Goal: Task Accomplishment & Management: Complete application form

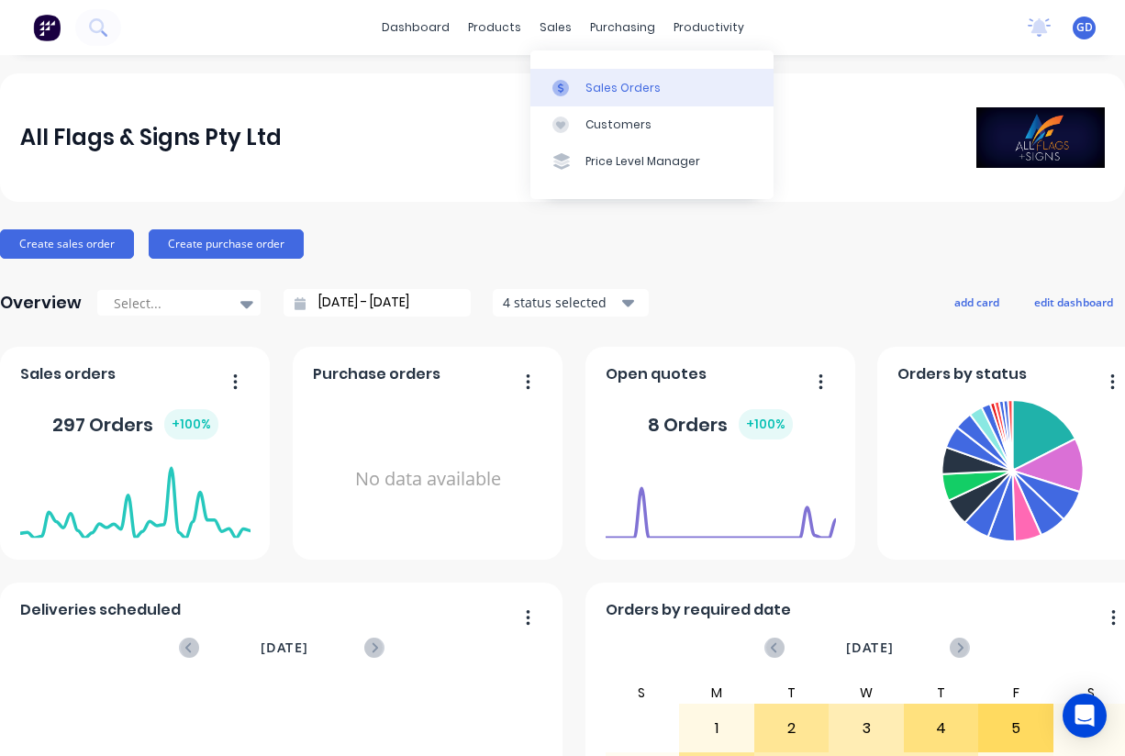
click at [597, 88] on div "Sales Orders" at bounding box center [622, 88] width 75 height 17
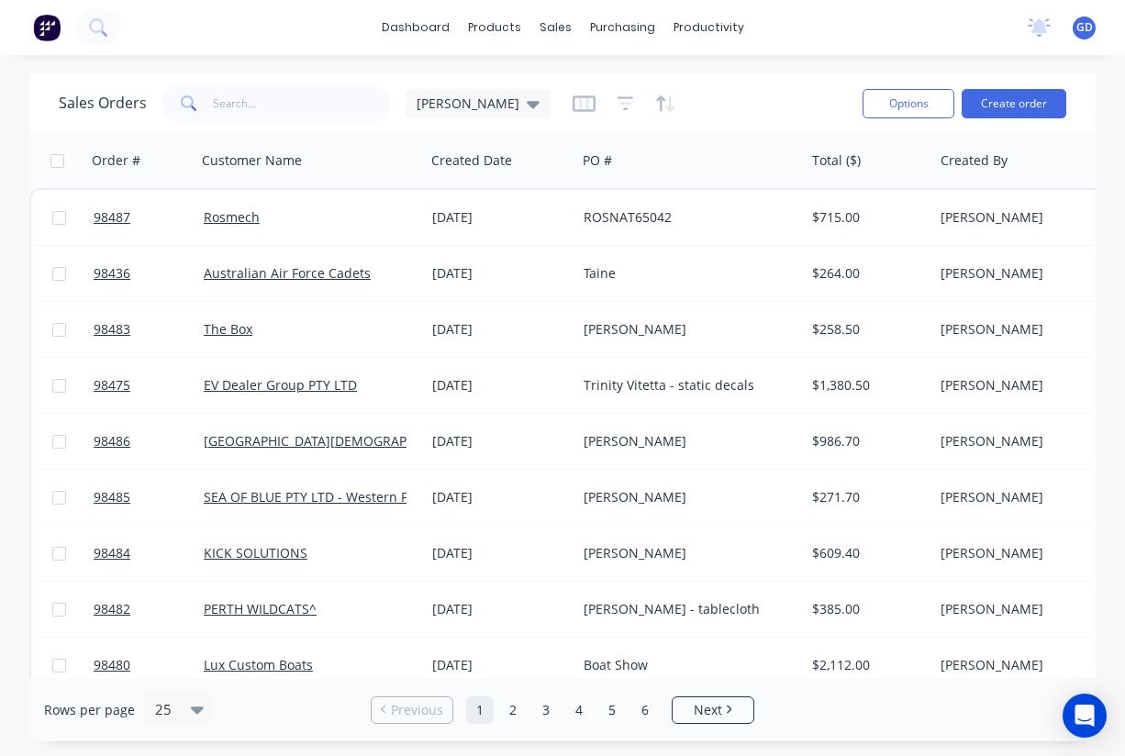
click at [1013, 120] on div "Options Create order" at bounding box center [960, 103] width 211 height 45
click at [1011, 110] on button "Create order" at bounding box center [1014, 103] width 105 height 29
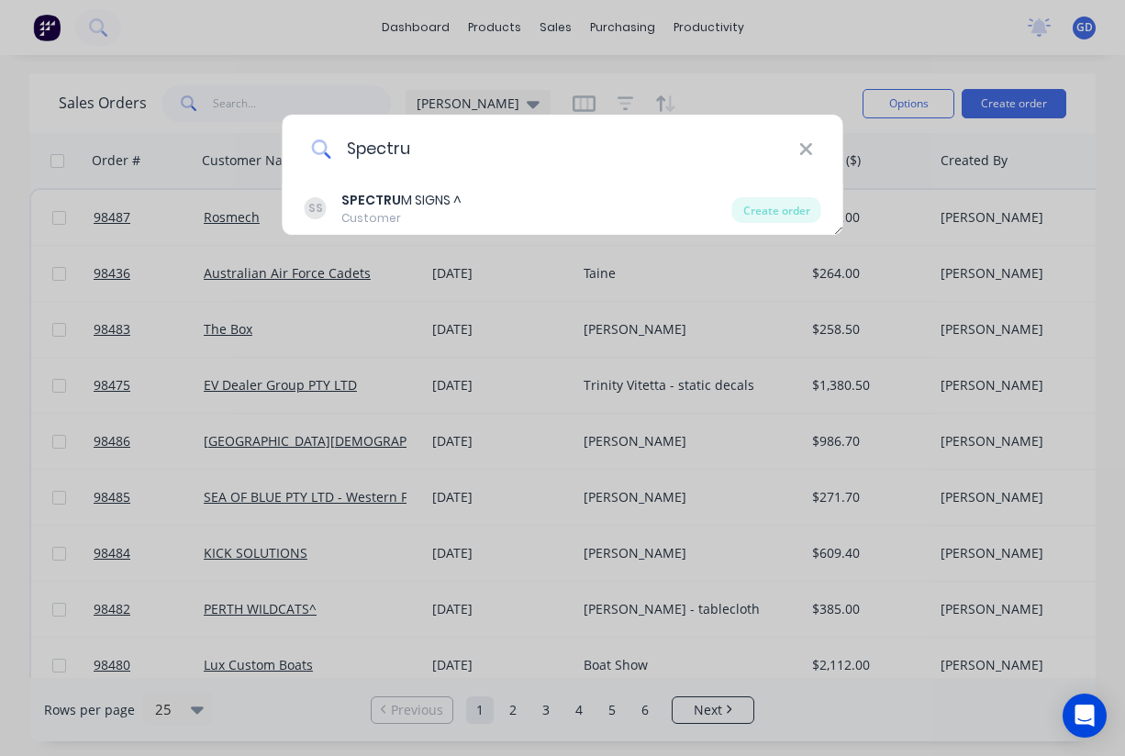
type input "Spectrum"
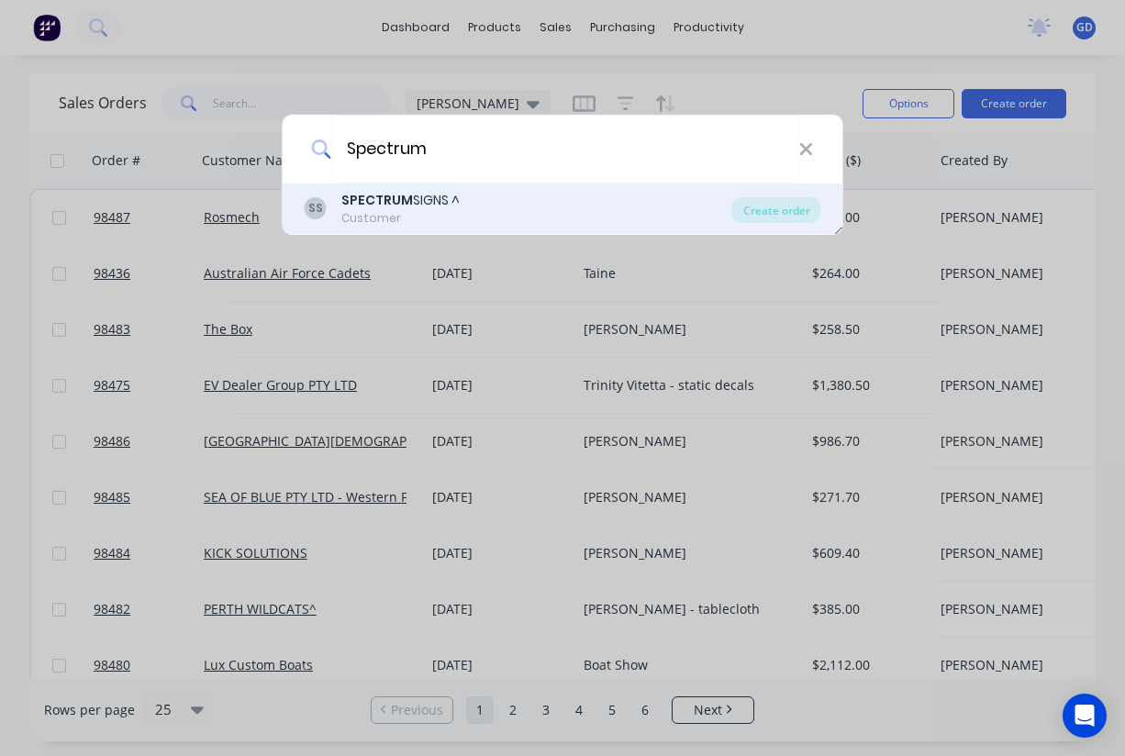
click at [421, 201] on div "SPECTRUM SIGNS ^" at bounding box center [400, 200] width 118 height 19
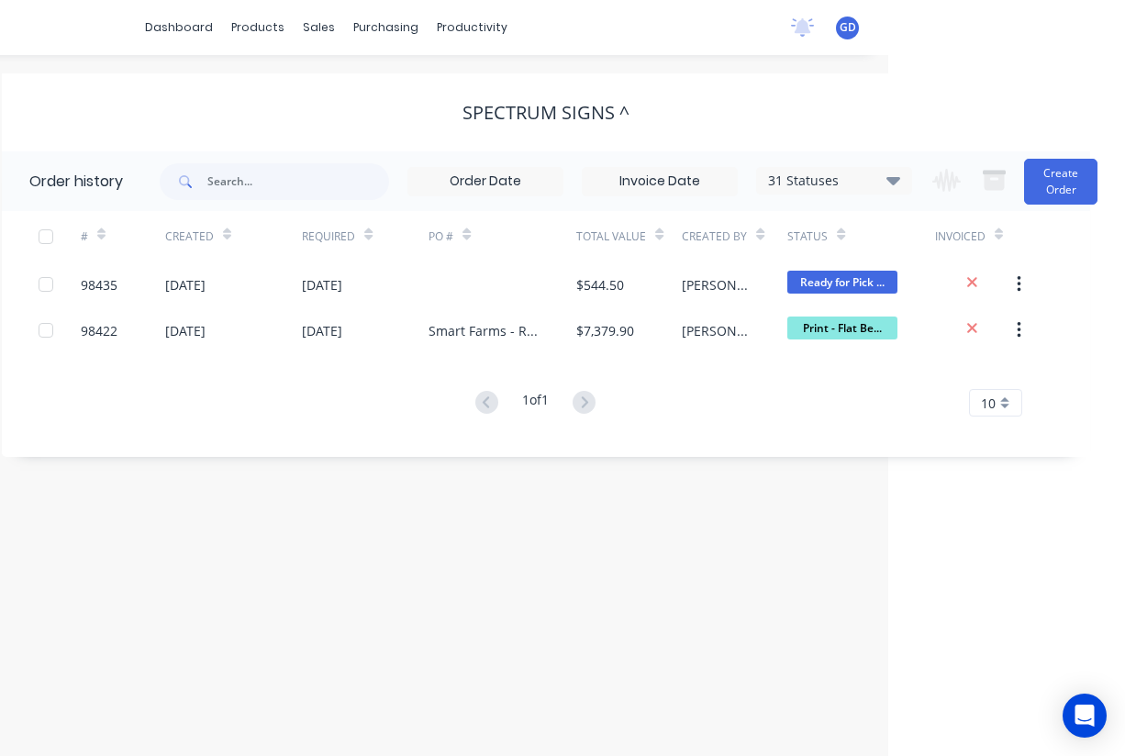
scroll to position [0, 237]
click at [1049, 183] on button "Create Order" at bounding box center [1060, 182] width 73 height 46
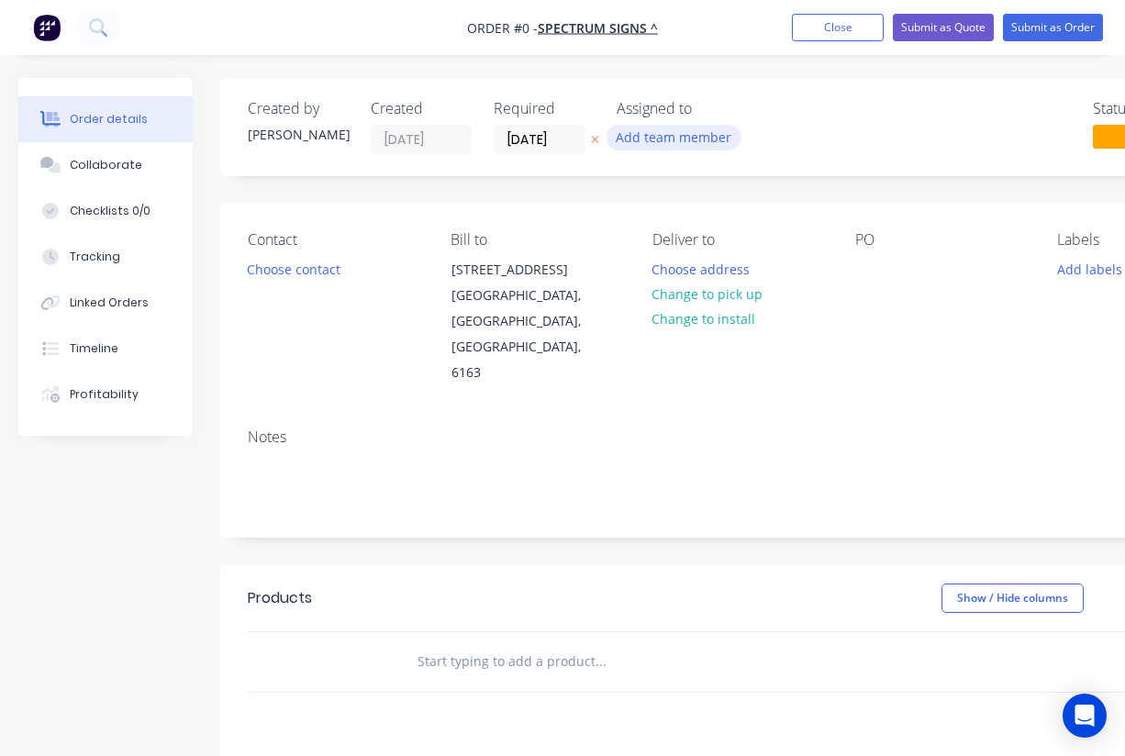
click at [668, 130] on button "Add team member" at bounding box center [673, 137] width 135 height 25
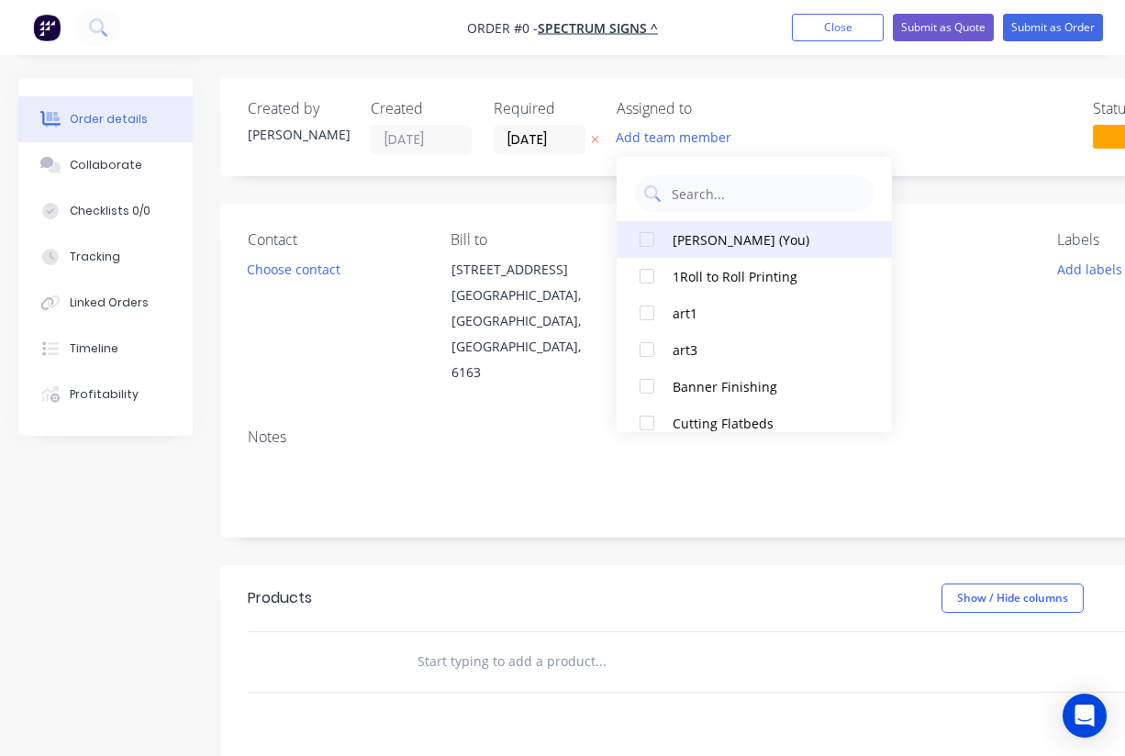
click at [660, 239] on div at bounding box center [646, 239] width 37 height 37
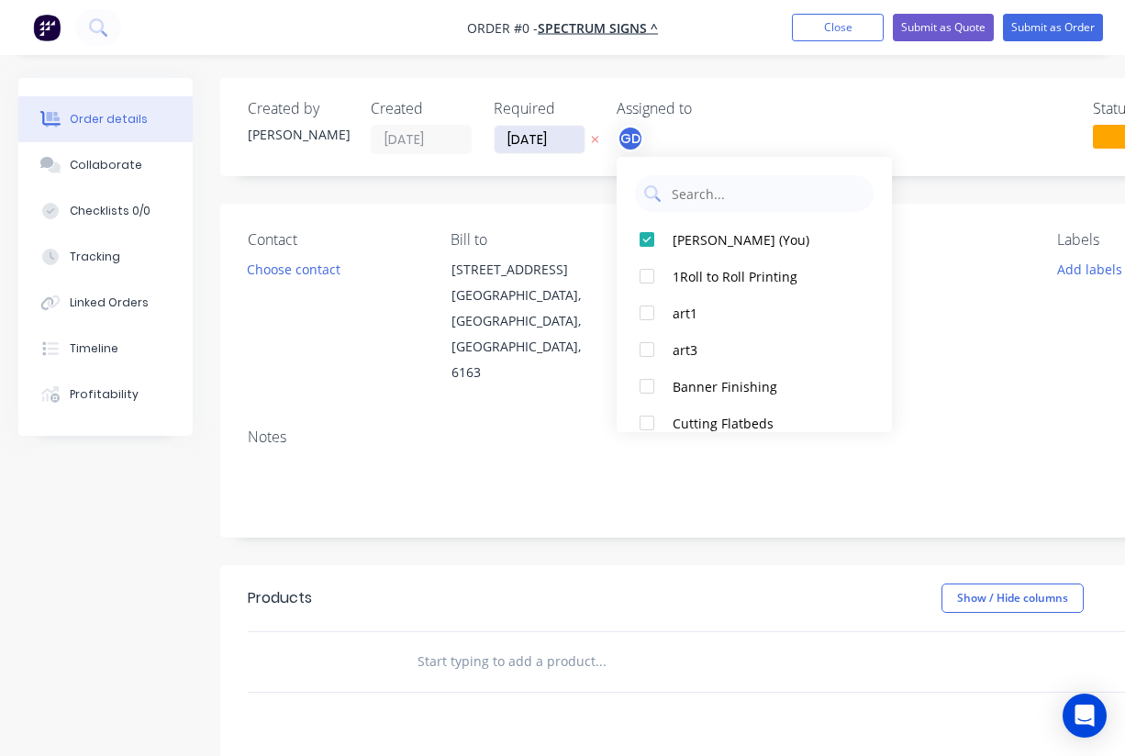
click at [552, 145] on div "Order details Collaborate Checklists 0/0 Tracking Linked Orders Timeline Profit…" at bounding box center [638, 619] width 1276 height 1083
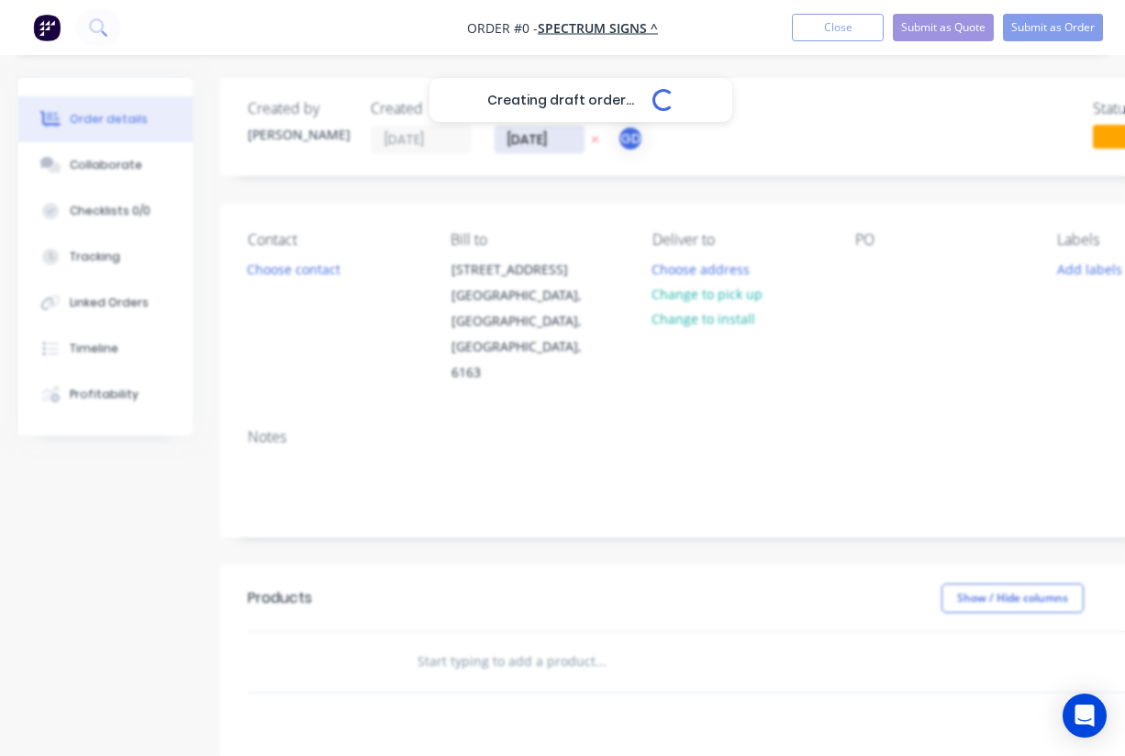
click at [535, 139] on input "08/09/25" at bounding box center [540, 140] width 90 height 28
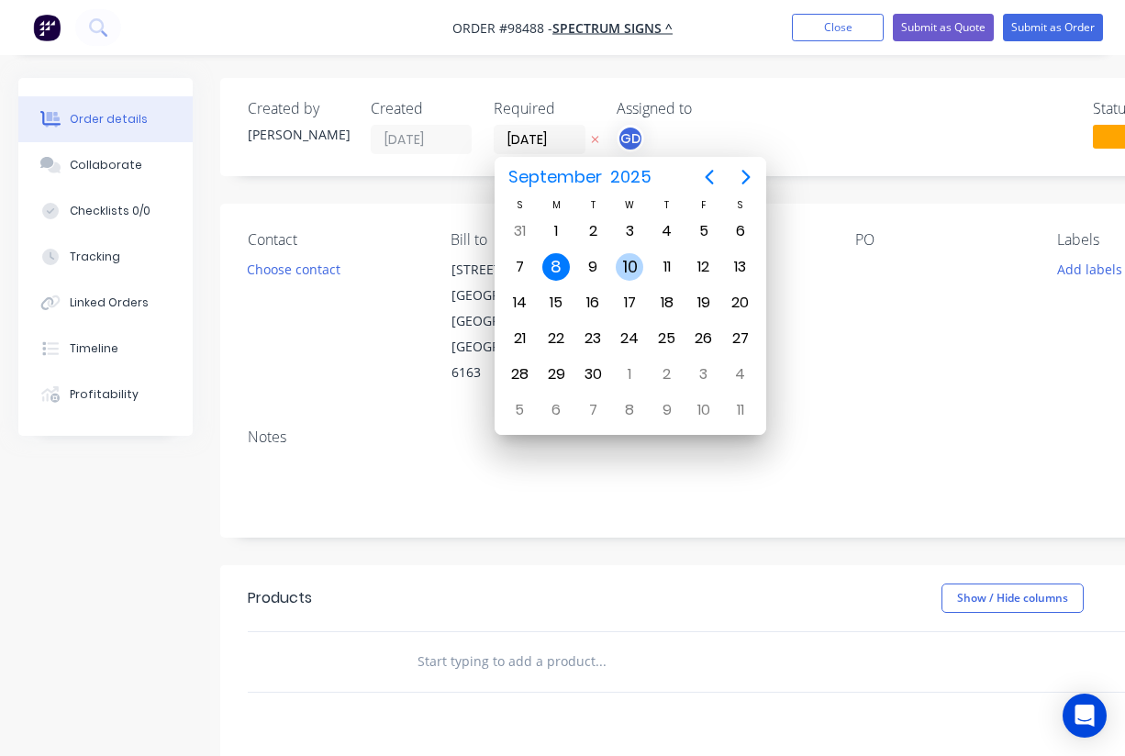
click at [633, 270] on div "10" at bounding box center [630, 267] width 28 height 28
type input "10/09/25"
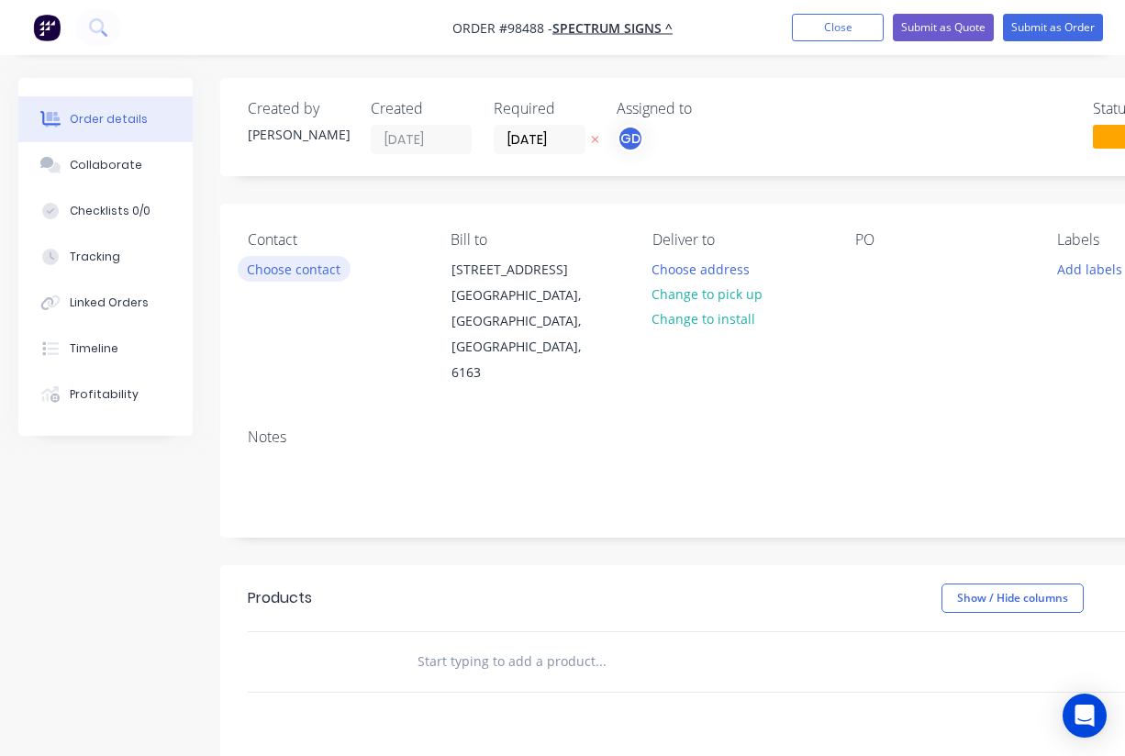
click at [312, 272] on button "Choose contact" at bounding box center [294, 268] width 113 height 25
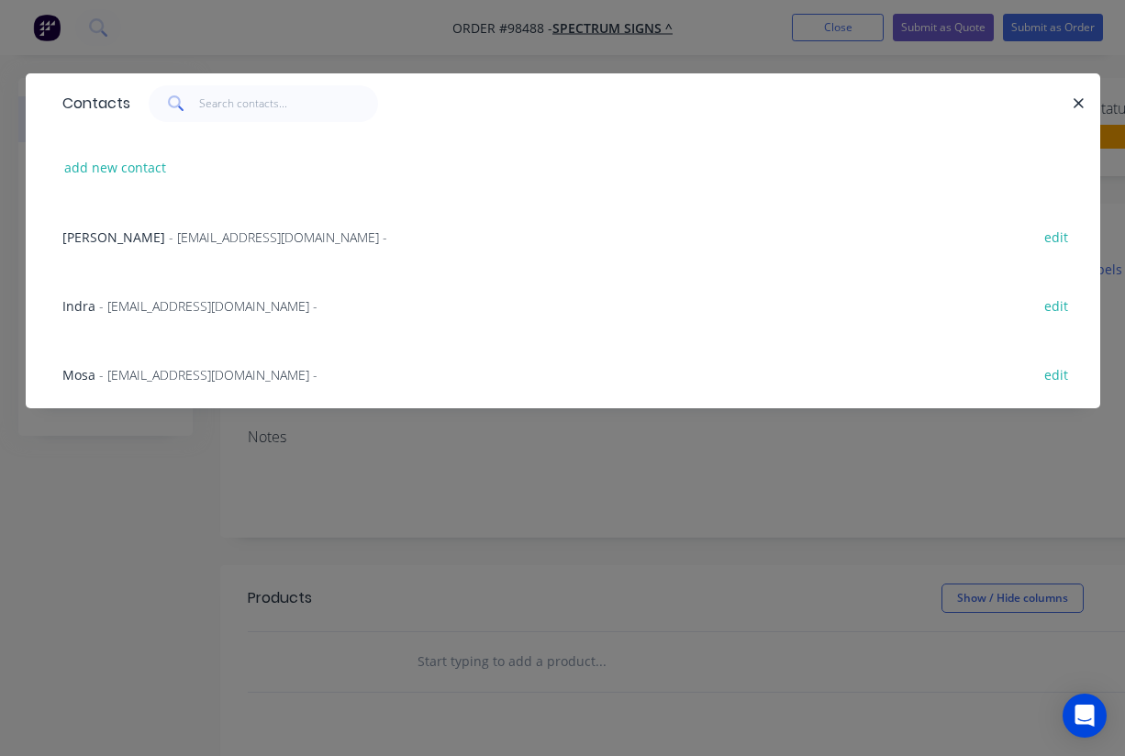
click at [86, 378] on span "Mosa" at bounding box center [78, 374] width 33 height 17
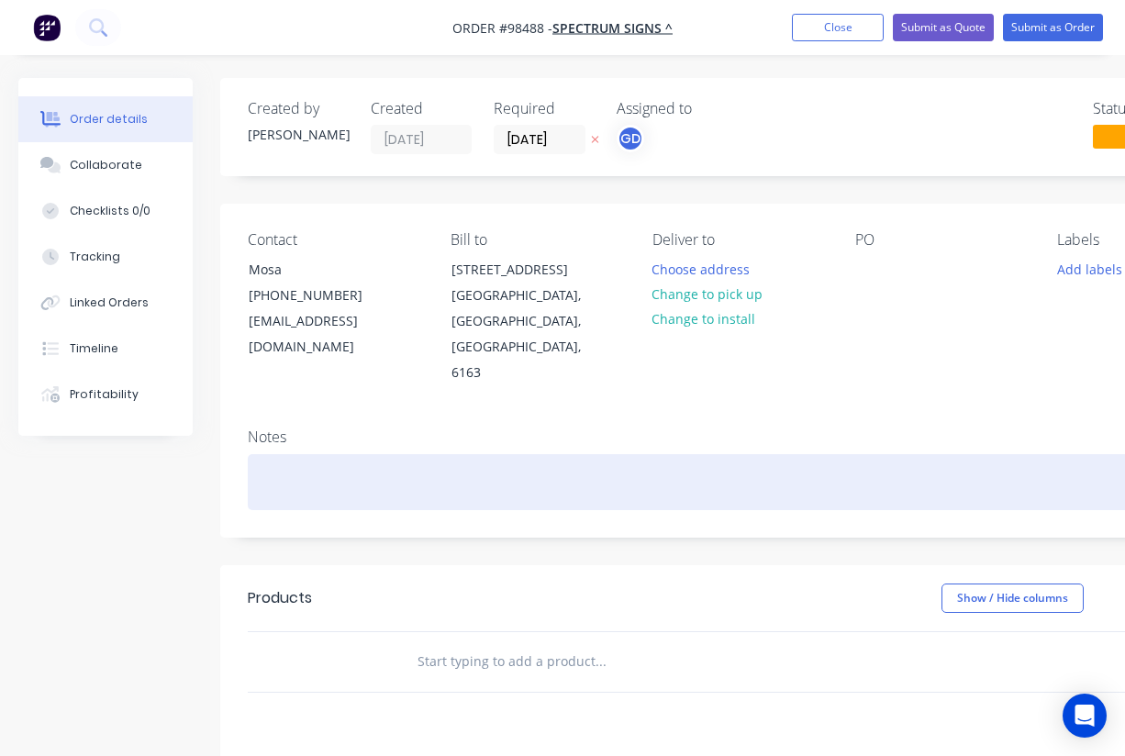
click at [275, 454] on div at bounding box center [739, 482] width 983 height 56
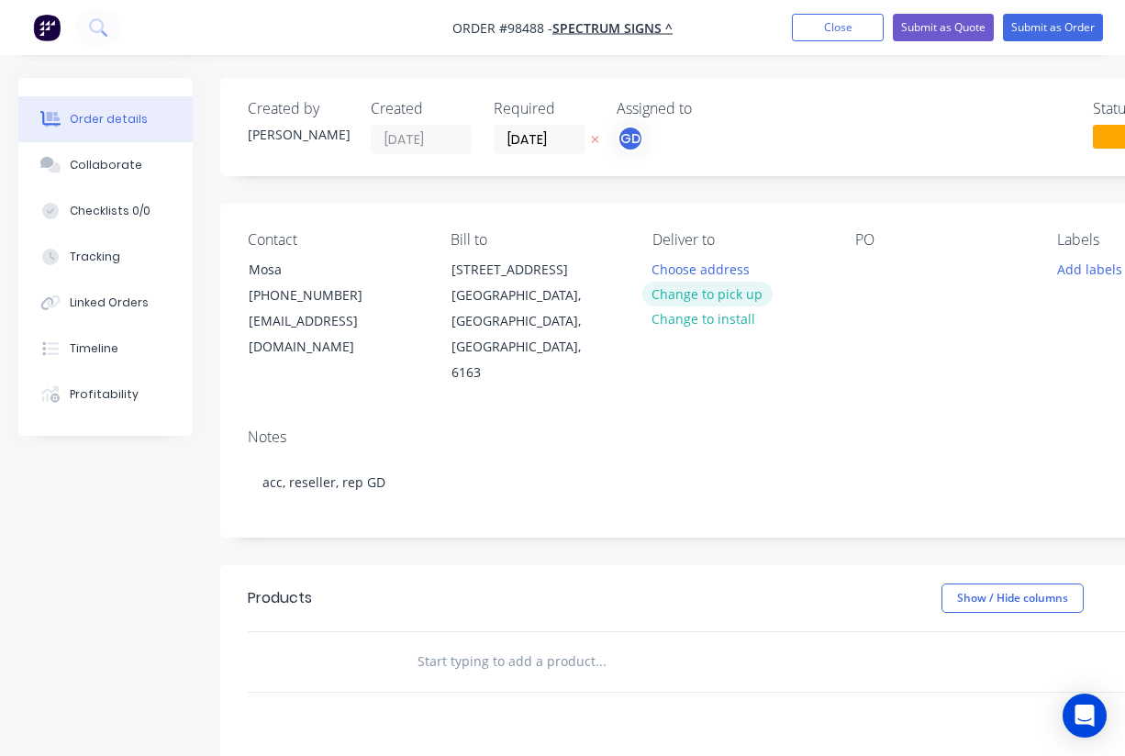
click at [703, 296] on button "Change to pick up" at bounding box center [707, 294] width 130 height 25
click at [867, 279] on div at bounding box center [869, 269] width 29 height 27
click at [1069, 271] on button "Add labels" at bounding box center [1089, 268] width 84 height 25
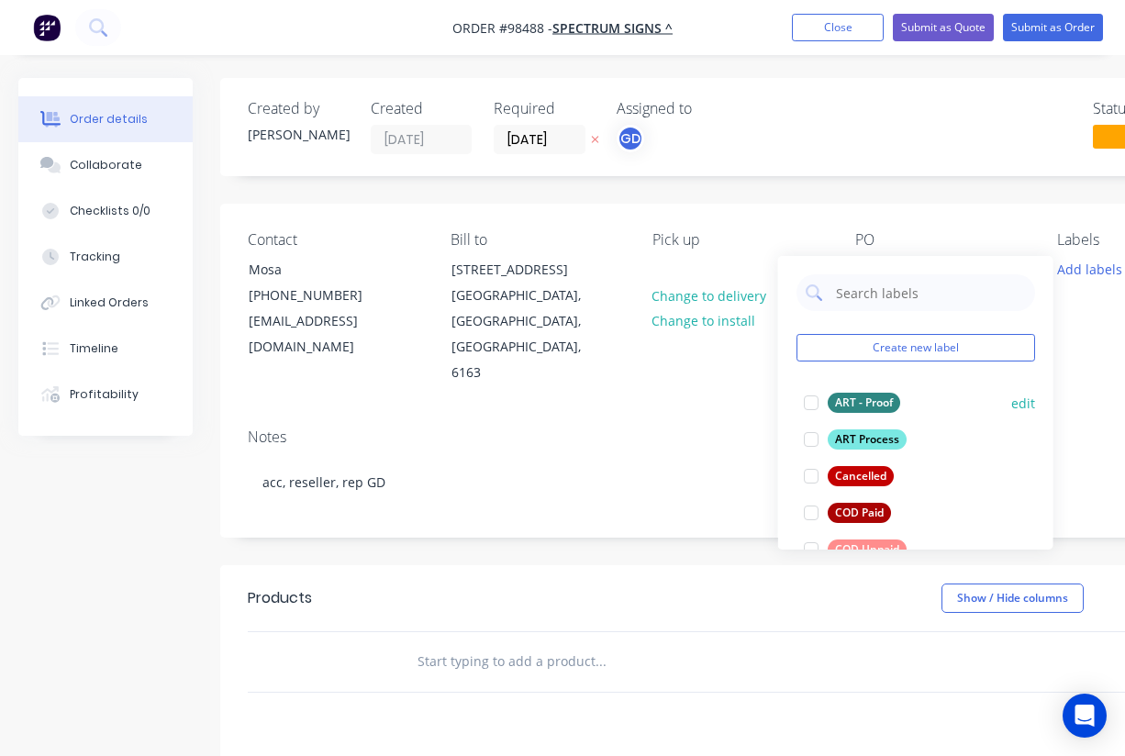
click at [858, 408] on div "ART - Proof" at bounding box center [864, 403] width 72 height 20
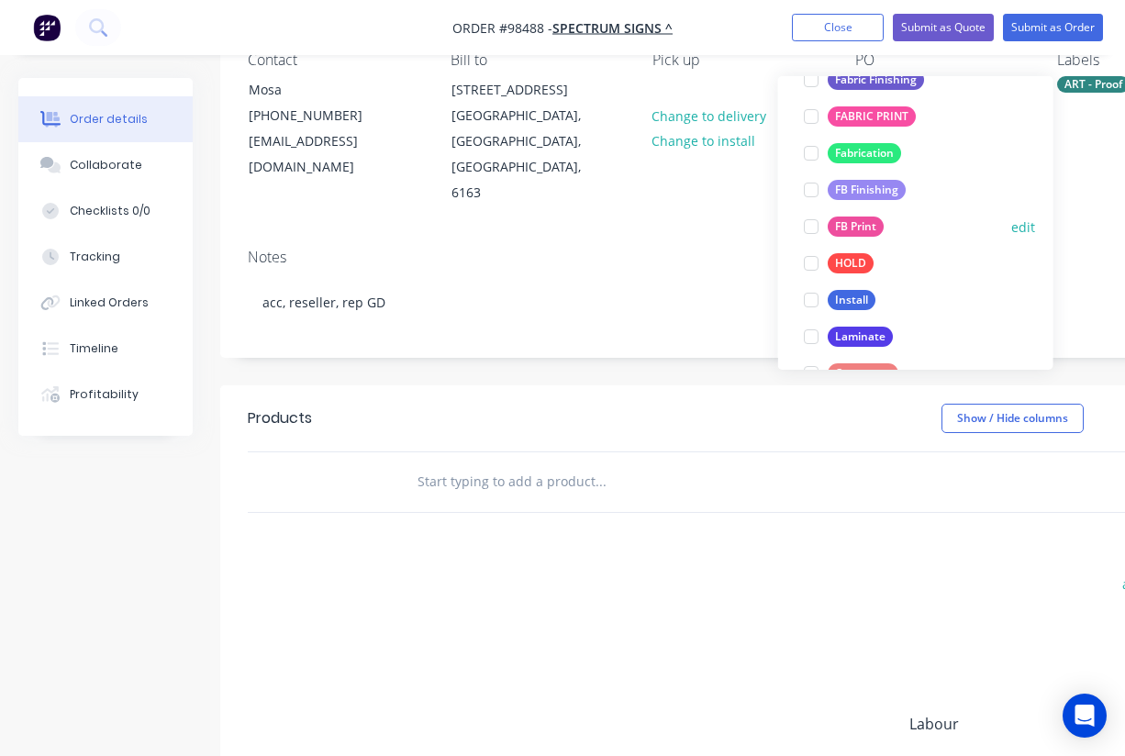
scroll to position [399, 0]
click at [868, 231] on div "FB Print" at bounding box center [856, 227] width 56 height 20
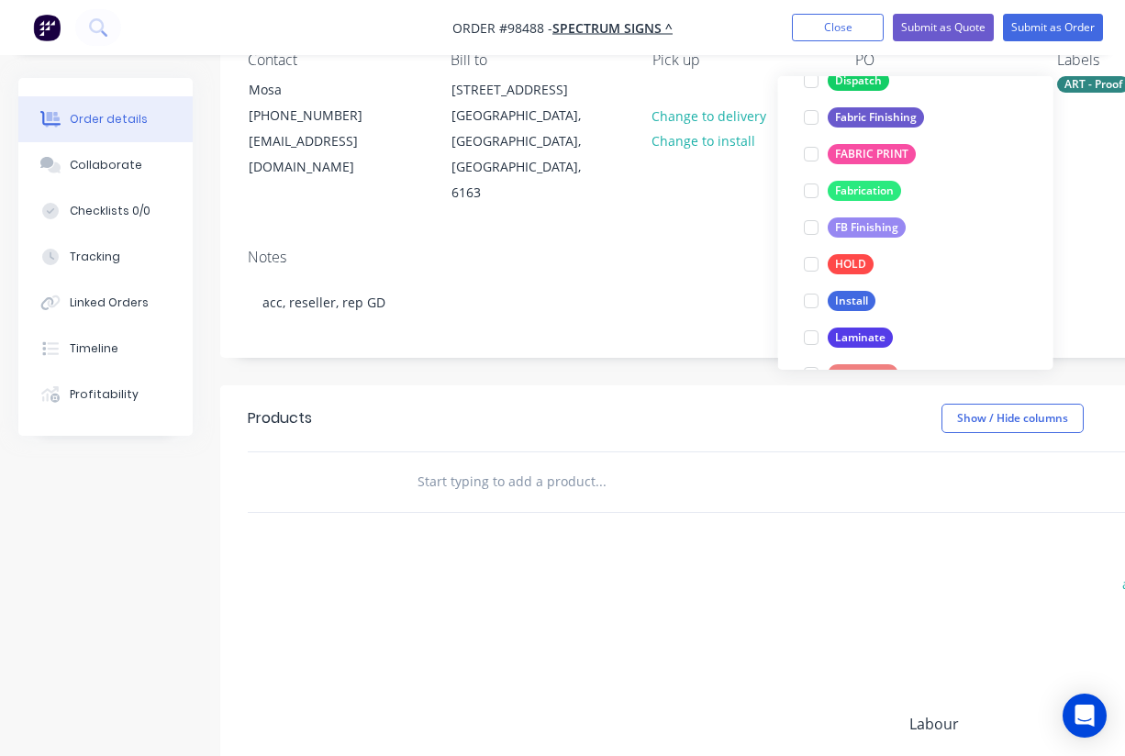
click at [868, 231] on div "FB Finishing" at bounding box center [867, 227] width 78 height 20
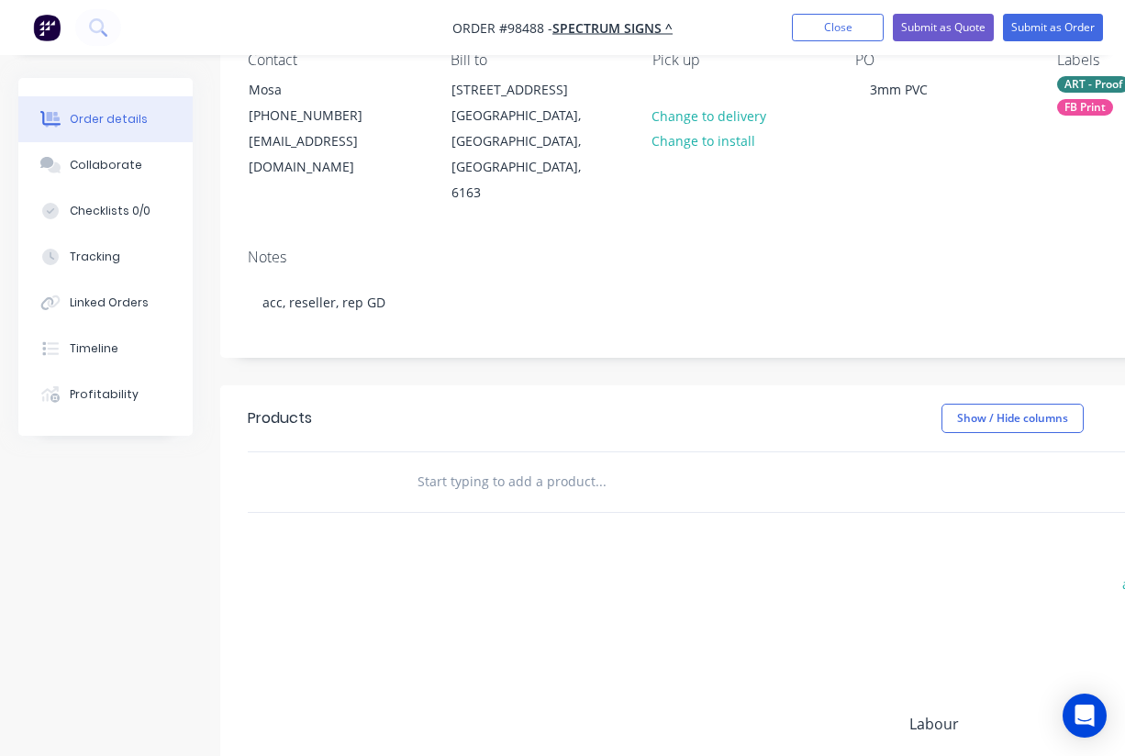
click at [768, 572] on div "add delivery fee add markup add discount Labour $0.00 Sub total $0.00 Margin $0…" at bounding box center [739, 749] width 983 height 354
click at [547, 463] on input "text" at bounding box center [600, 481] width 367 height 37
paste input "3mm PVC board - 8 Files X 4 each : total pieces 32. 580 x 900 mm 580 x 600 mm 1…"
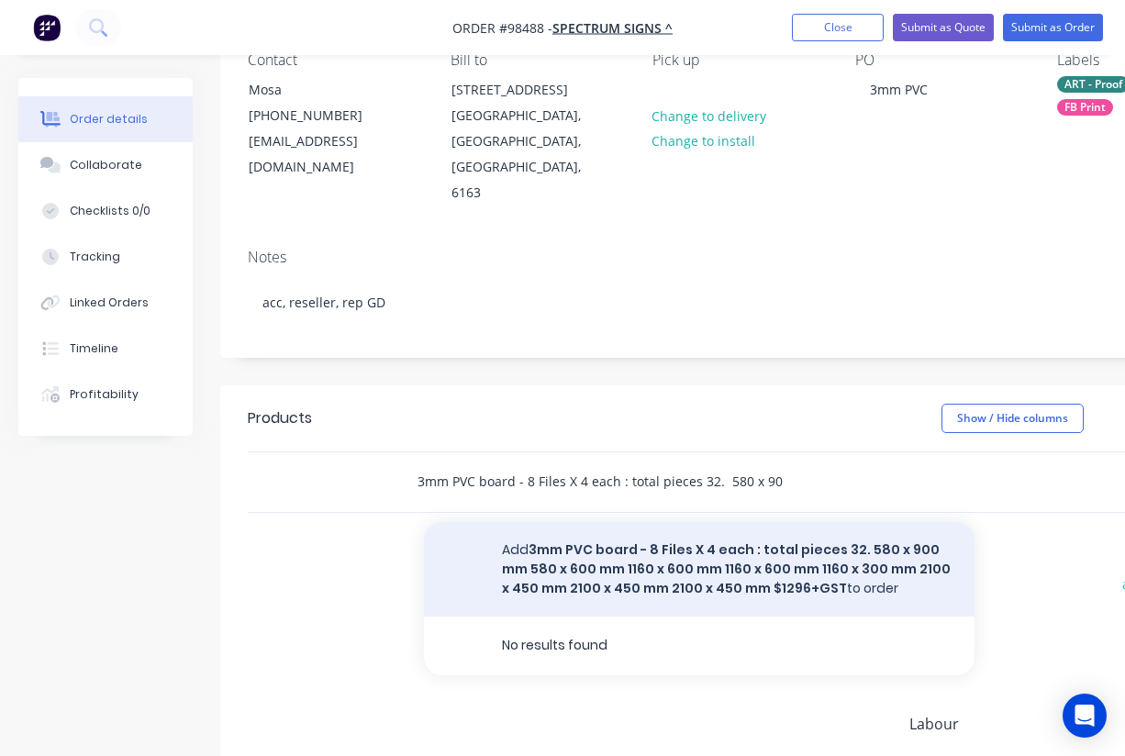
type input "3mm PVC board - 8 Files X 4 each : total pieces 32. 580 x 900 mm 580 x 600 mm 1…"
click at [586, 523] on button "Add 3mm PVC board - 8 Files X 4 each : total pieces 32. 580 x 900 mm 580 x 600 …" at bounding box center [699, 569] width 550 height 94
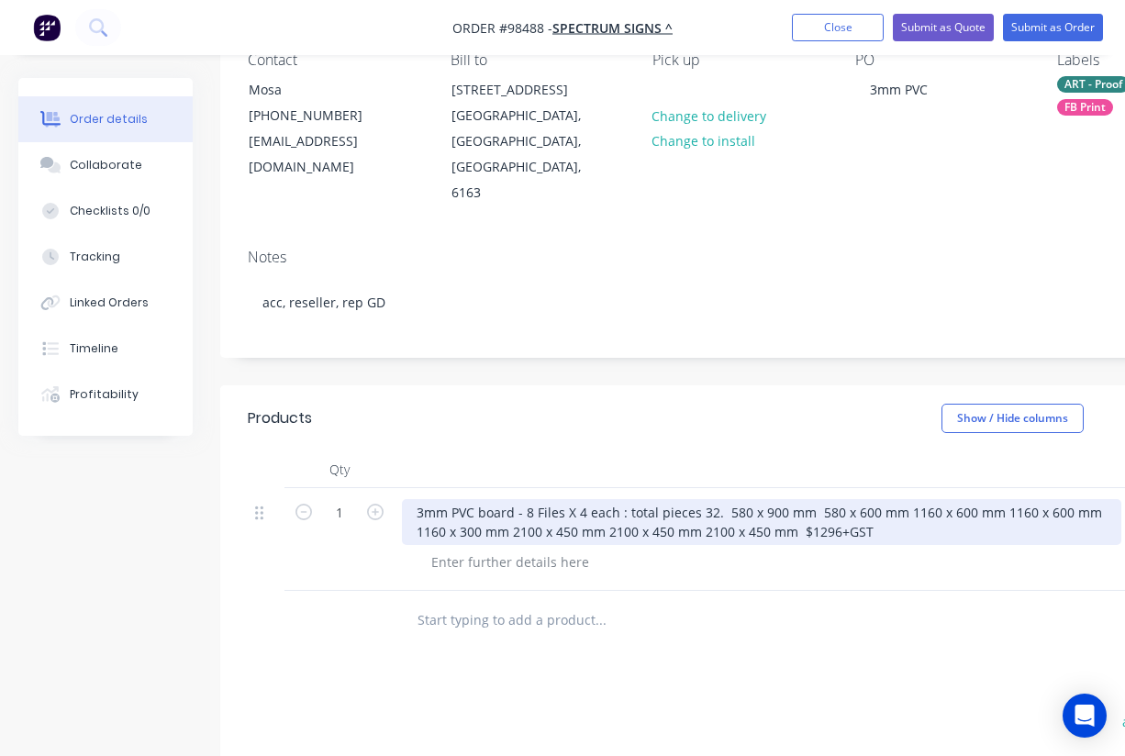
click at [725, 499] on div "3mm PVC board - 8 Files X 4 each : total pieces 32. 580 x 900 mm 580 x 600 mm 1…" at bounding box center [761, 522] width 719 height 46
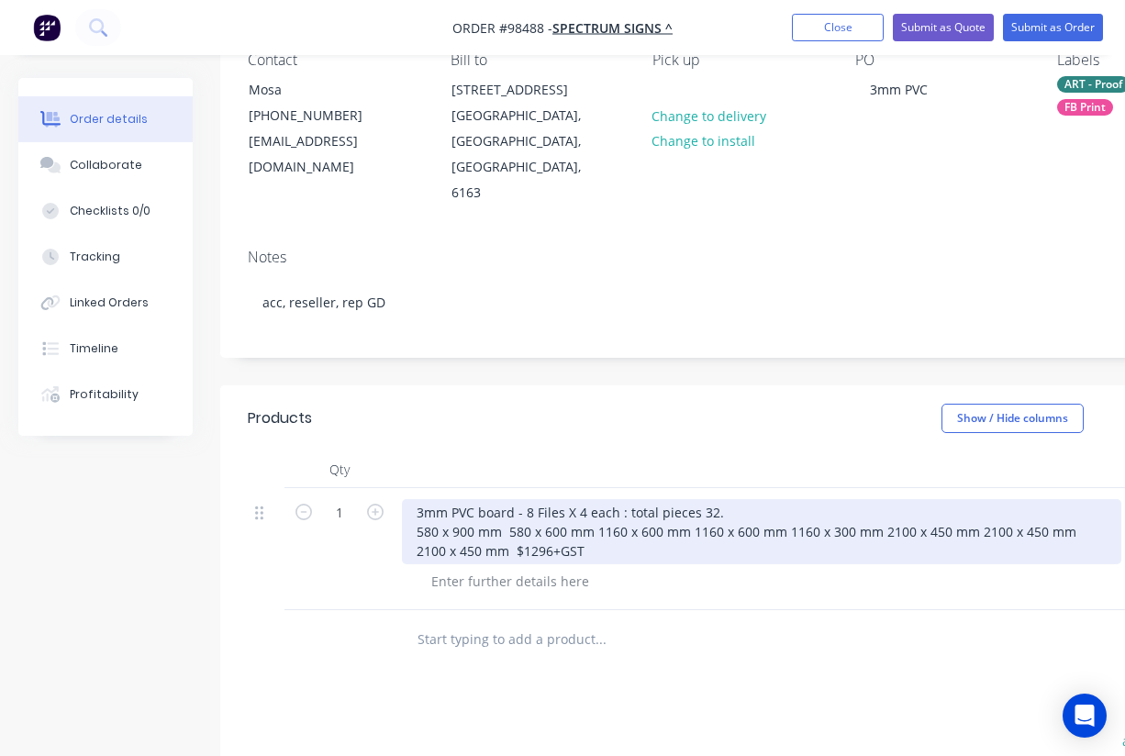
click at [687, 499] on div "3mm PVC board - 8 Files X 4 each : total pieces 32. 580 x 900 mm 580 x 600 mm 1…" at bounding box center [761, 531] width 719 height 65
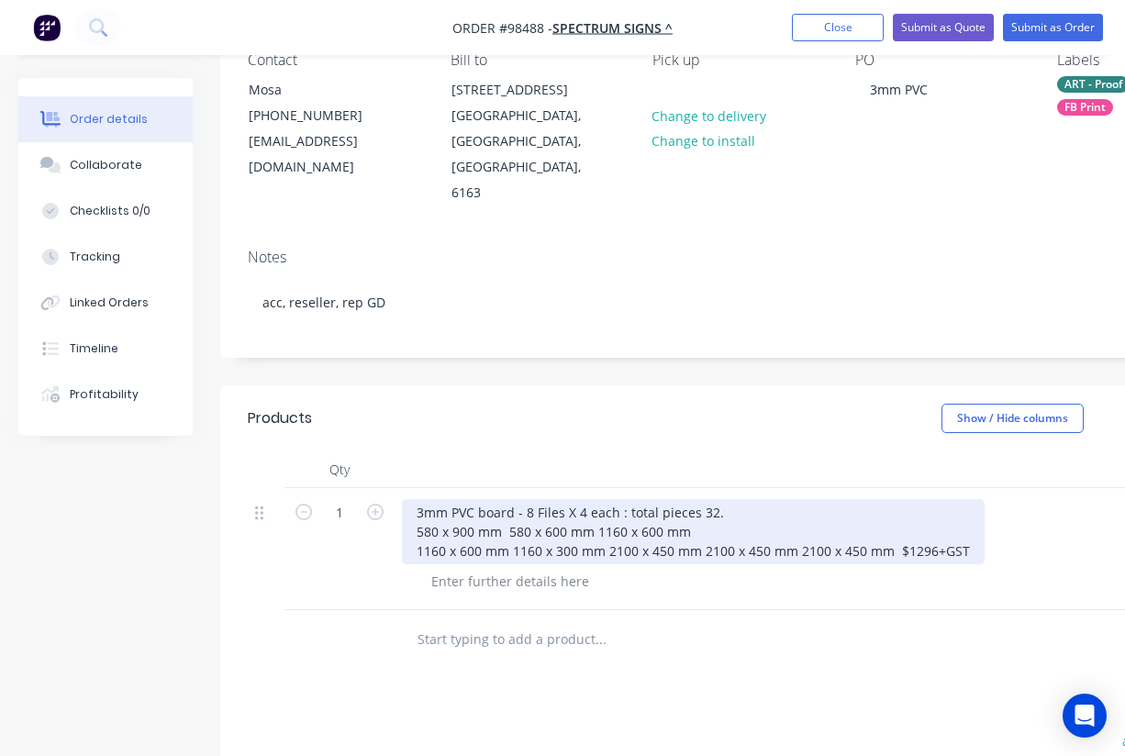
click at [514, 499] on div "3mm PVC board - 8 Files X 4 each : total pieces 32. 580 x 900 mm 580 x 600 mm 1…" at bounding box center [693, 531] width 583 height 65
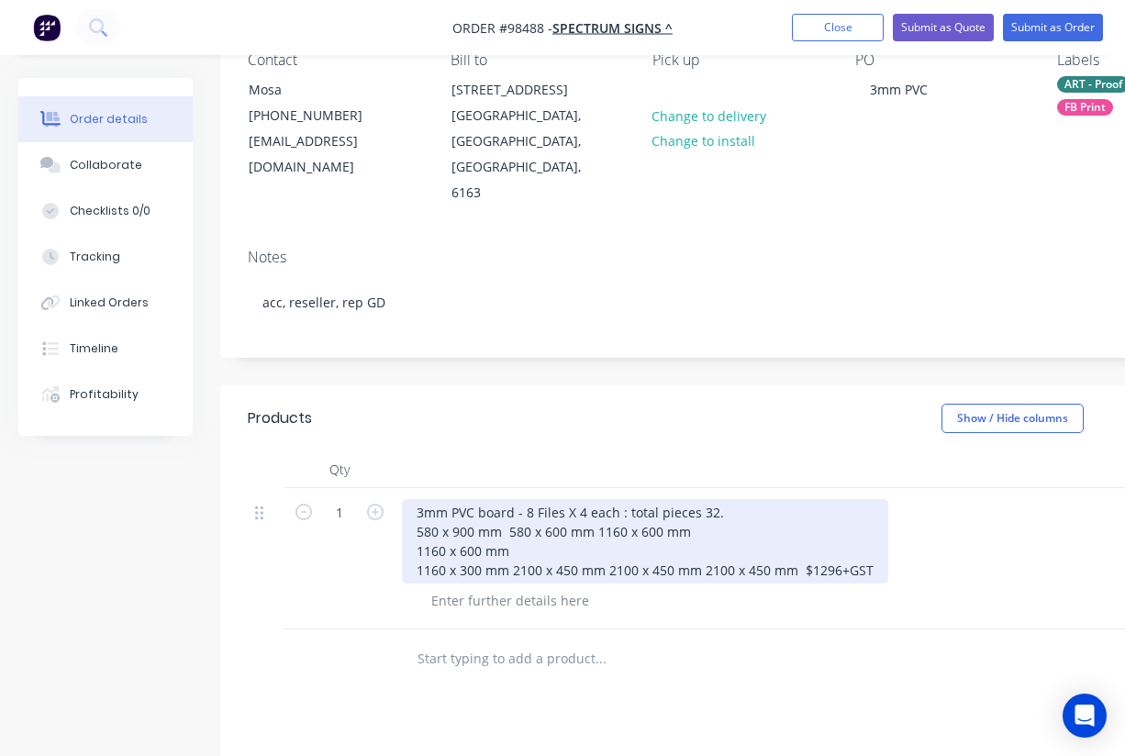
click at [512, 518] on div "3mm PVC board - 8 Files X 4 each : total pieces 32. 580 x 900 mm 580 x 600 mm 1…" at bounding box center [645, 541] width 486 height 84
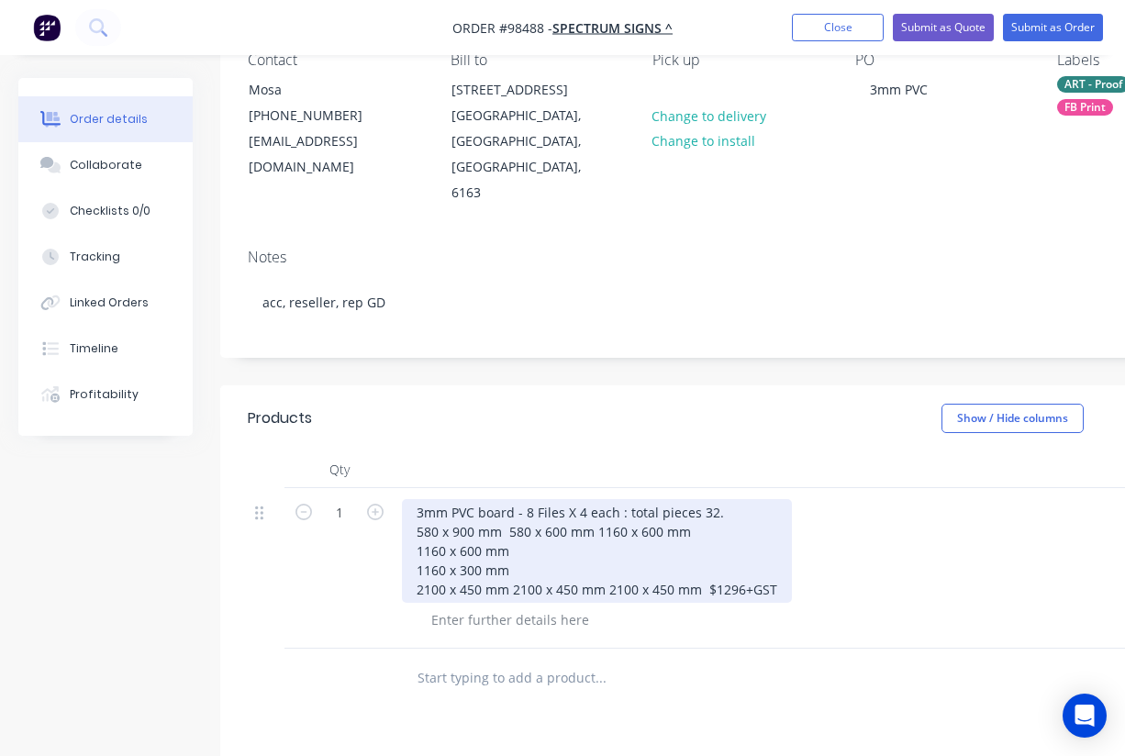
click at [511, 539] on div "3mm PVC board - 8 Files X 4 each : total pieces 32. 580 x 900 mm 580 x 600 mm 1…" at bounding box center [597, 551] width 390 height 104
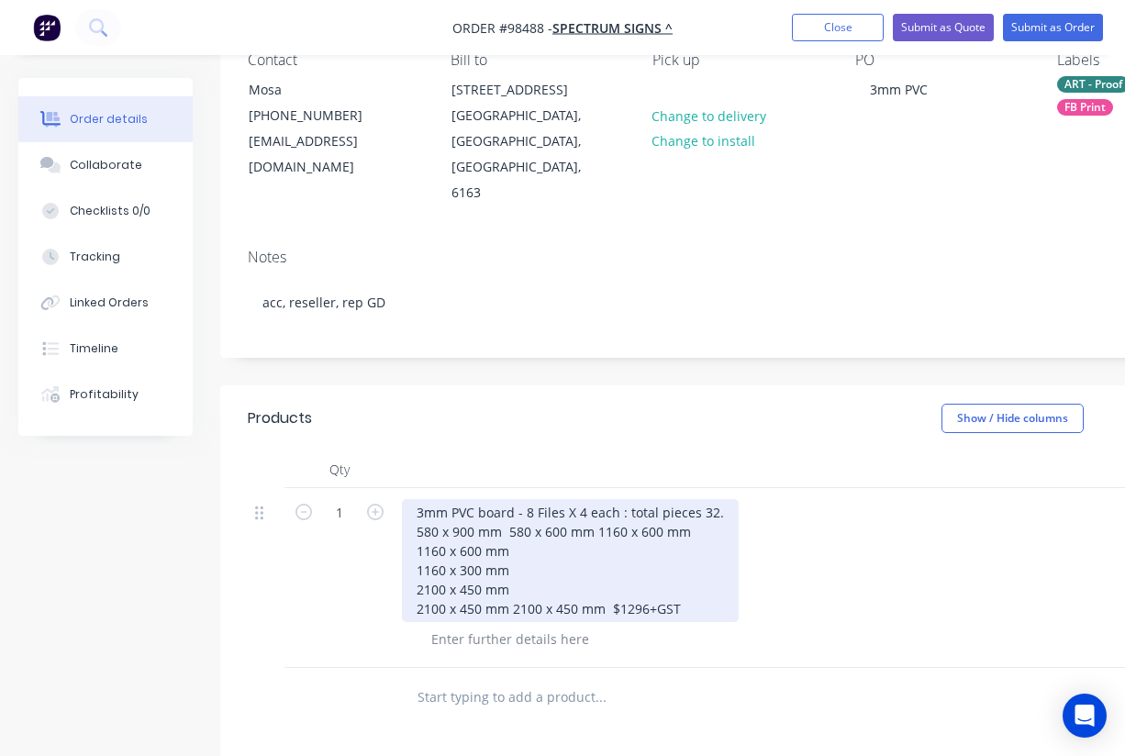
click at [514, 557] on div "3mm PVC board - 8 Files X 4 each : total pieces 32. 580 x 900 mm 580 x 600 mm 1…" at bounding box center [570, 560] width 337 height 123
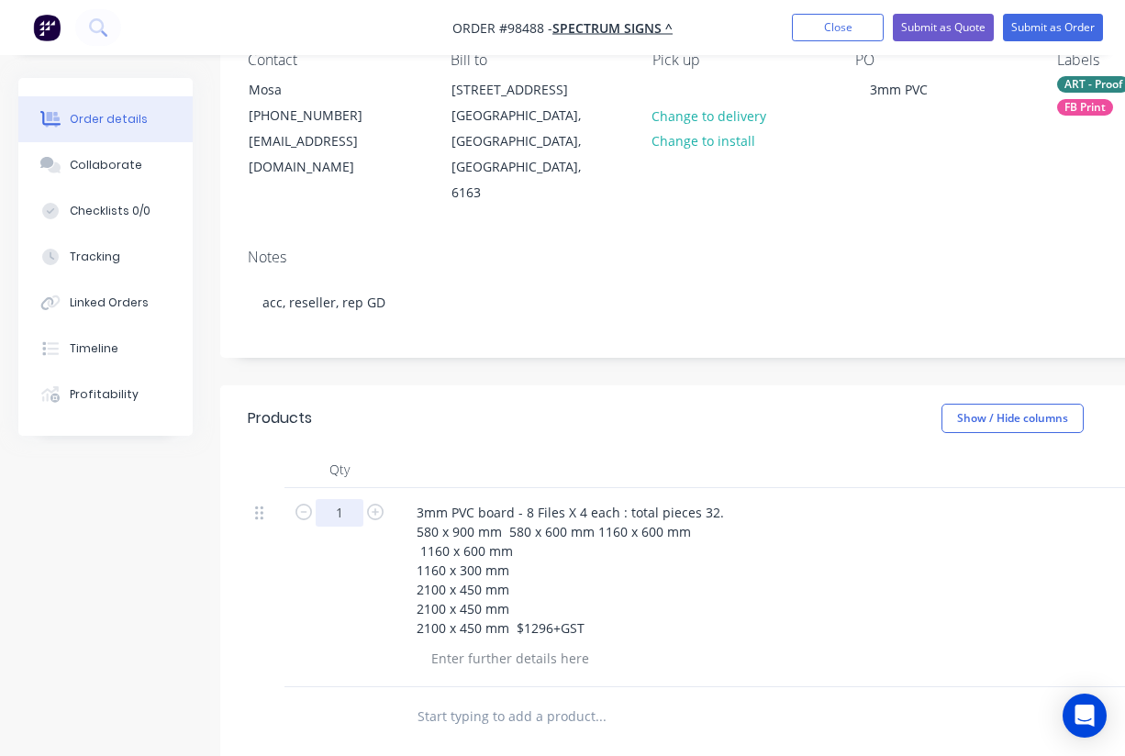
click at [347, 499] on input "1" at bounding box center [340, 513] width 48 height 28
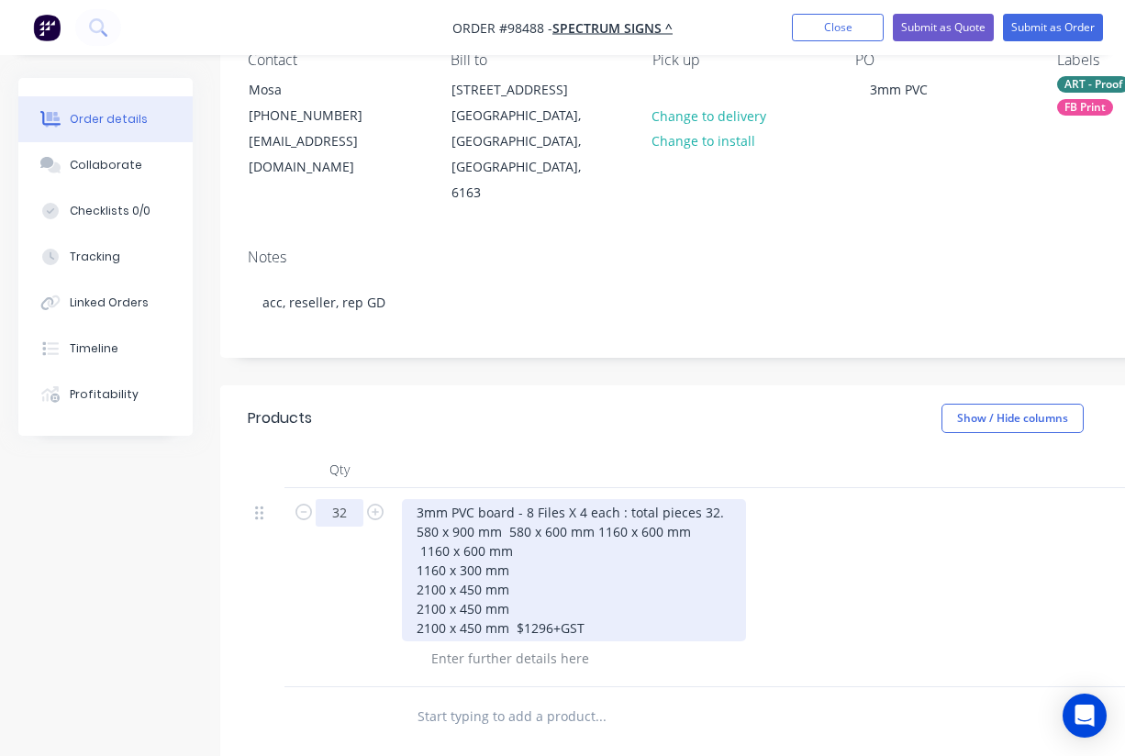
type input "32"
click at [644, 552] on div "3mm PVC board - 8 Files X 4 each : total pieces 32. 580 x 900 mm 580 x 600 mm 1…" at bounding box center [574, 570] width 344 height 142
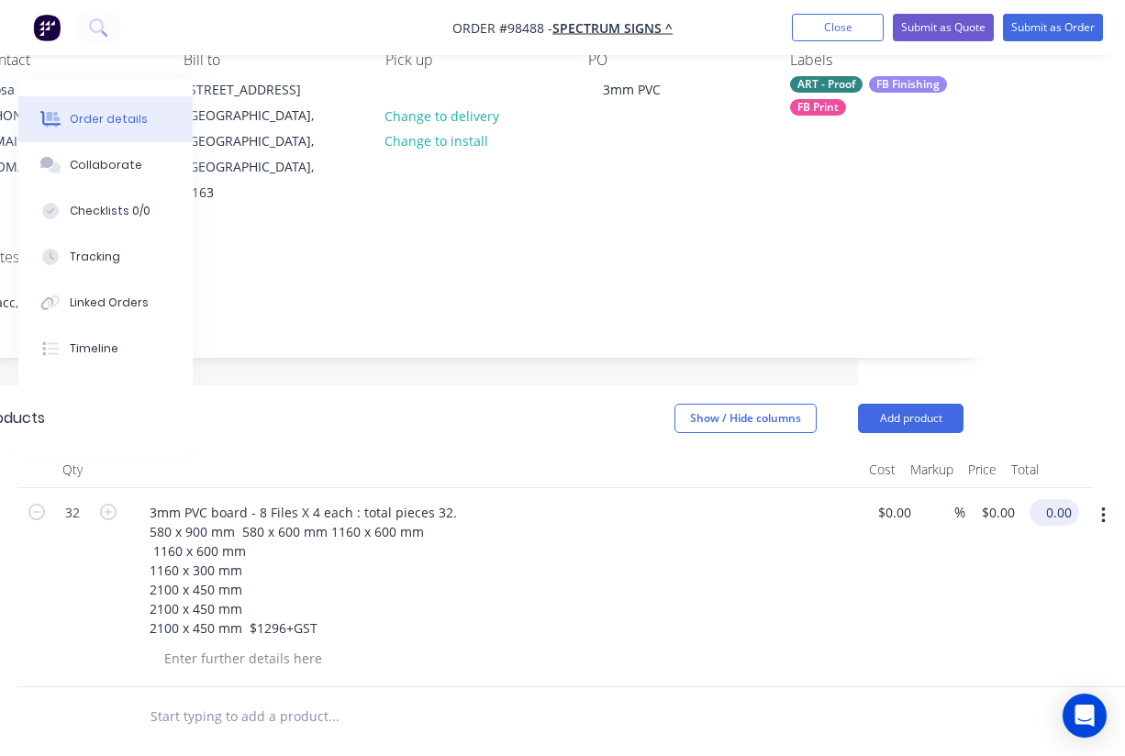
click at [1061, 499] on input "0.00" at bounding box center [1058, 512] width 42 height 27
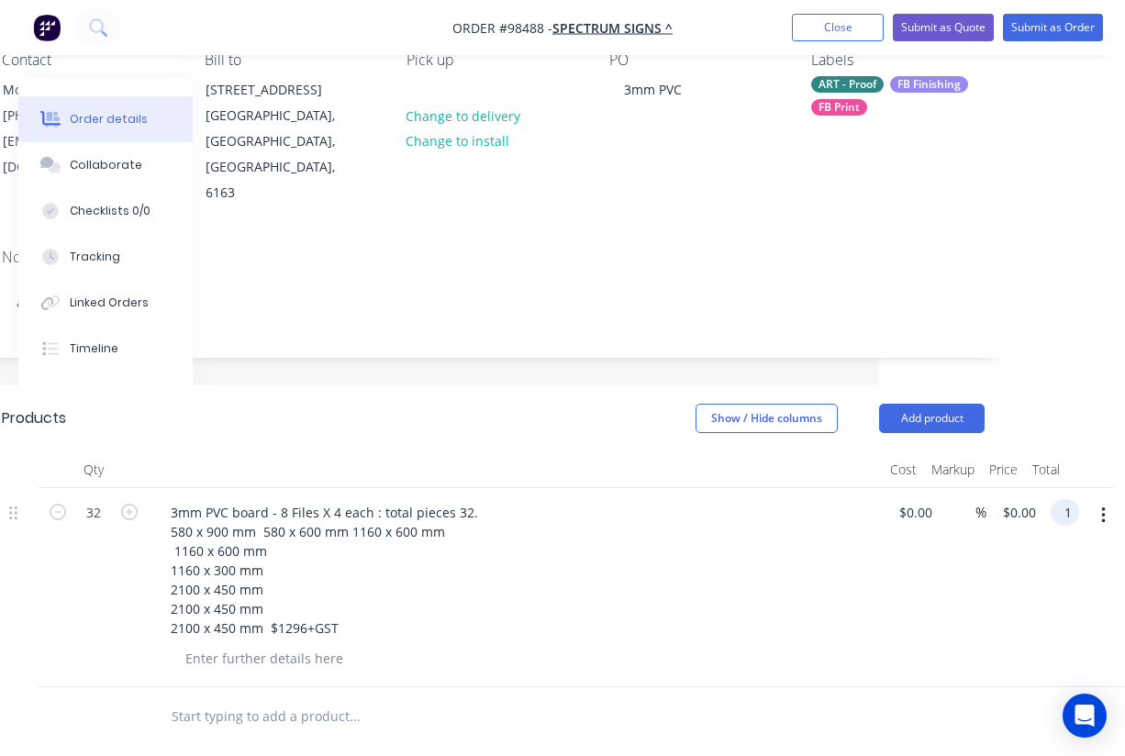
scroll to position [180, 246]
type input "1296"
type input "$40.50"
type input "$1,296.00"
click at [646, 395] on header "Products Show / Hide columns Add product" at bounding box center [493, 418] width 1038 height 66
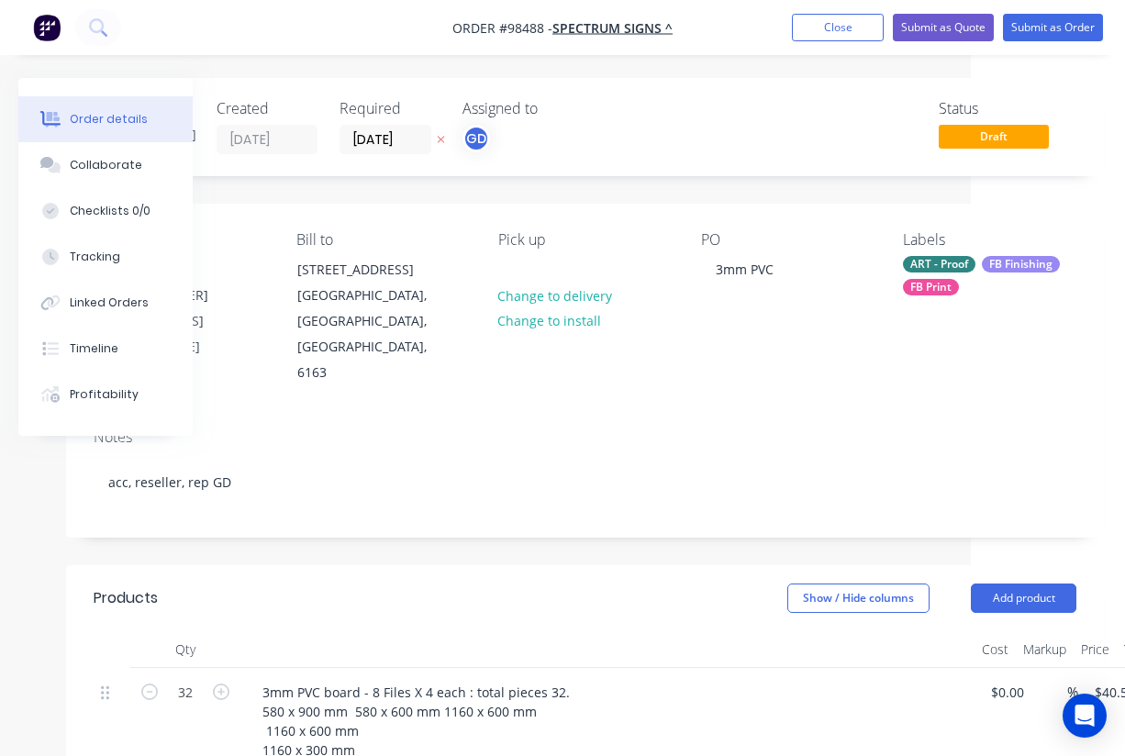
scroll to position [0, 0]
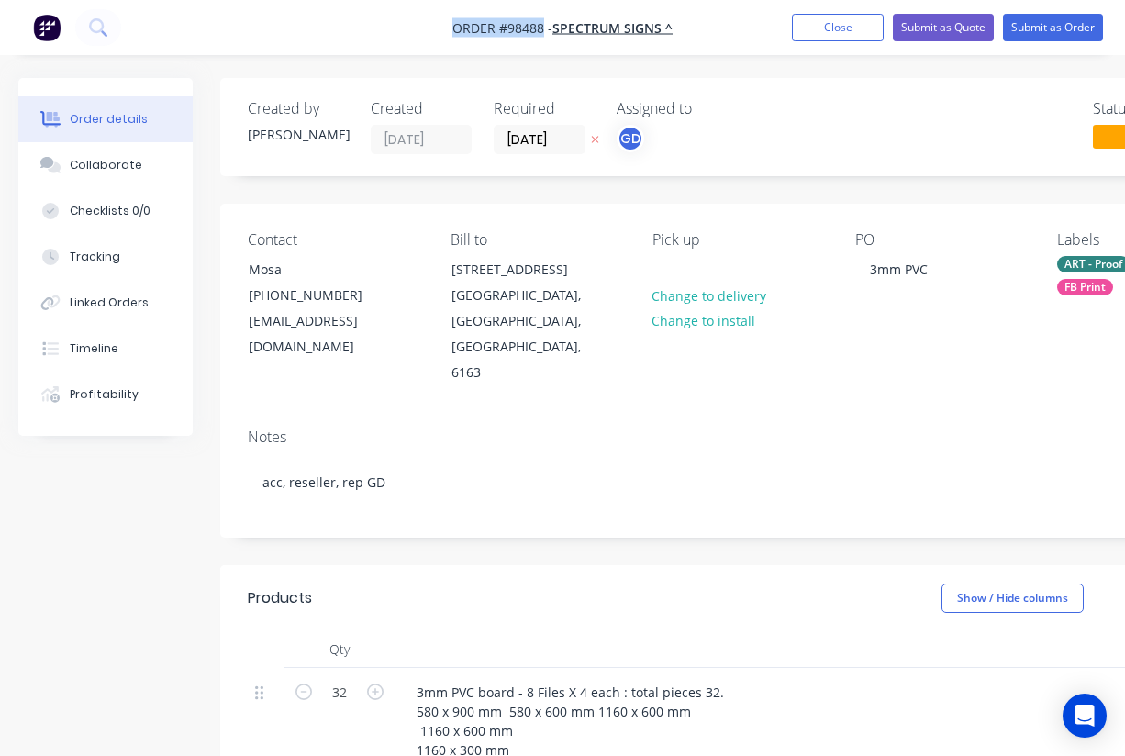
drag, startPoint x: 446, startPoint y: 20, endPoint x: 543, endPoint y: 34, distance: 98.2
click at [543, 34] on nav "Order #98488 - SPECTRUM SIGNS ^ Add product Close Submit as Quote Submit as Ord…" at bounding box center [562, 27] width 1125 height 55
copy span "Order #98488"
click at [812, 24] on button "Close" at bounding box center [838, 28] width 92 height 28
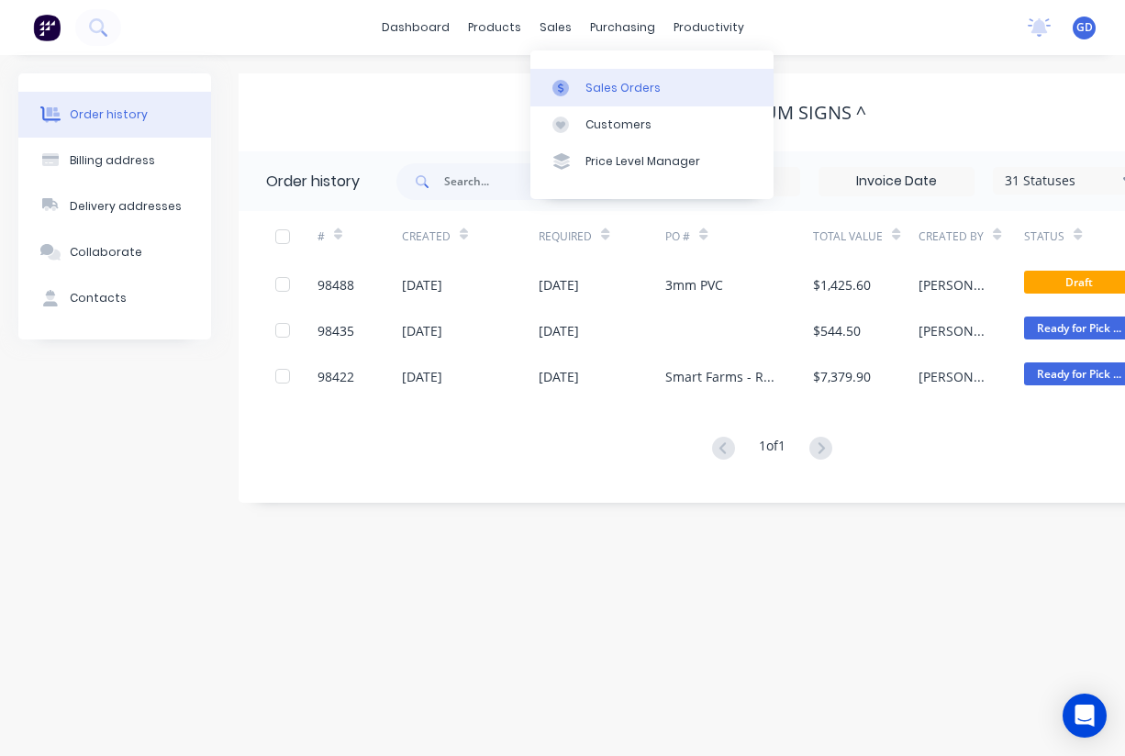
click at [599, 84] on div "Sales Orders" at bounding box center [622, 88] width 75 height 17
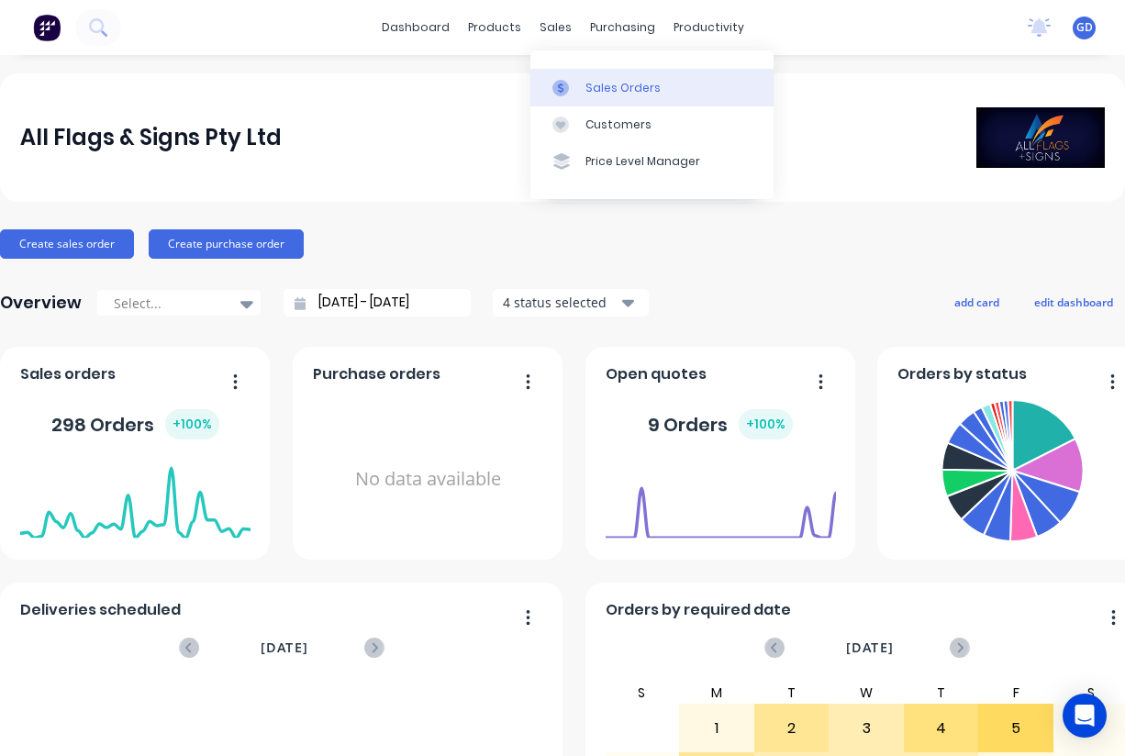
click at [586, 88] on div "Sales Orders" at bounding box center [622, 88] width 75 height 17
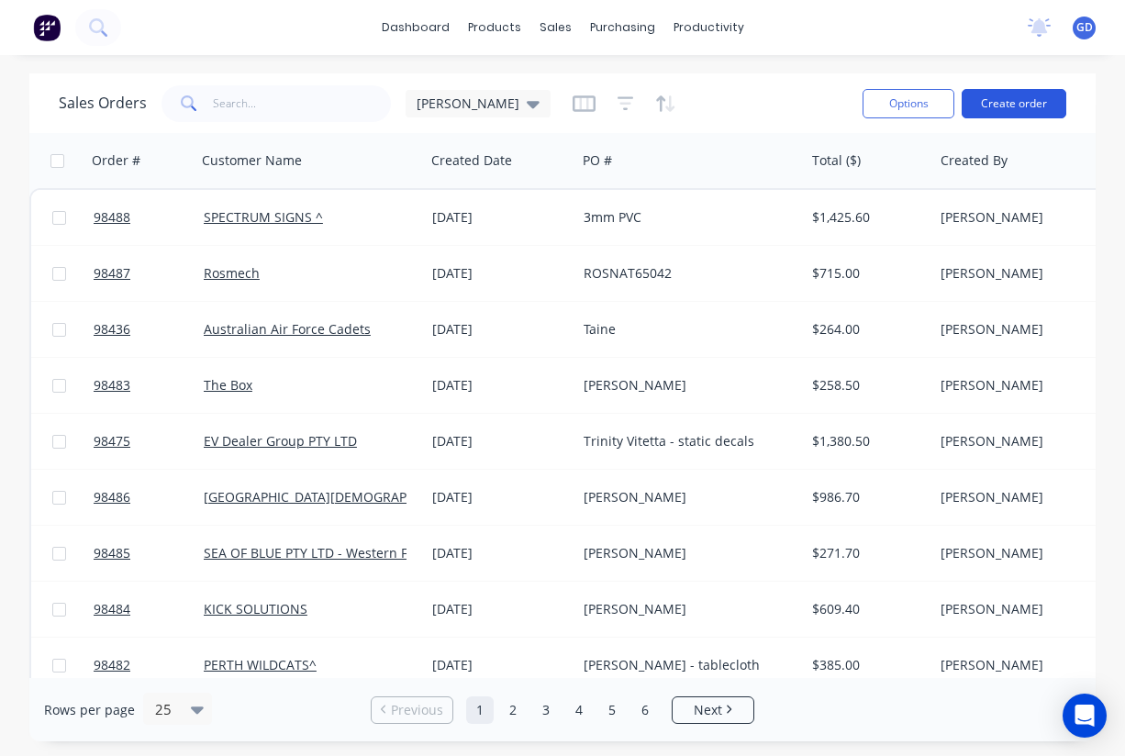
click at [998, 109] on button "Create order" at bounding box center [1014, 103] width 105 height 29
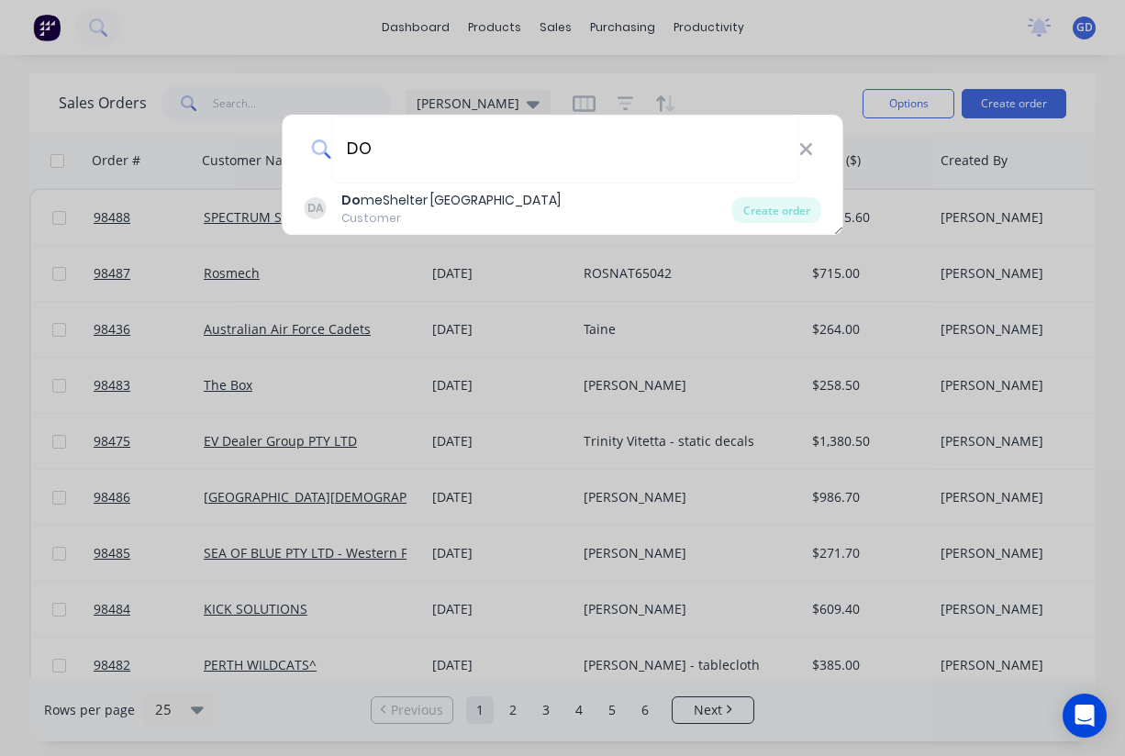
type input "D"
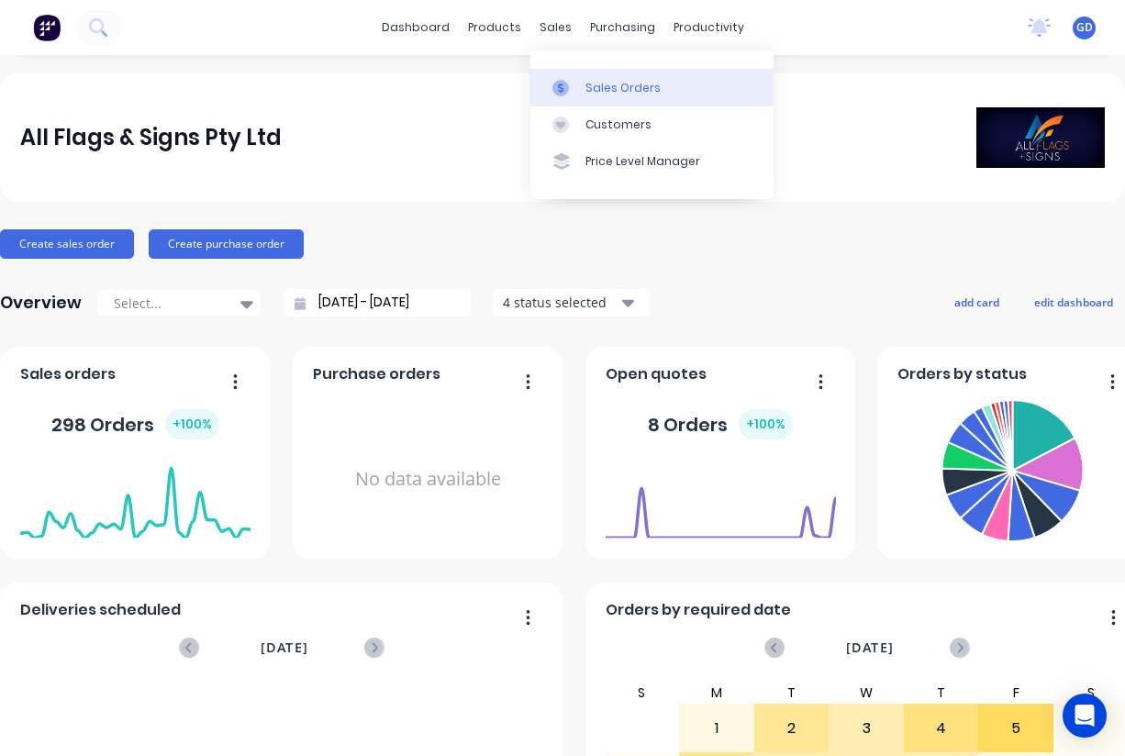
click at [606, 85] on div "Sales Orders" at bounding box center [622, 88] width 75 height 17
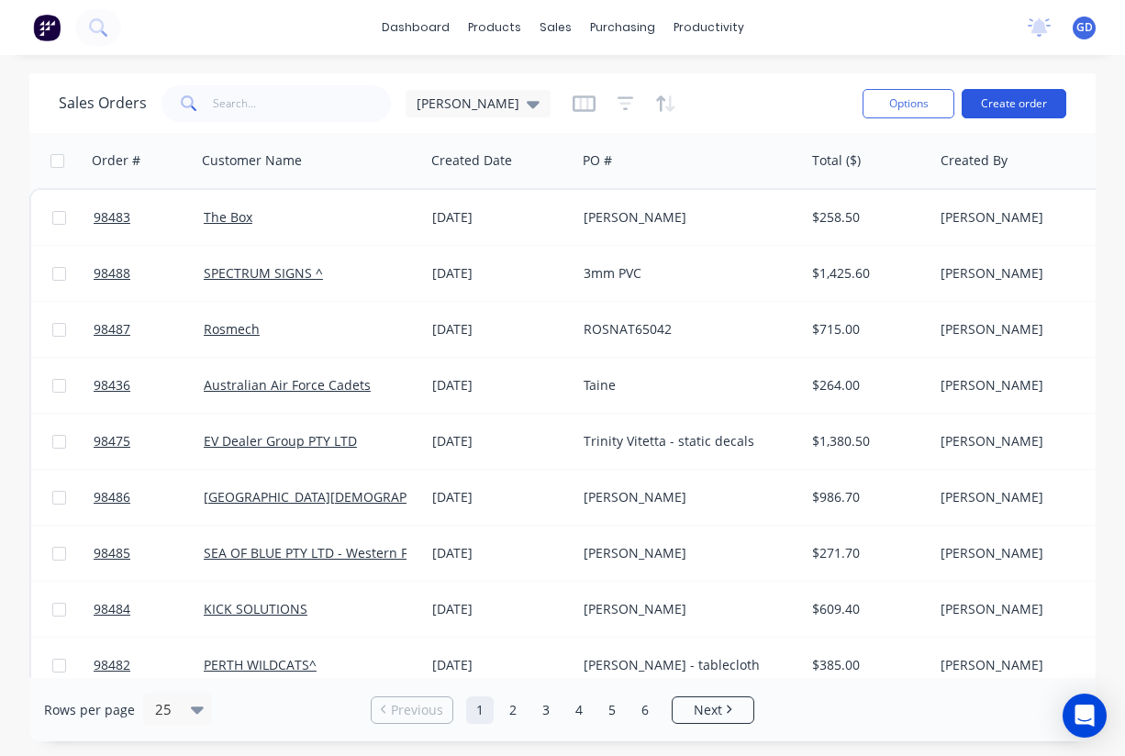
click at [1006, 102] on button "Create order" at bounding box center [1014, 103] width 105 height 29
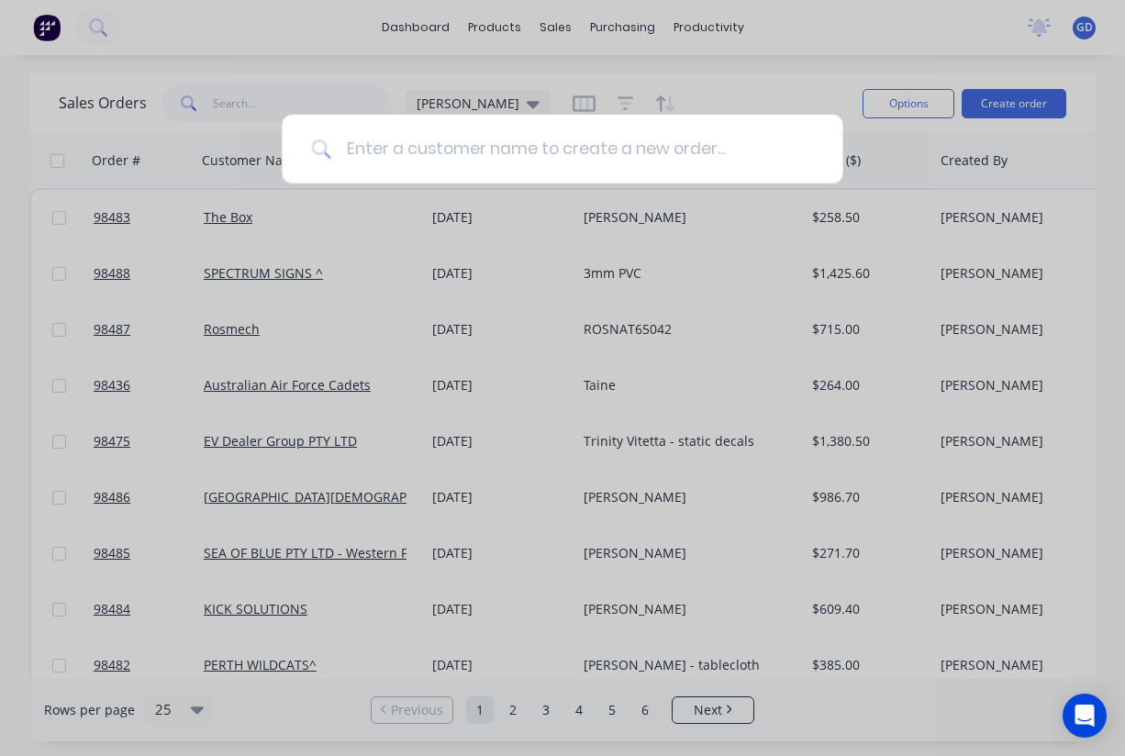
click at [386, 145] on input at bounding box center [572, 149] width 482 height 69
type input "Justice"
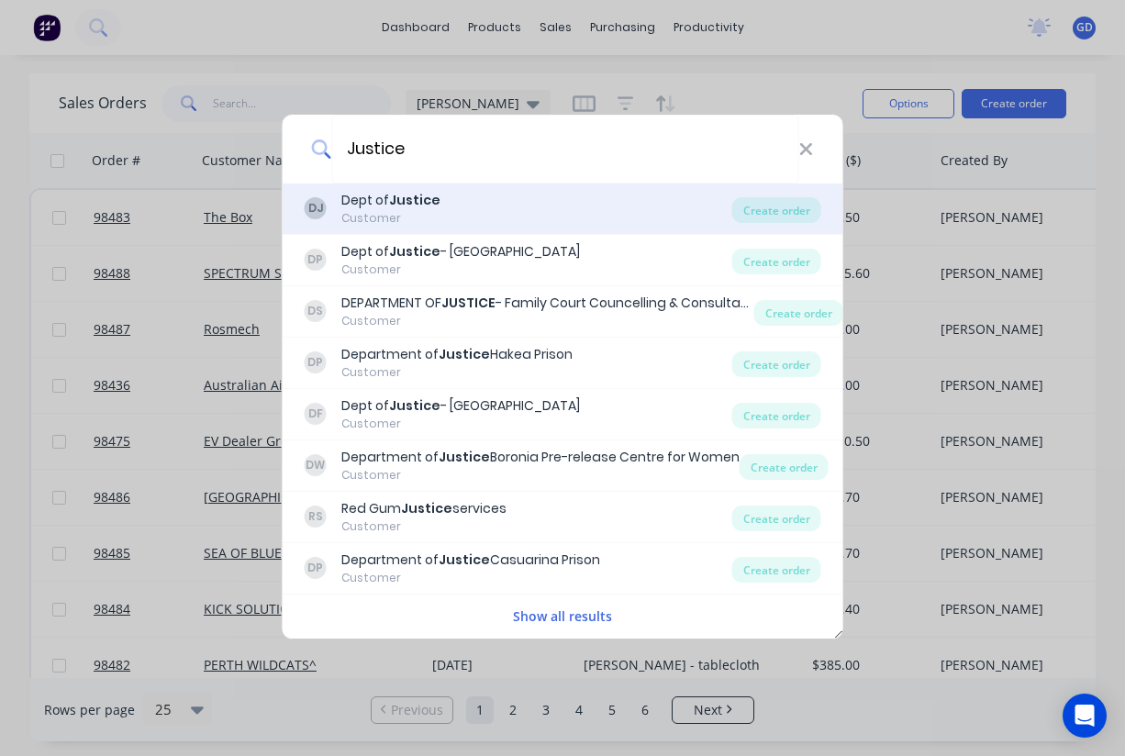
click at [359, 206] on div "Dept of Justice" at bounding box center [390, 200] width 99 height 19
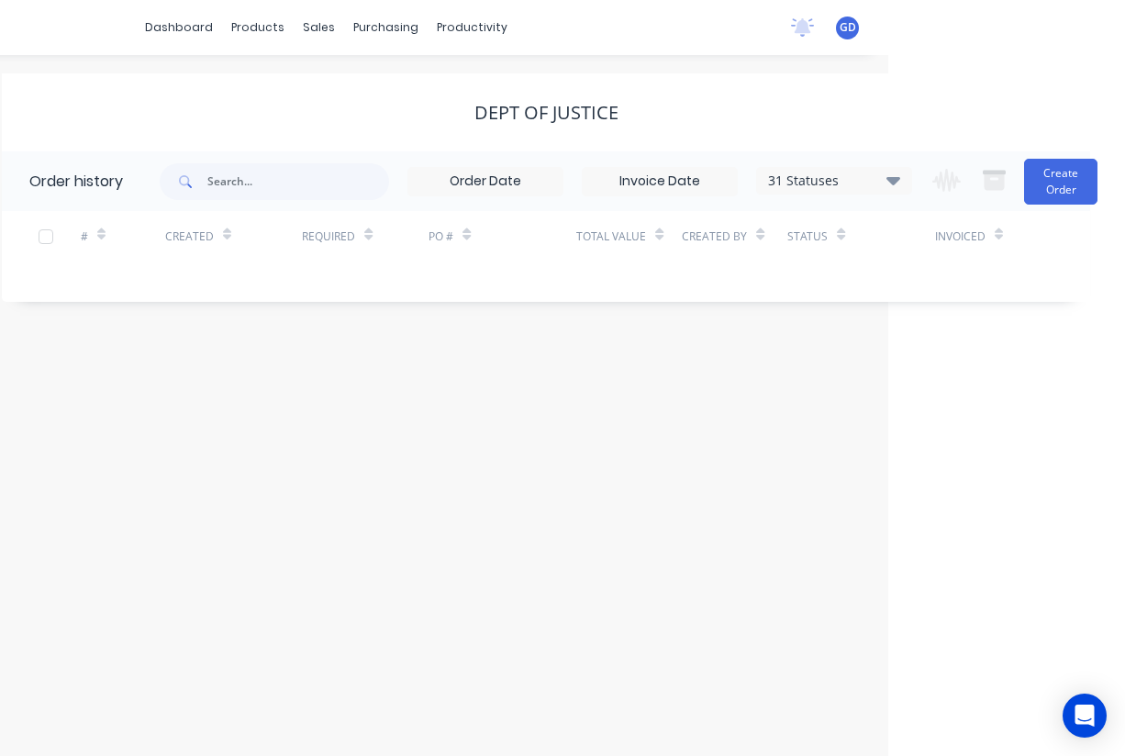
scroll to position [0, 237]
click at [1048, 193] on button "Create Order" at bounding box center [1060, 182] width 73 height 46
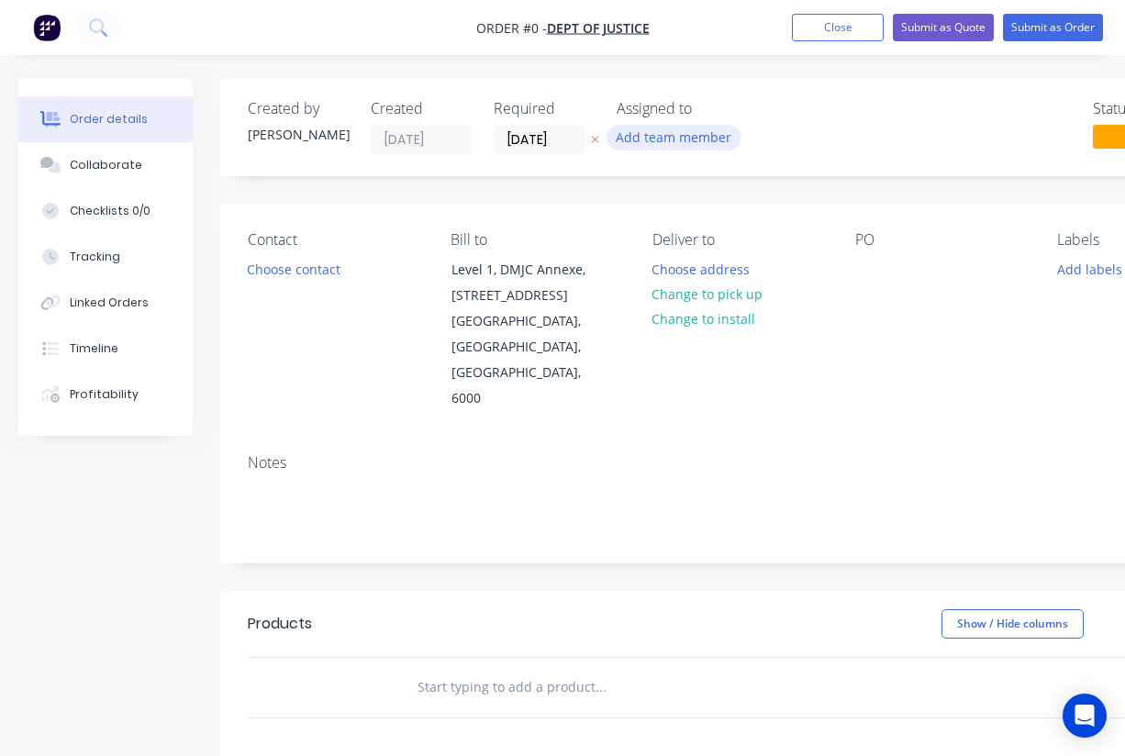
click at [694, 139] on button "Add team member" at bounding box center [673, 137] width 135 height 25
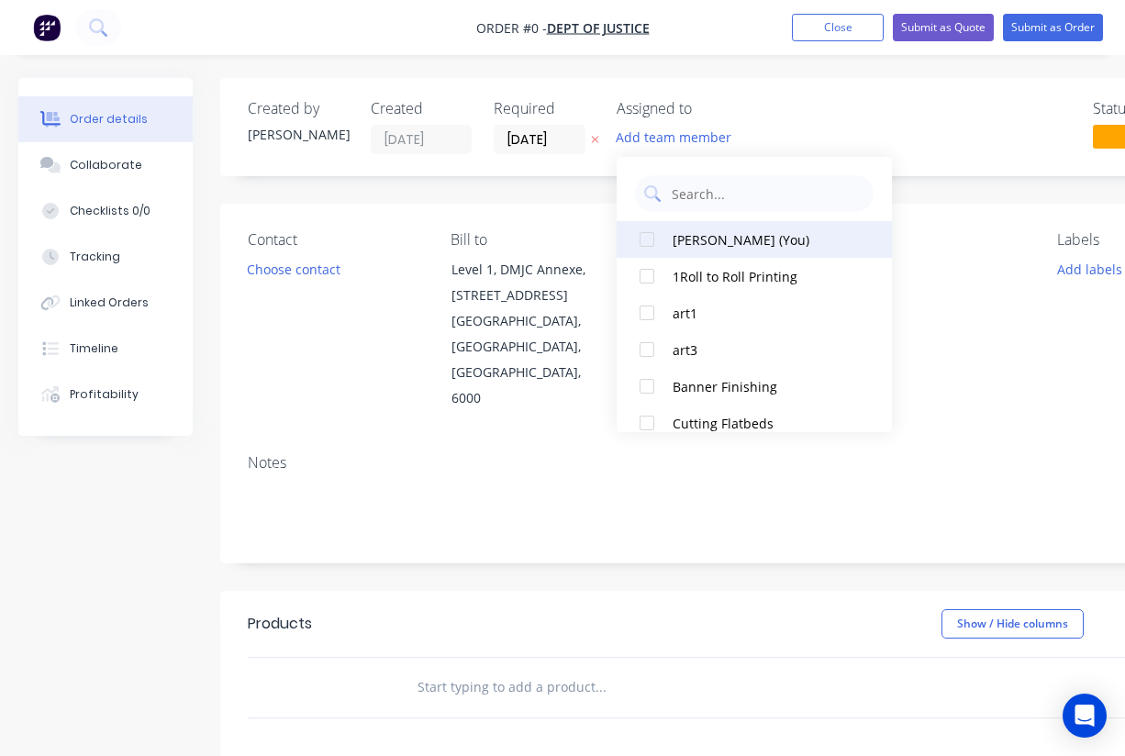
click at [649, 239] on div at bounding box center [646, 239] width 37 height 37
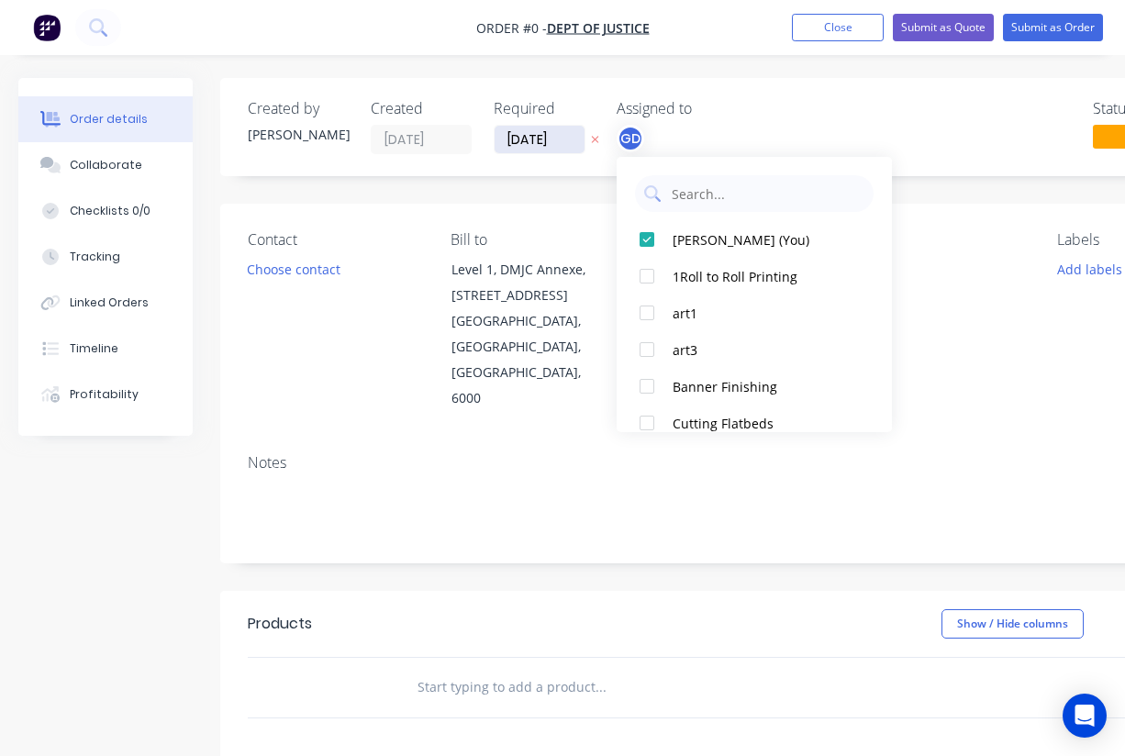
click at [541, 144] on div "Order details Collaborate Checklists 0/0 Tracking Linked Orders Timeline Profit…" at bounding box center [638, 632] width 1276 height 1108
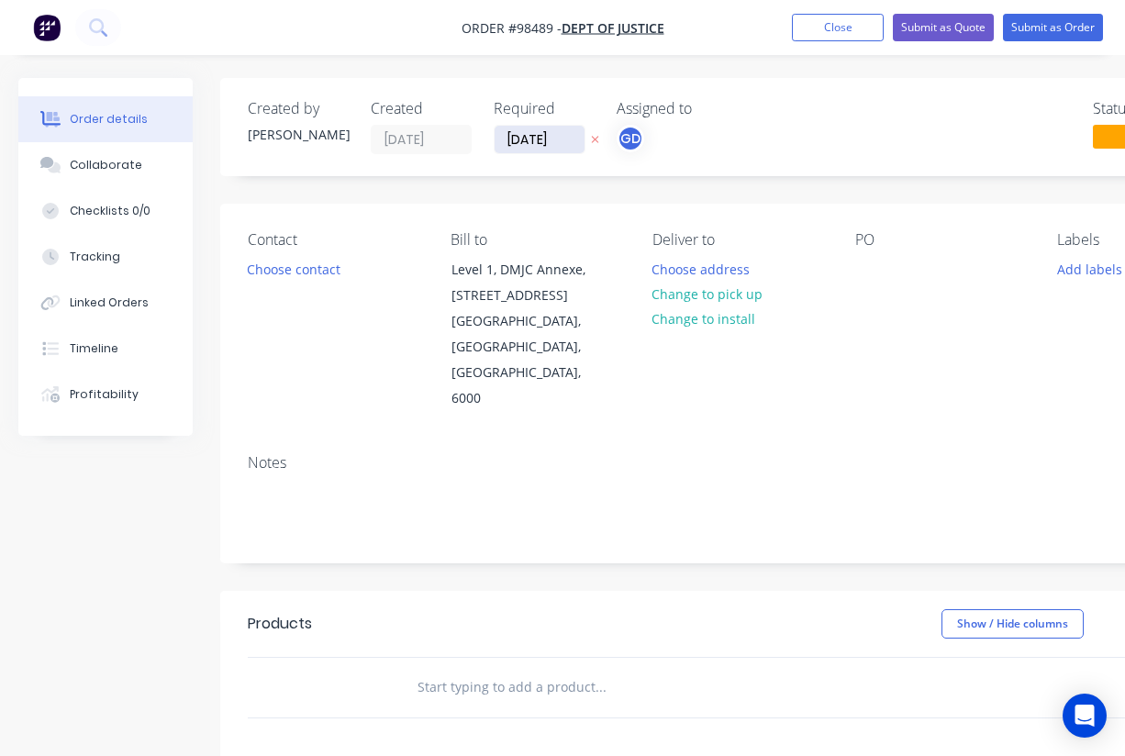
click at [527, 143] on input "08/09/25" at bounding box center [540, 140] width 90 height 28
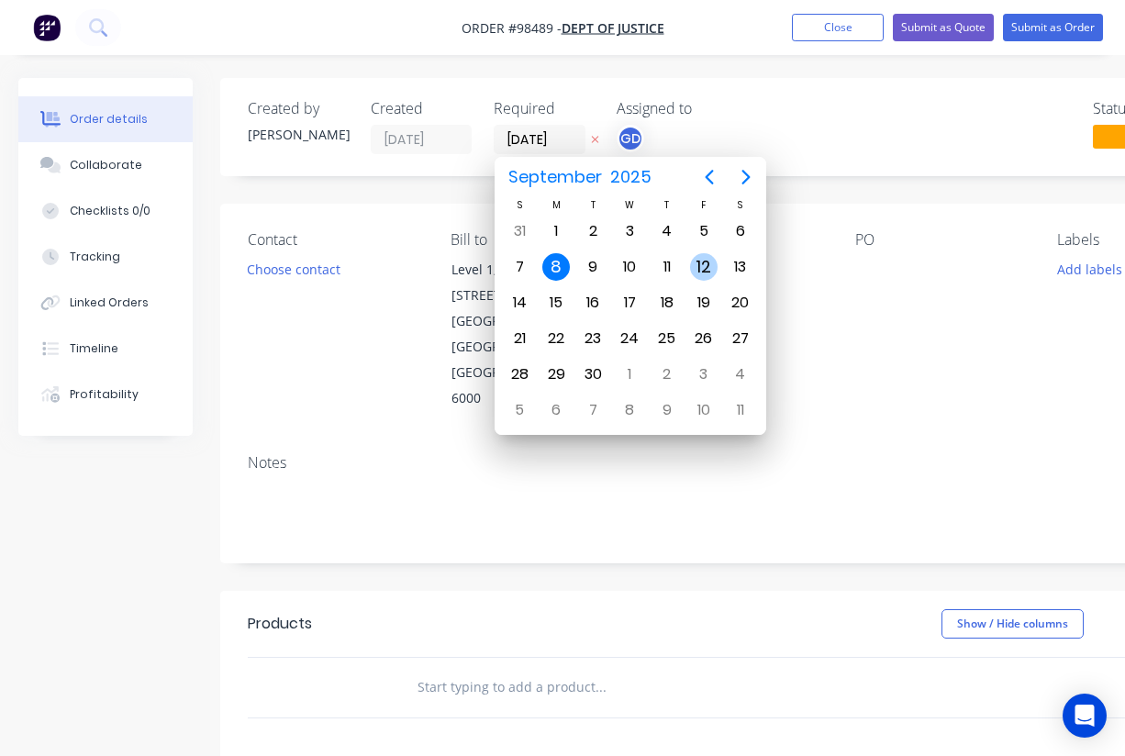
click at [703, 264] on div "12" at bounding box center [704, 267] width 28 height 28
type input "12/09/25"
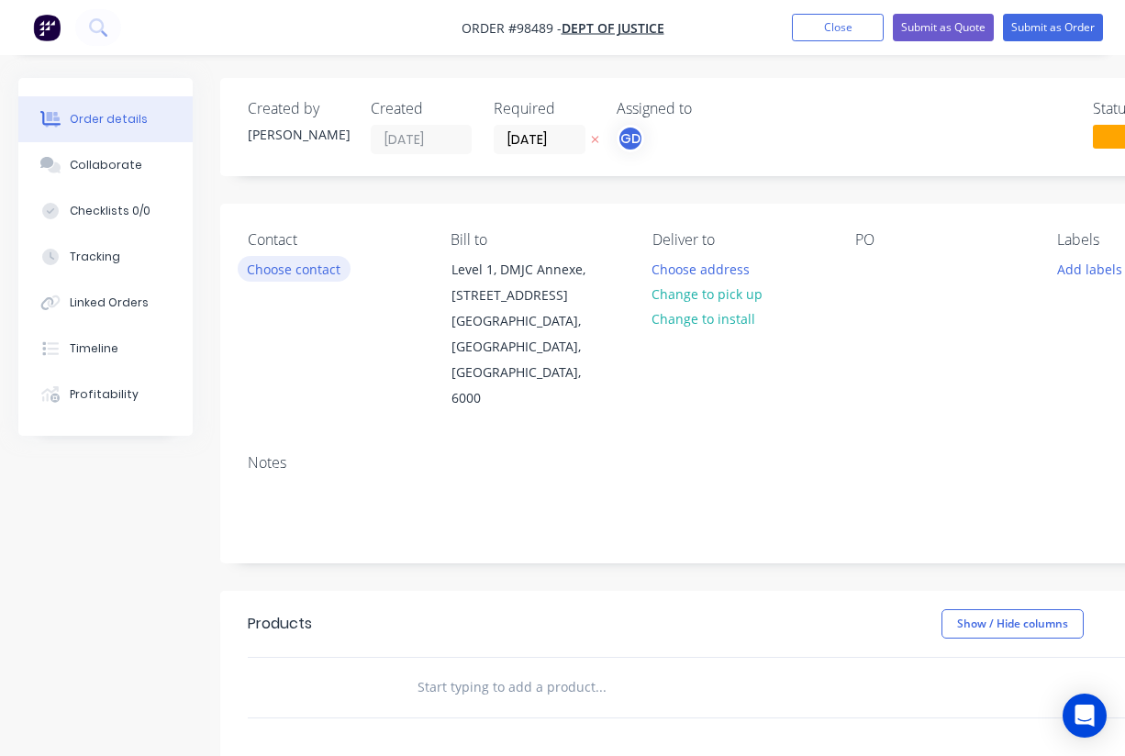
click at [310, 262] on button "Choose contact" at bounding box center [294, 268] width 113 height 25
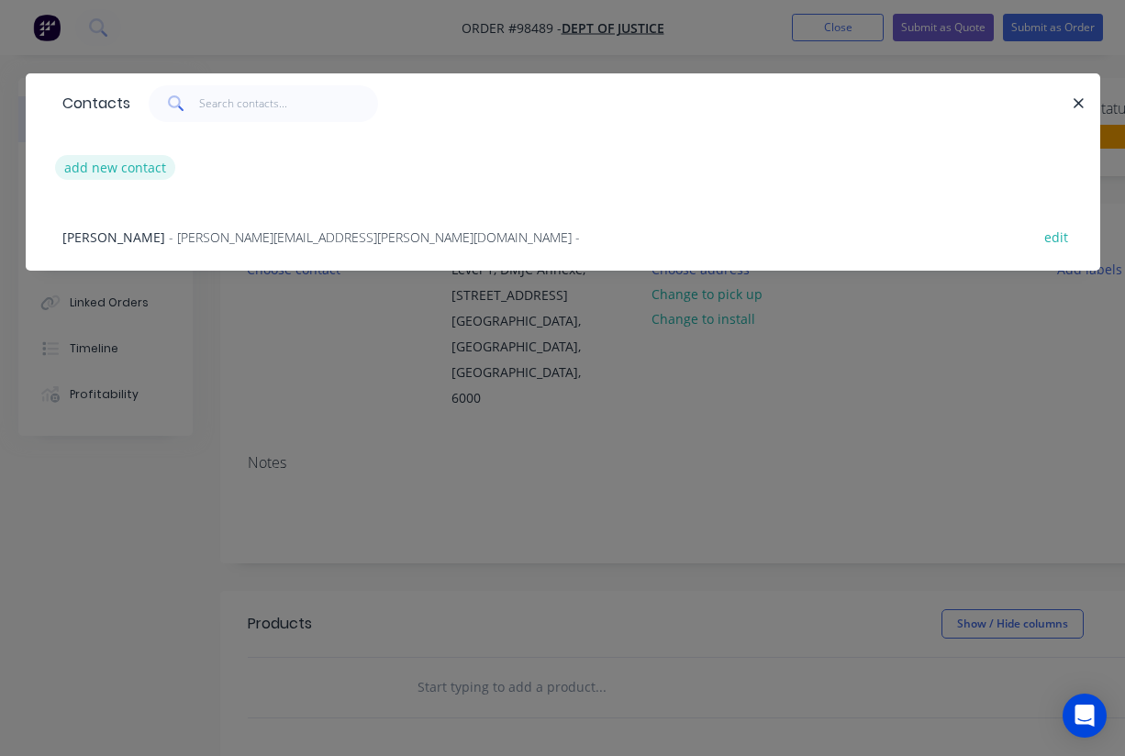
click at [123, 169] on button "add new contact" at bounding box center [115, 167] width 121 height 25
select select "AU"
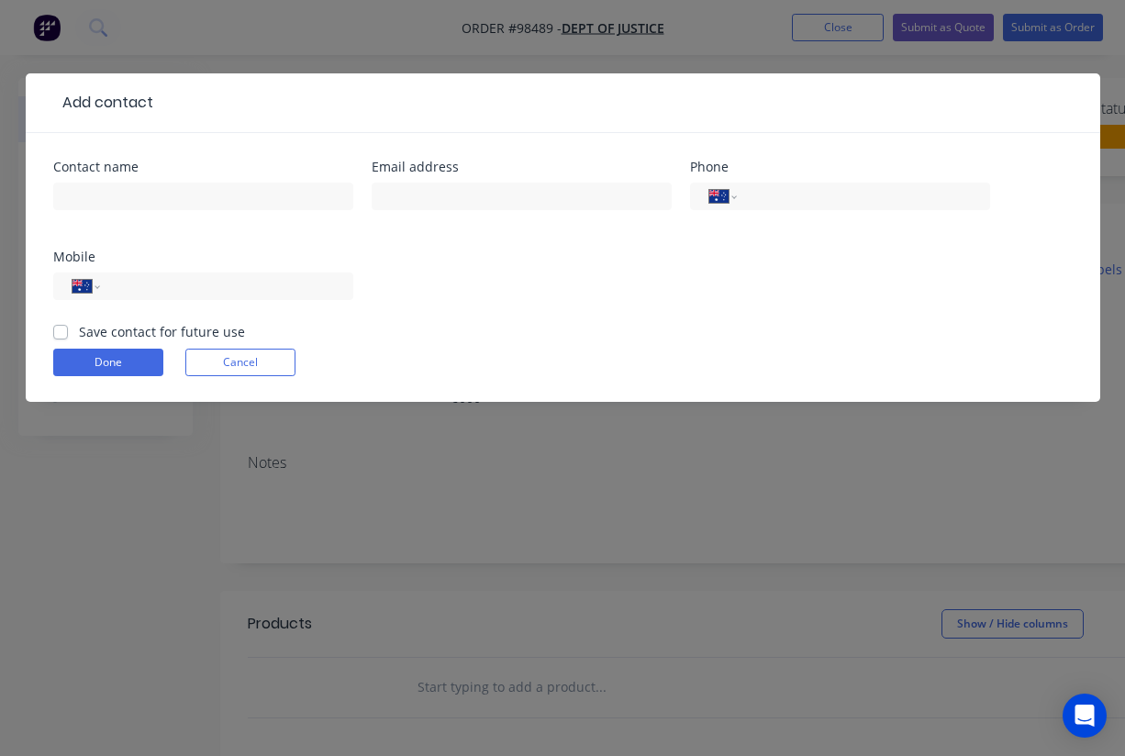
click at [79, 332] on label "Save contact for future use" at bounding box center [162, 331] width 166 height 19
click at [58, 332] on input "Save contact for future use" at bounding box center [60, 330] width 15 height 17
checkbox input "true"
paste input "Shane.Newton@justice.wa.gov.au"
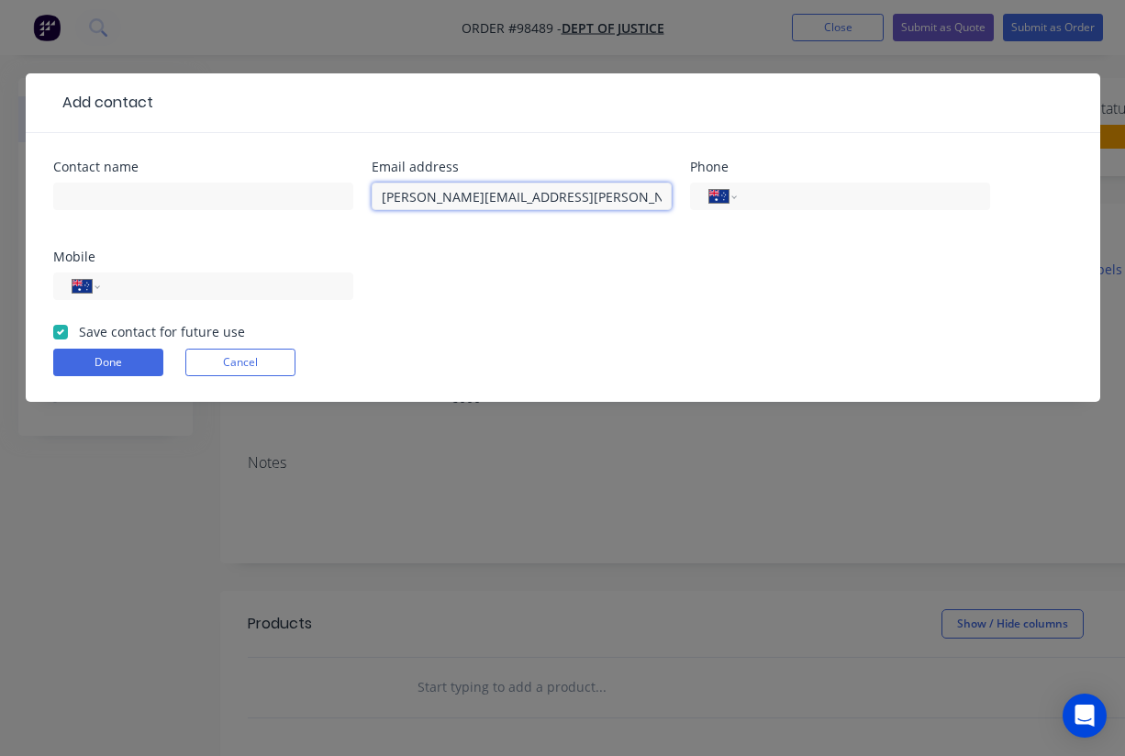
type input "Shane.Newton@justice.wa.gov.au"
click at [684, 284] on div "Contact name Email address Shane.Newton@justice.wa.gov.au Phone International A…" at bounding box center [562, 241] width 1019 height 161
drag, startPoint x: 462, startPoint y: 196, endPoint x: 361, endPoint y: 196, distance: 100.9
click at [361, 196] on div "Contact name Email address Shane.Newton@justice.wa.gov.au Phone International A…" at bounding box center [562, 241] width 1019 height 161
drag, startPoint x: 467, startPoint y: 196, endPoint x: 372, endPoint y: 195, distance: 94.5
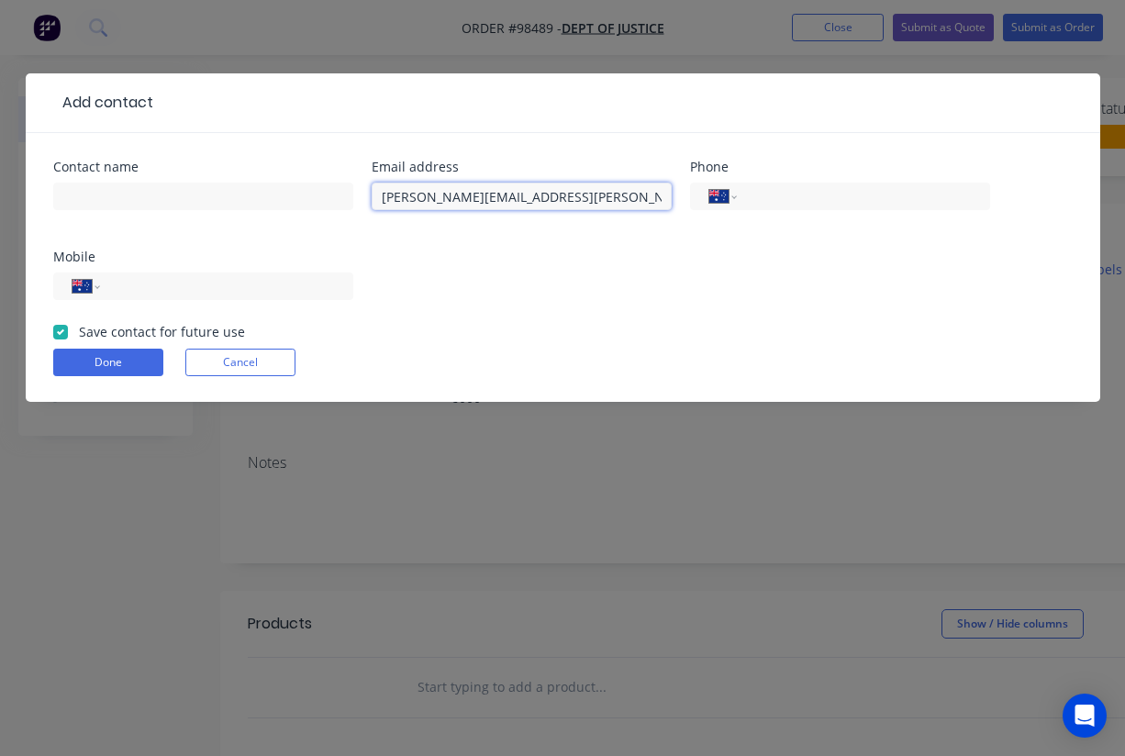
click at [372, 195] on input "Shane.Newton@justice.wa.gov.au" at bounding box center [522, 197] width 300 height 28
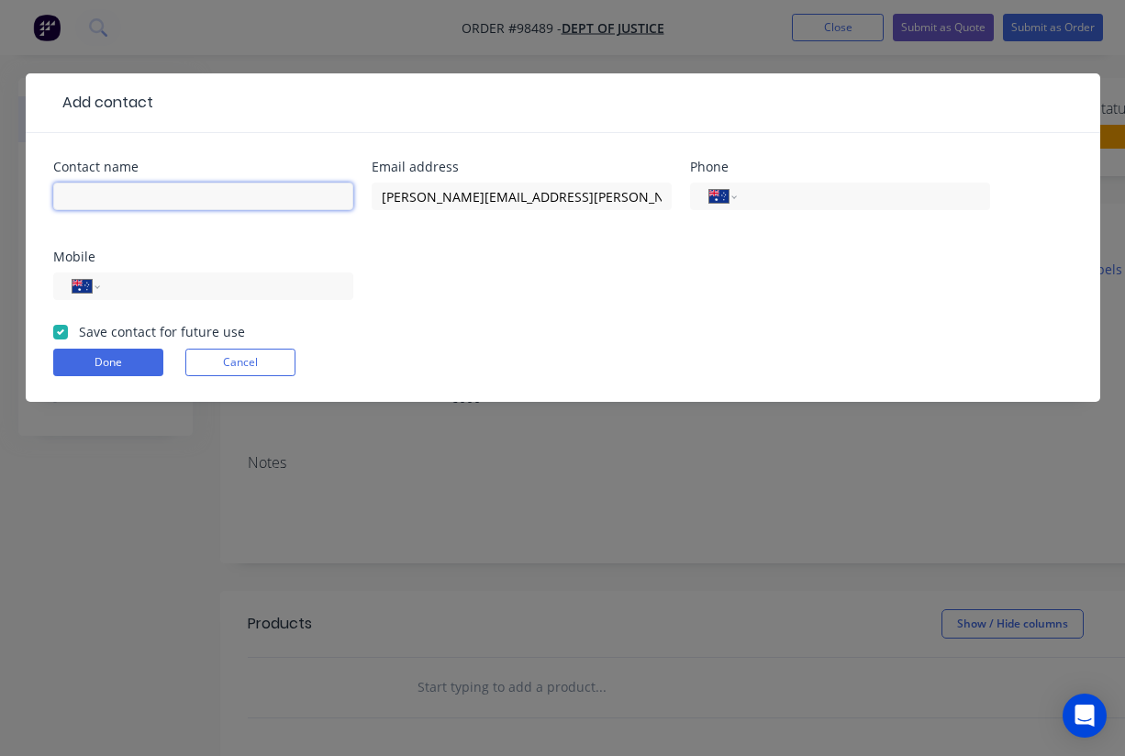
paste input "Shane.Newton"
click at [105, 194] on input "Shane.Newton" at bounding box center [203, 197] width 300 height 28
type input "[PERSON_NAME]"
click at [433, 280] on div "Contact name Shane Newton Email address Shane.Newton@justice.wa.gov.au Phone In…" at bounding box center [562, 241] width 1019 height 161
paste input "92641963"
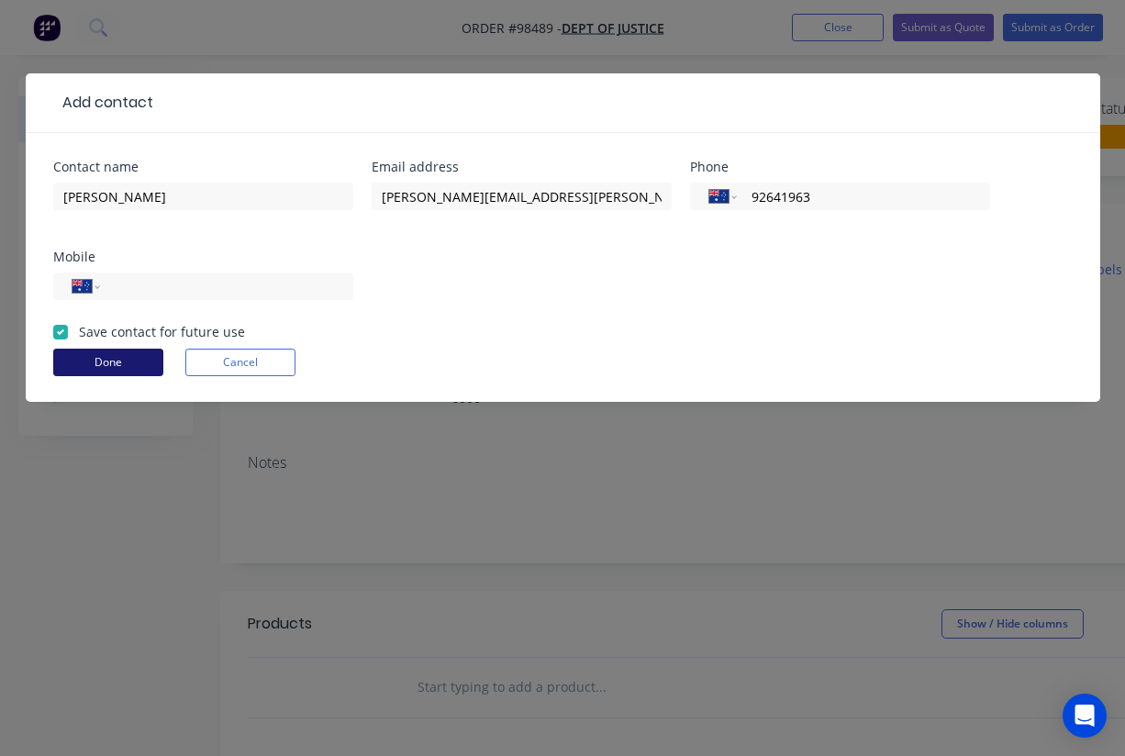
click at [113, 362] on button "Done" at bounding box center [108, 363] width 110 height 28
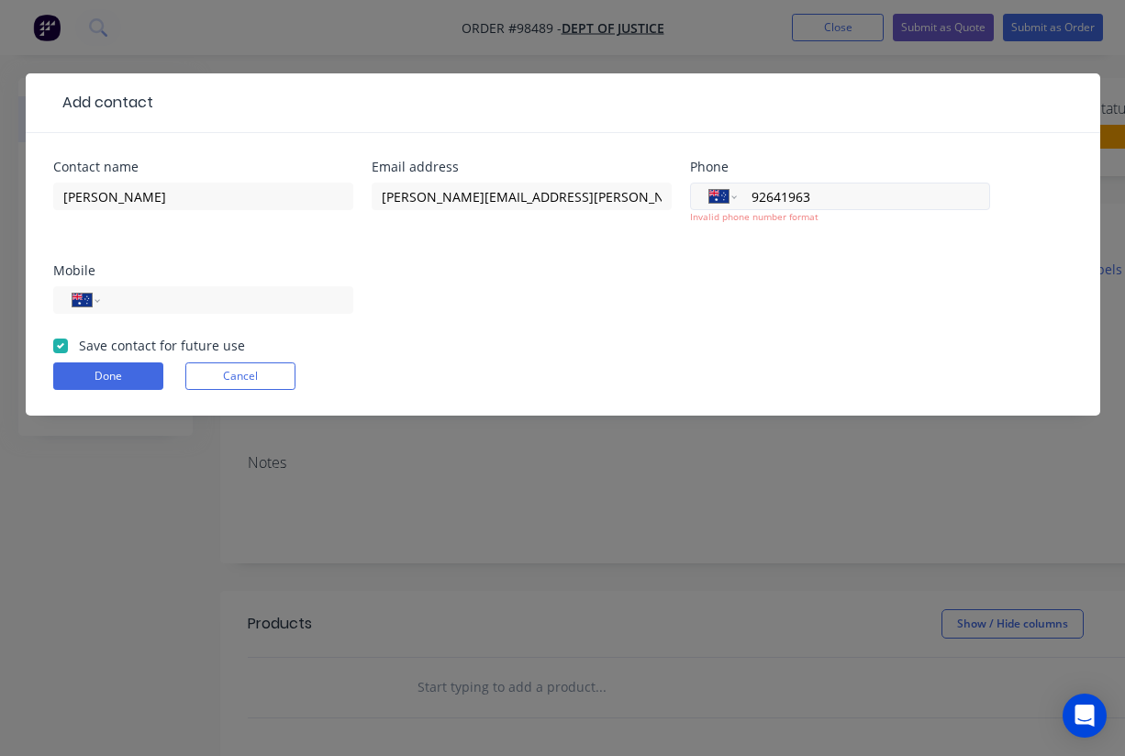
click at [754, 195] on input "92641963" at bounding box center [860, 196] width 220 height 21
type input "(08) 9264 1963"
click at [747, 272] on div "Contact name Shane Newton Email address Shane.Newton@justice.wa.gov.au Phone In…" at bounding box center [562, 248] width 1019 height 175
click at [123, 386] on button "Done" at bounding box center [108, 376] width 110 height 28
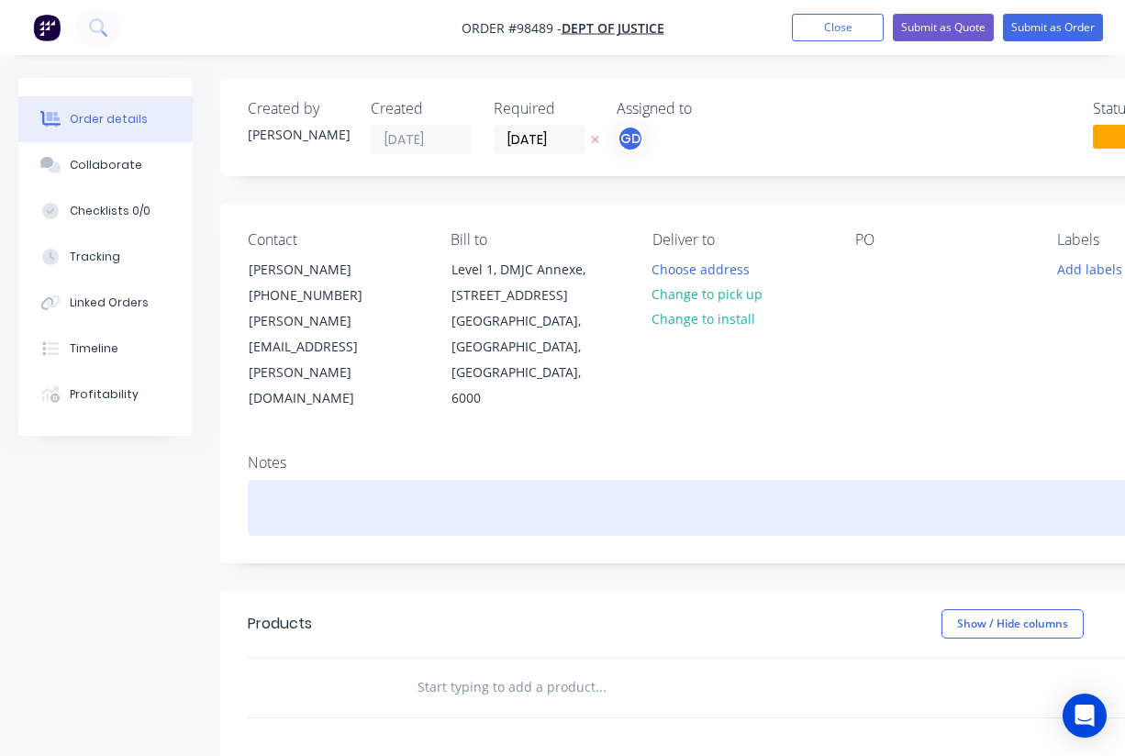
click at [354, 480] on div at bounding box center [739, 508] width 983 height 56
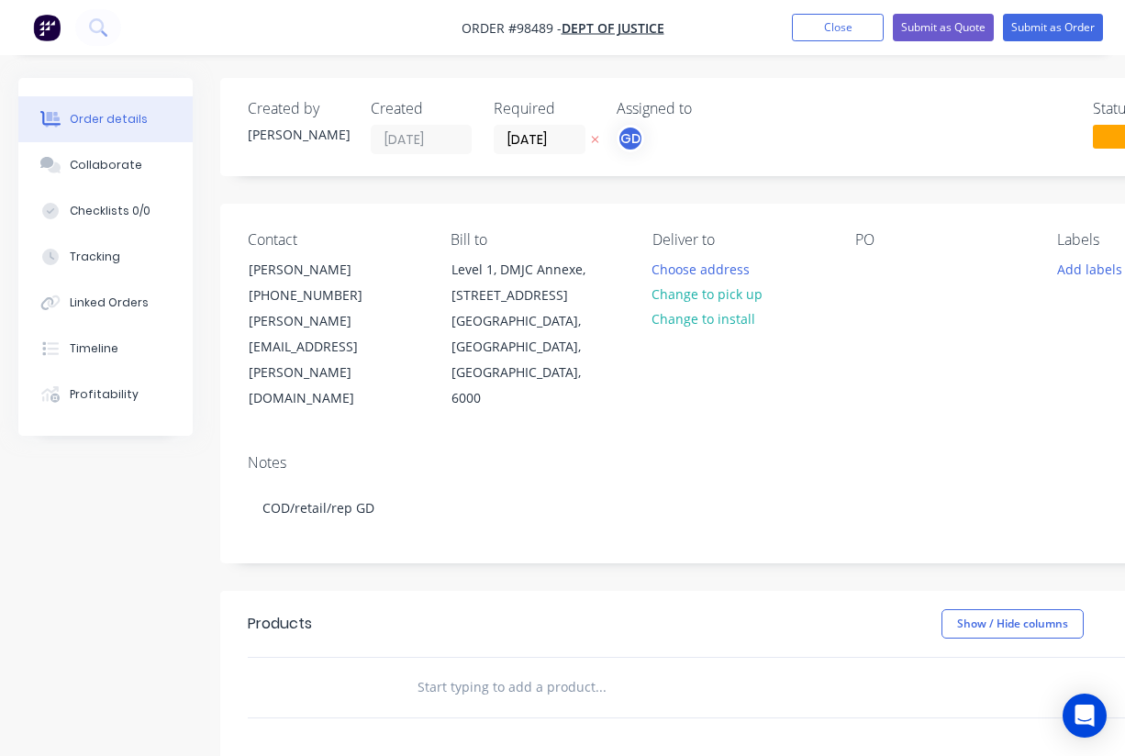
click at [736, 372] on div "Contact Shane Newton (08) 9264 1963 Shane.Newton@justice.wa.gov.au Bill to Leve…" at bounding box center [739, 322] width 1038 height 236
click at [702, 290] on button "Change to pick up" at bounding box center [707, 294] width 130 height 25
click at [683, 295] on button "Change to delivery" at bounding box center [709, 295] width 134 height 25
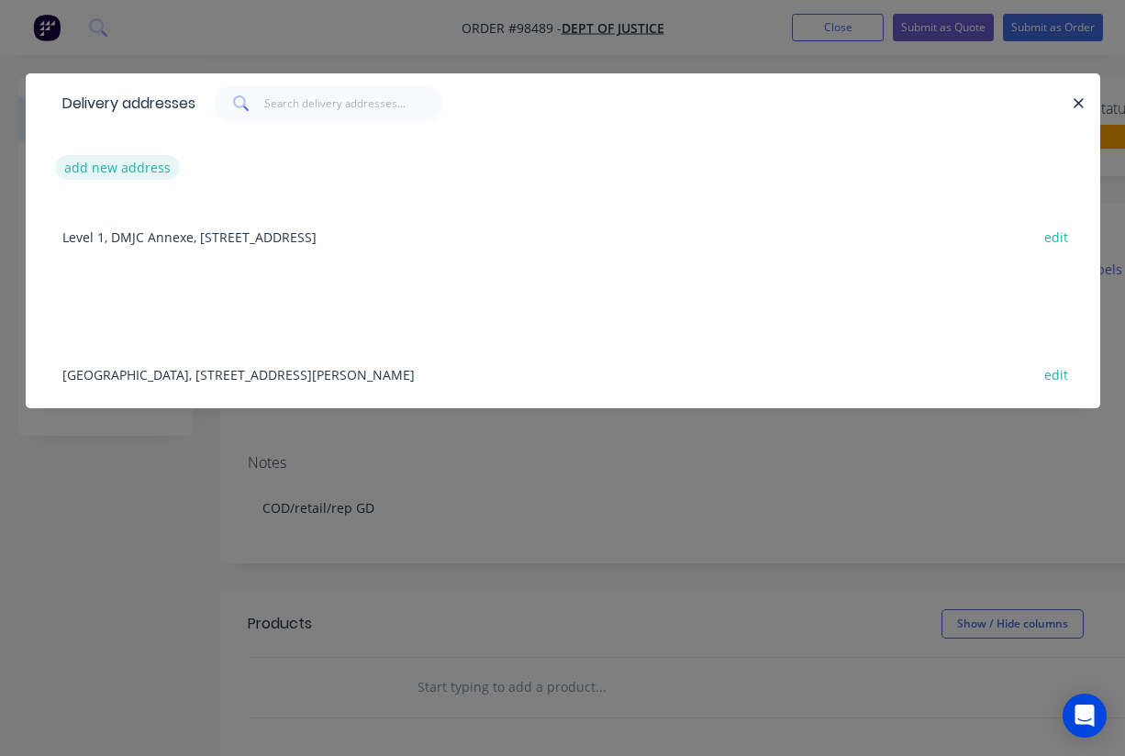
click at [131, 164] on button "add new address" at bounding box center [118, 167] width 126 height 25
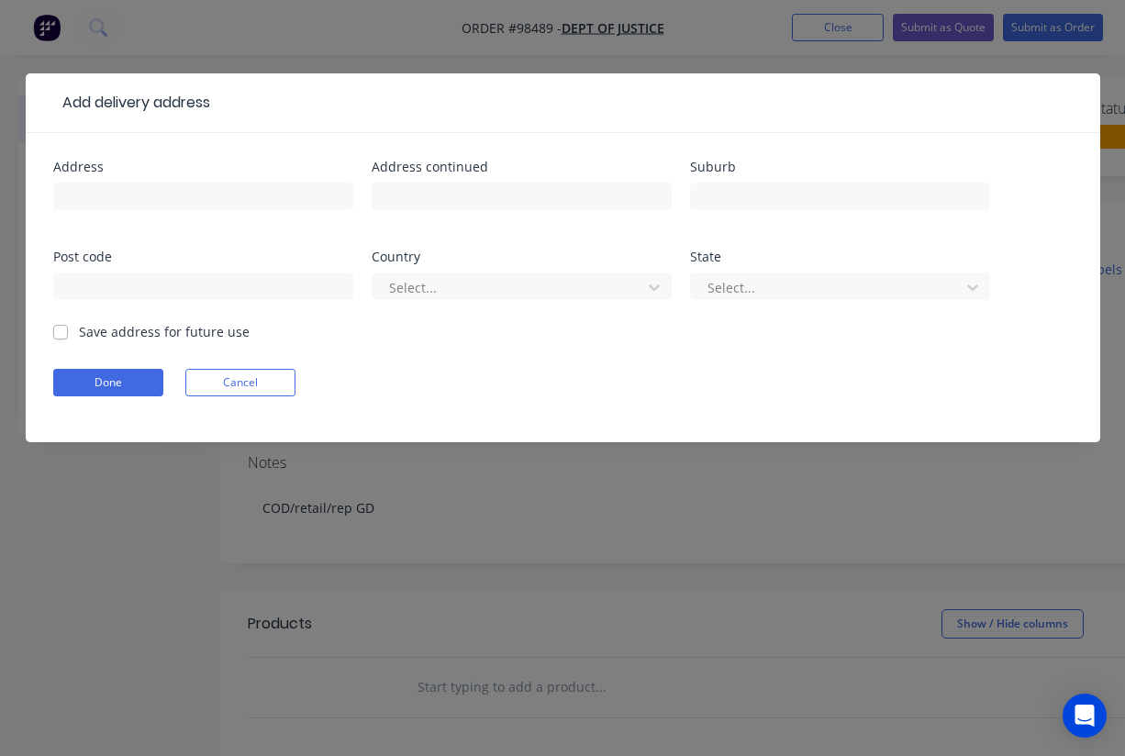
click at [123, 182] on div at bounding box center [203, 205] width 300 height 54
type input "see notes"
click at [79, 331] on label "Save address for future use" at bounding box center [164, 331] width 171 height 19
click at [60, 331] on input "Save address for future use" at bounding box center [60, 330] width 15 height 17
checkbox input "true"
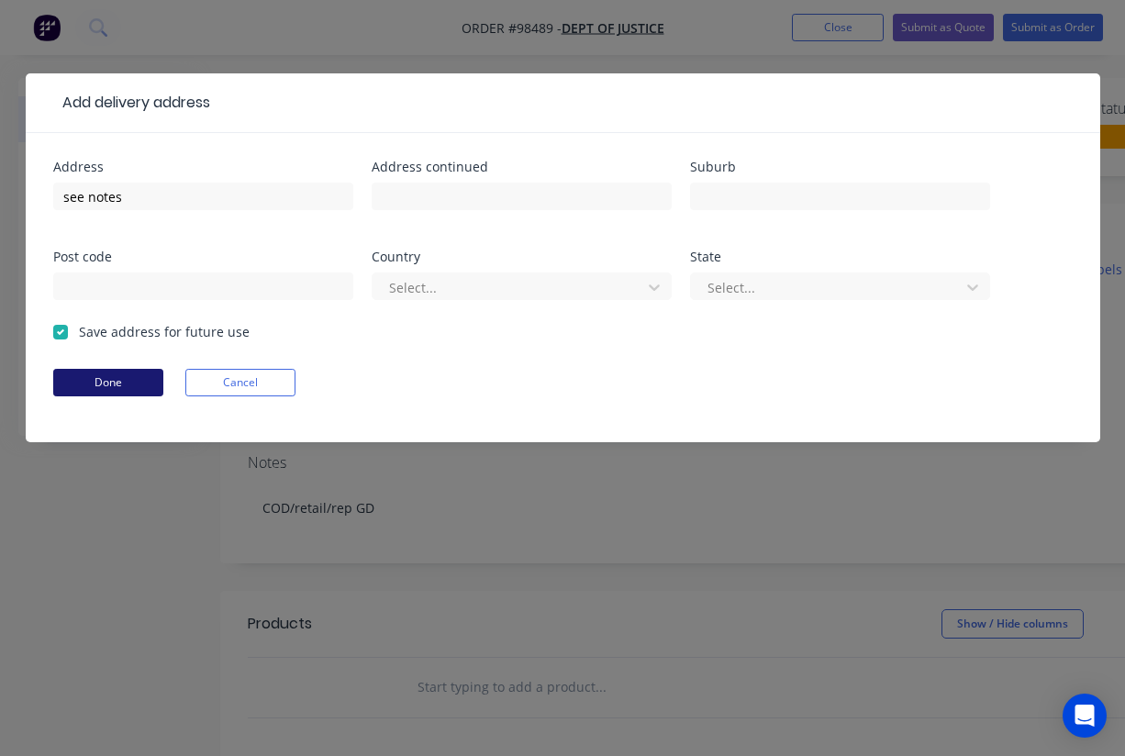
click at [105, 384] on button "Done" at bounding box center [108, 383] width 110 height 28
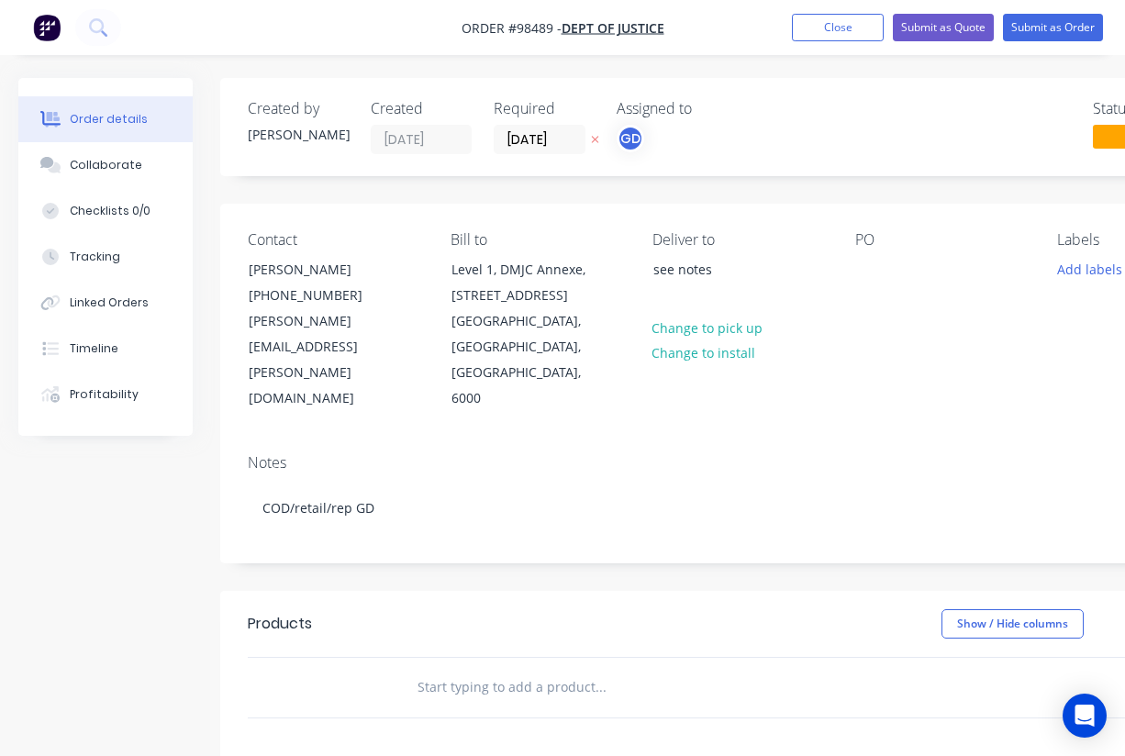
click at [914, 341] on div "PO" at bounding box center [941, 321] width 173 height 181
click at [1074, 273] on button "Add labels" at bounding box center [1089, 268] width 84 height 25
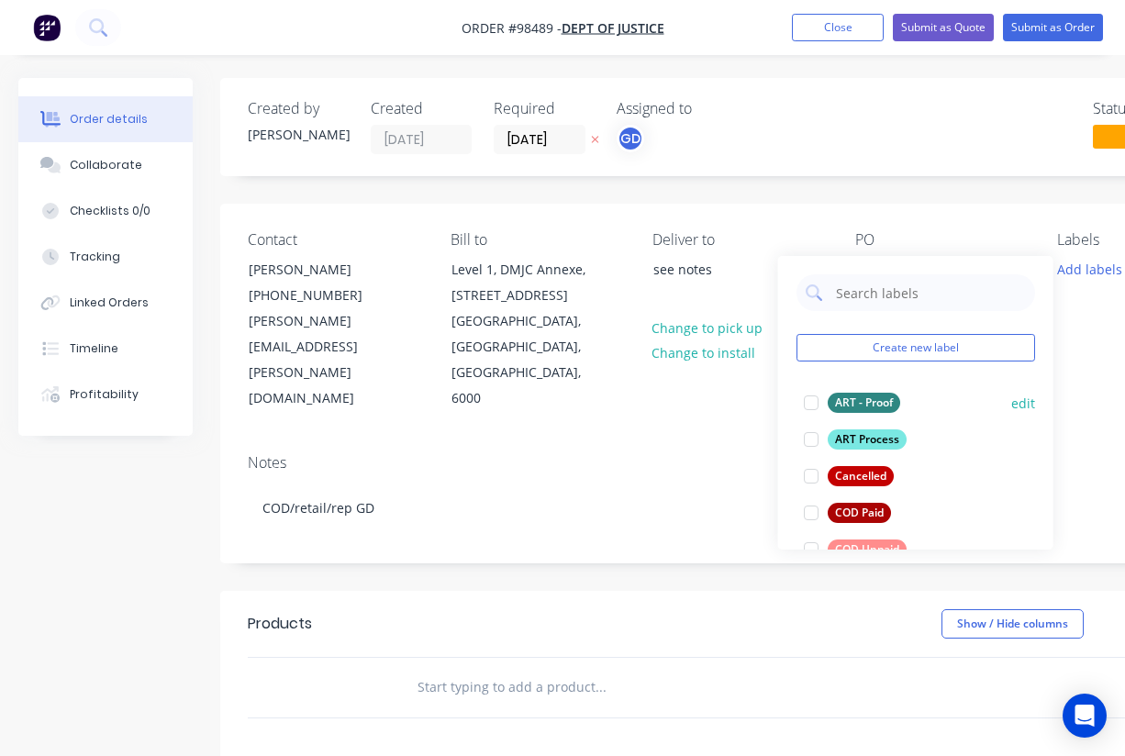
click at [871, 409] on div "ART - Proof" at bounding box center [864, 403] width 72 height 20
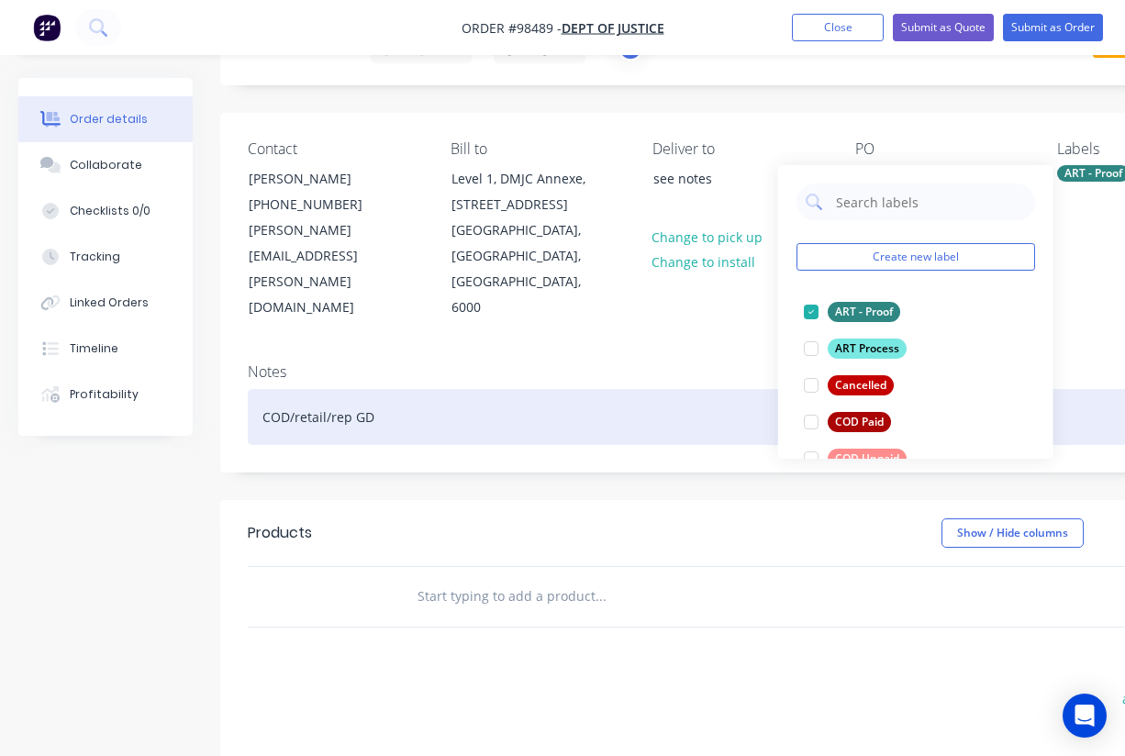
scroll to position [99, 0]
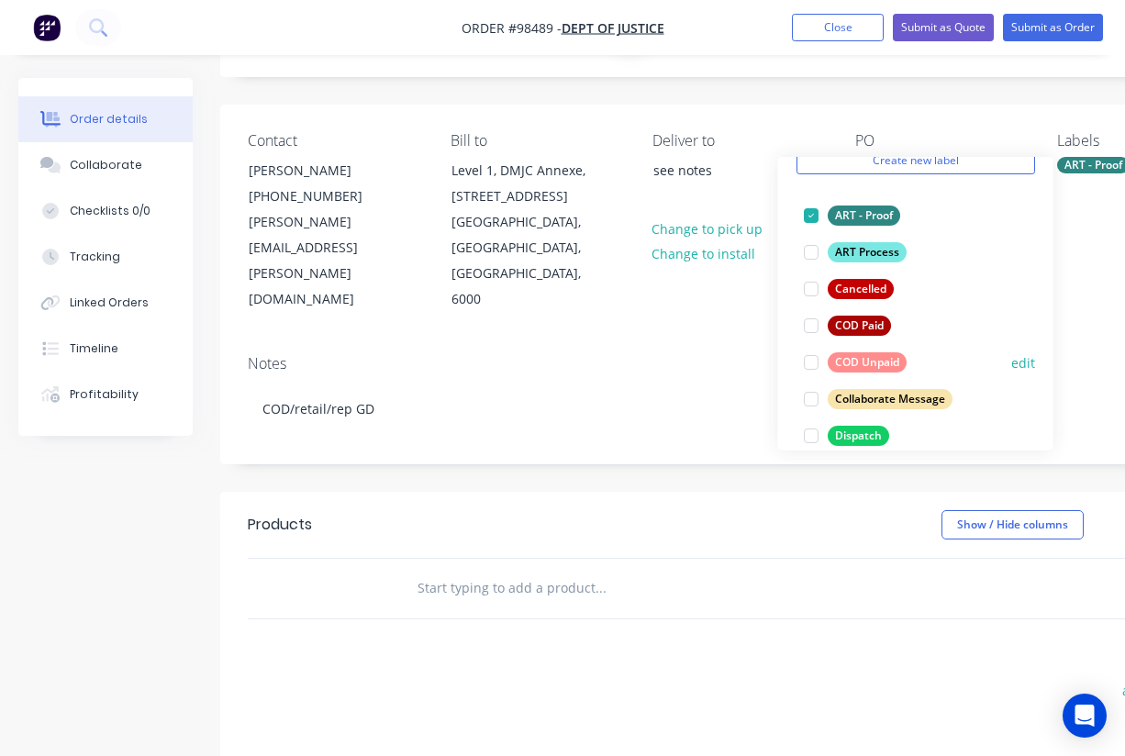
click at [872, 359] on div "COD Unpaid" at bounding box center [867, 362] width 79 height 20
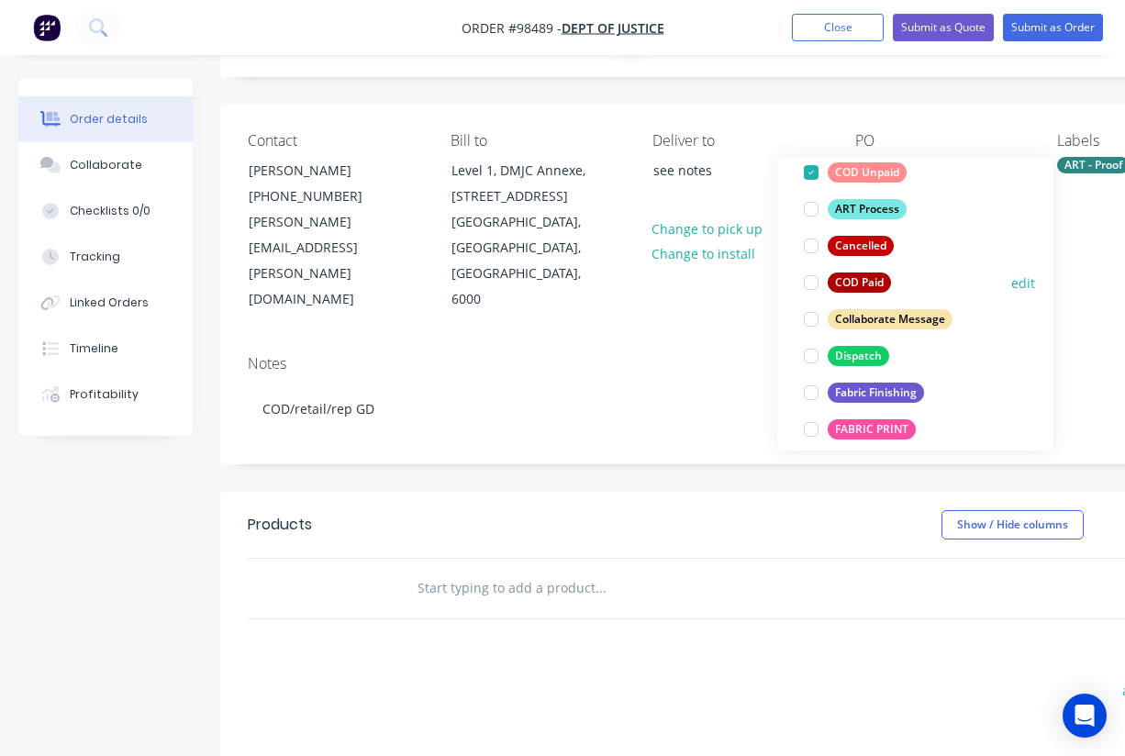
scroll to position [204, 0]
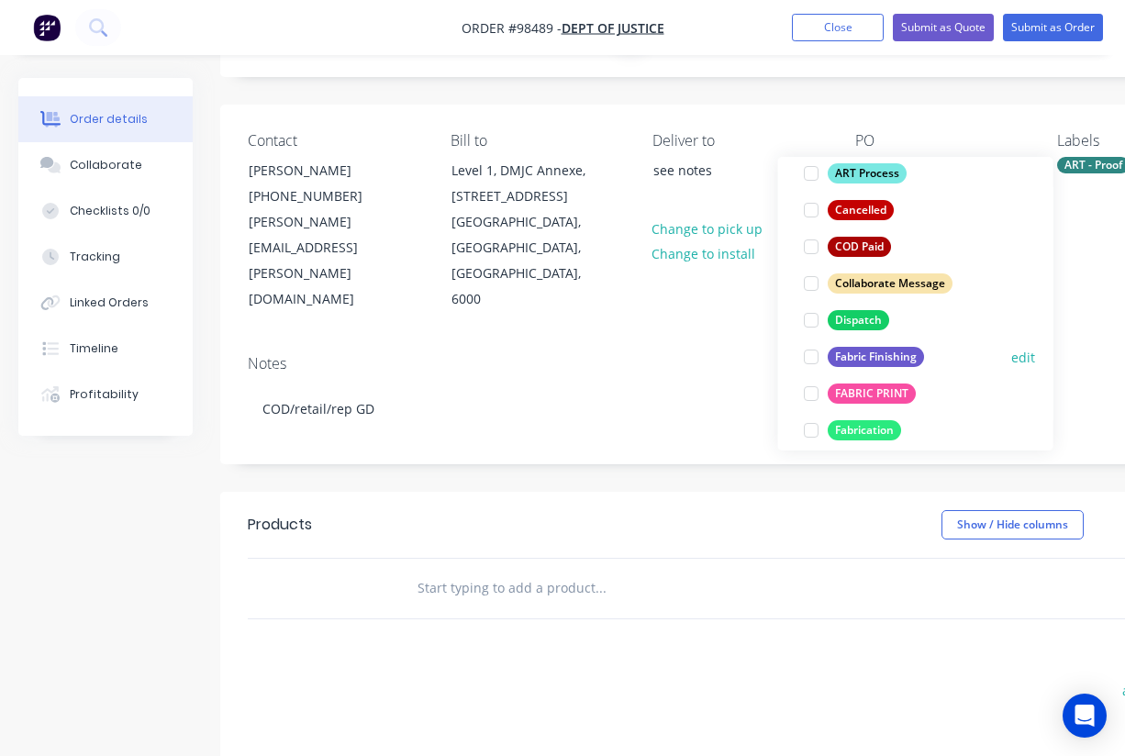
click at [874, 363] on div "Fabric Finishing" at bounding box center [876, 357] width 96 height 20
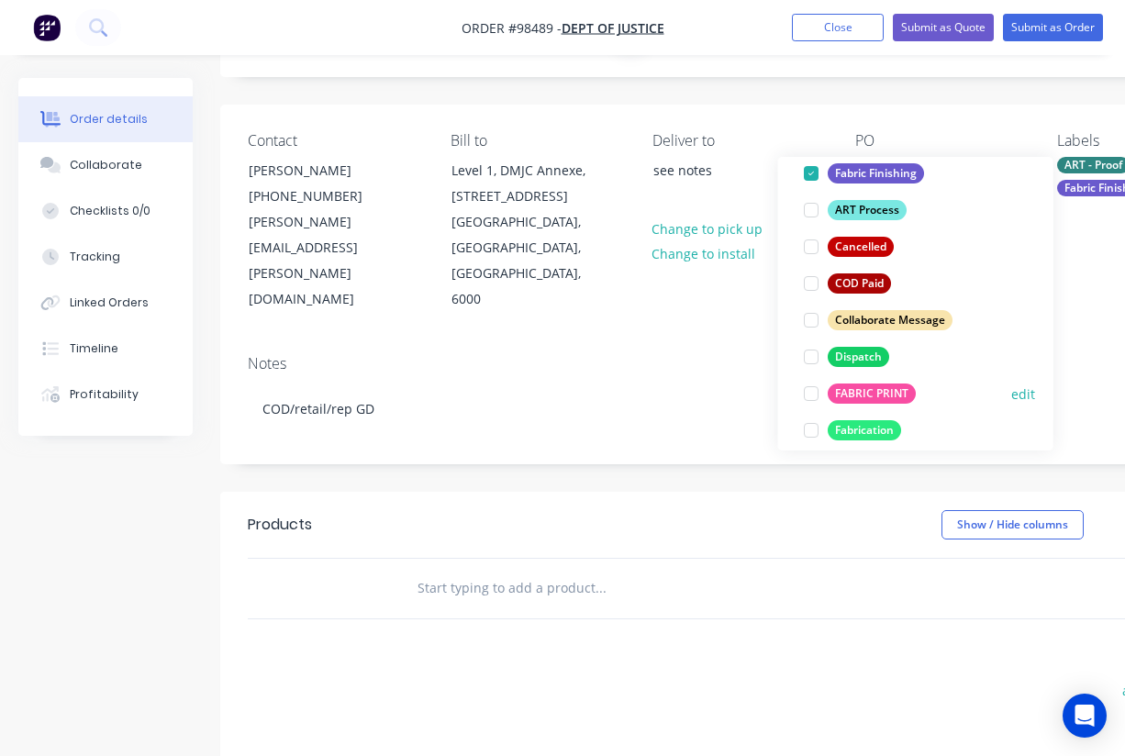
click at [873, 391] on div "FABRIC PRINT" at bounding box center [872, 394] width 88 height 20
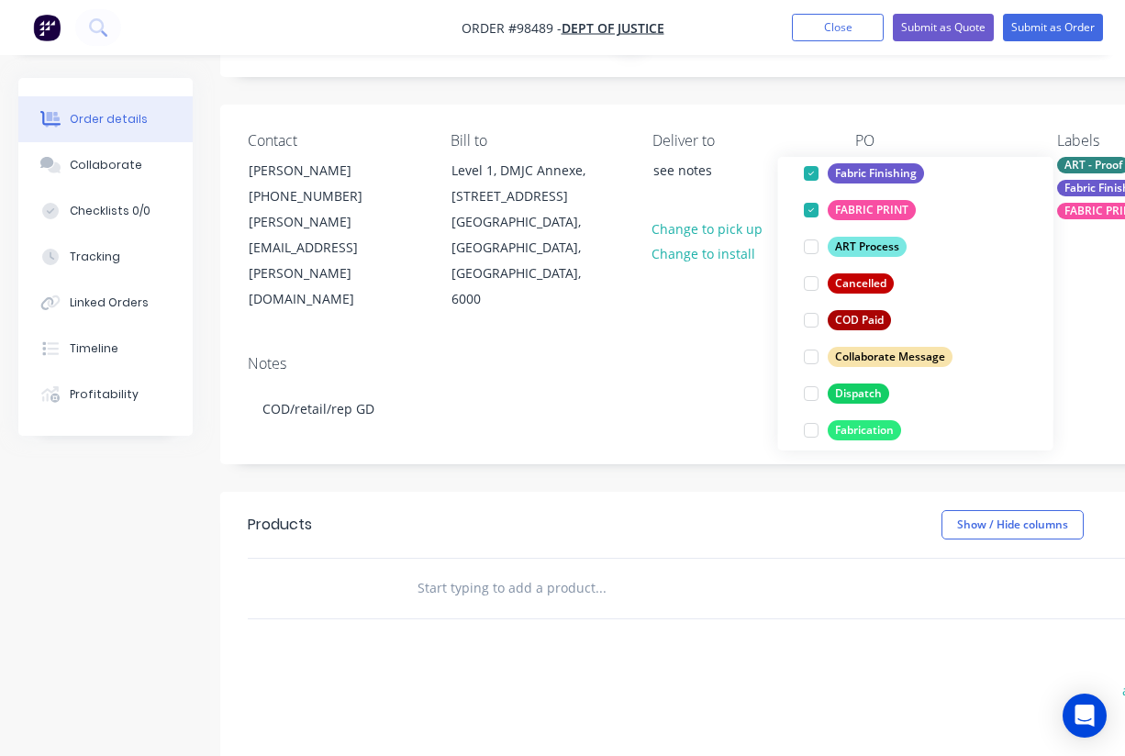
click at [650, 559] on div at bounding box center [725, 589] width 661 height 60
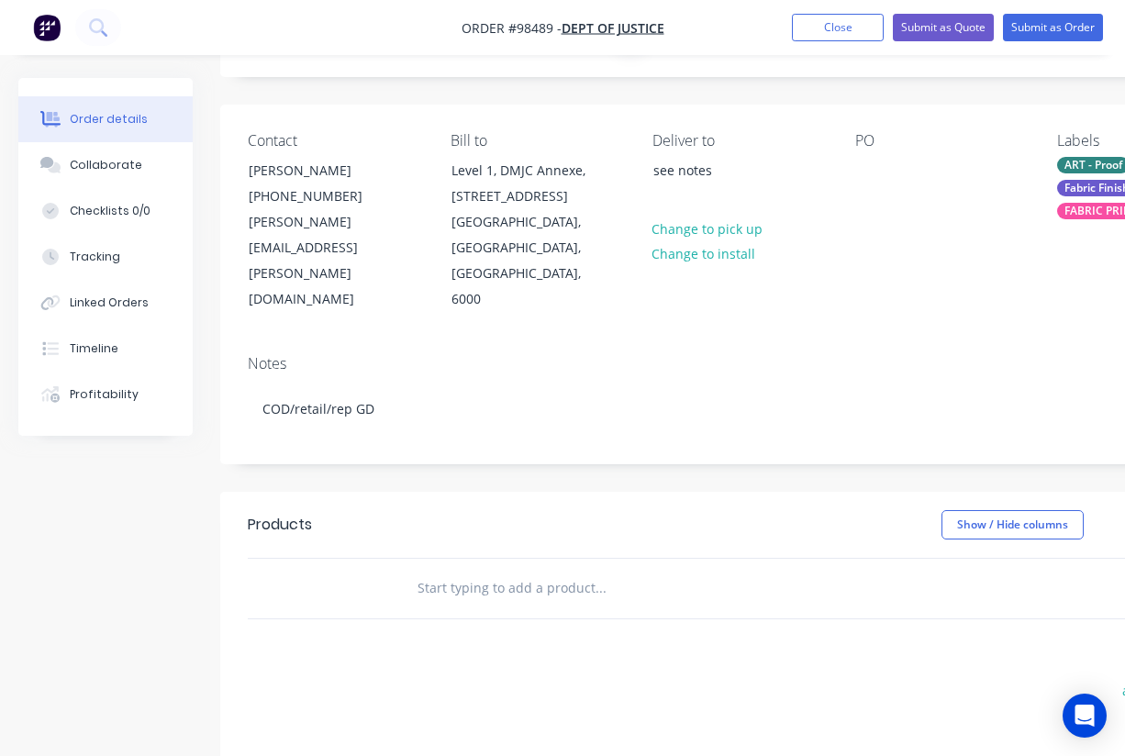
click at [511, 570] on input "text" at bounding box center [600, 588] width 367 height 37
paste input "Presto V29 ECO 900mm x 2300mm frame + double sided print."
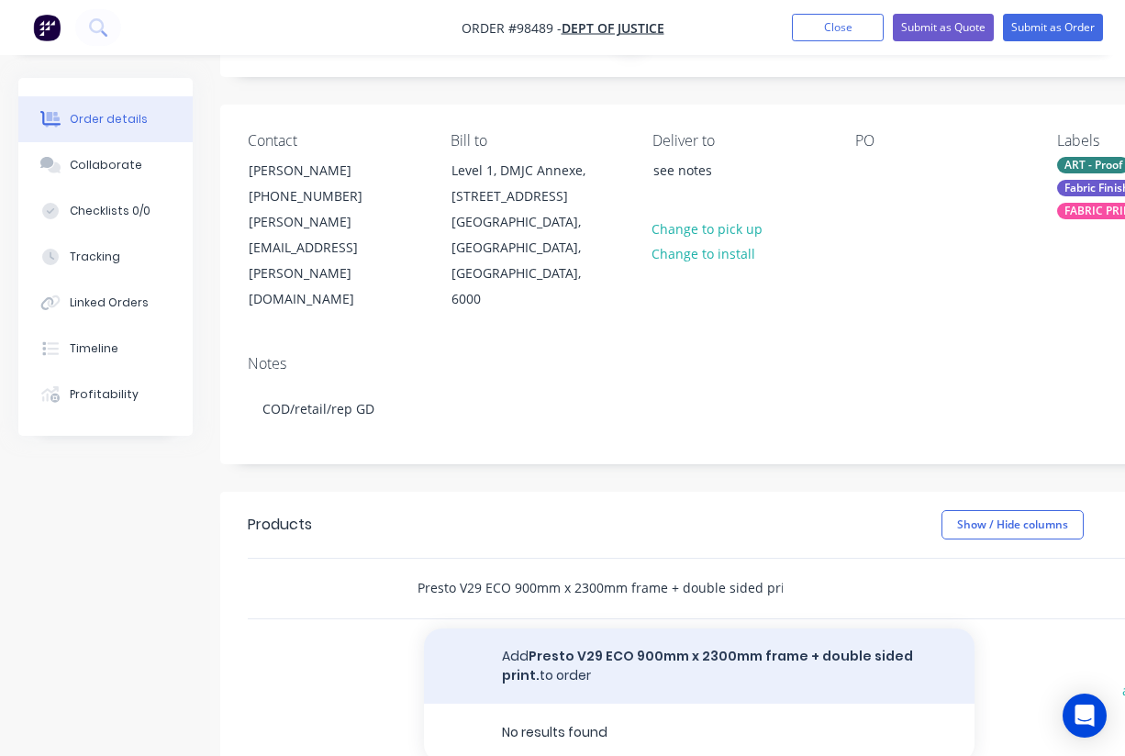
type input "Presto V29 ECO 900mm x 2300mm frame + double sided print."
click at [567, 628] on button "Add Presto V29 ECO 900mm x 2300mm frame + double sided print. to order" at bounding box center [699, 665] width 550 height 75
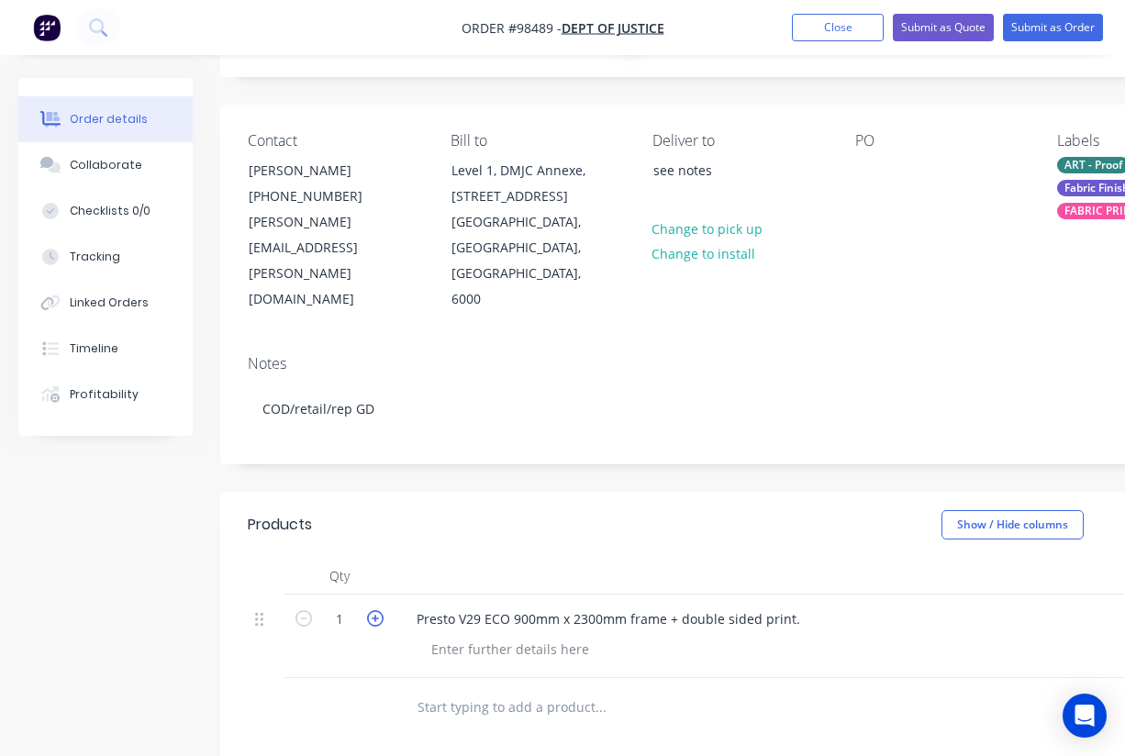
click at [375, 610] on icon "button" at bounding box center [375, 618] width 17 height 17
type input "2"
click at [463, 496] on header "Products Show / Hide columns Add product" at bounding box center [739, 525] width 1038 height 66
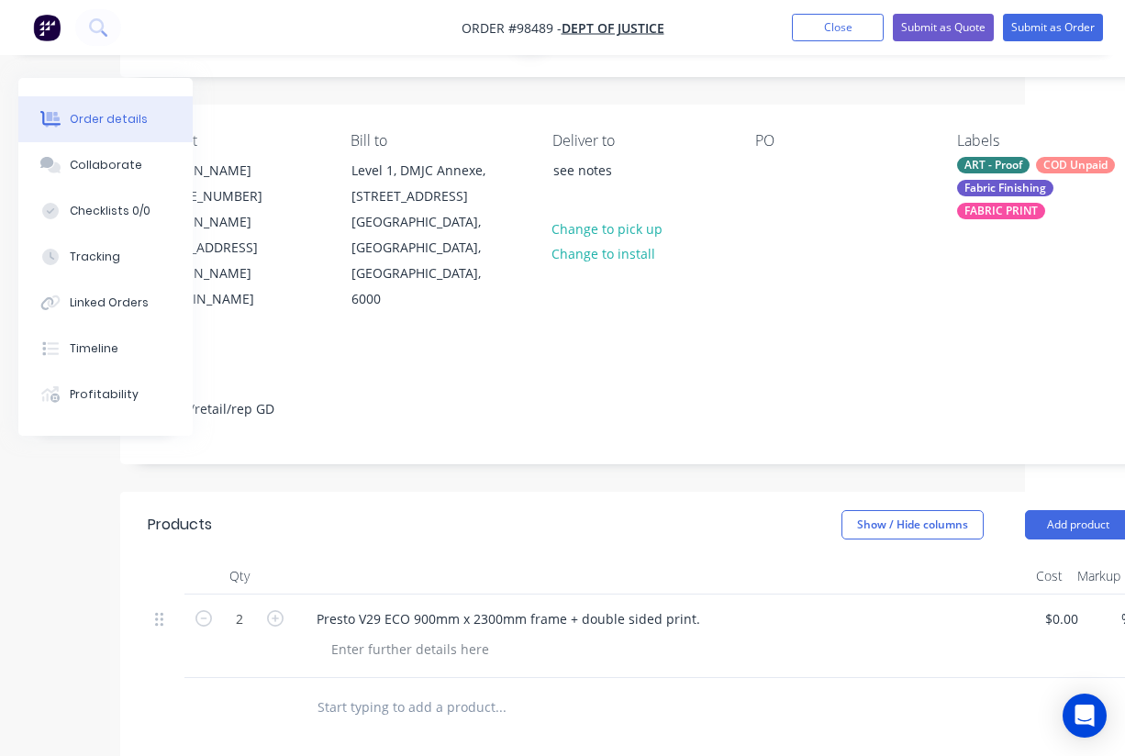
scroll to position [99, 174]
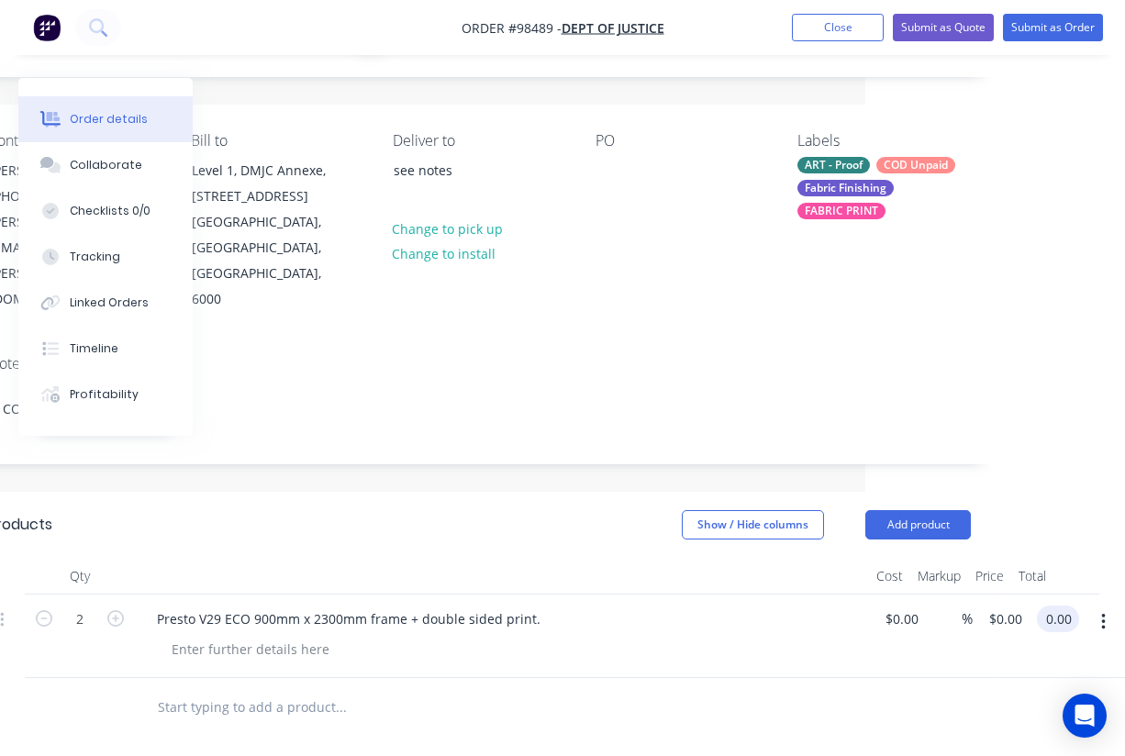
click at [1054, 606] on input "0.00" at bounding box center [1061, 619] width 35 height 27
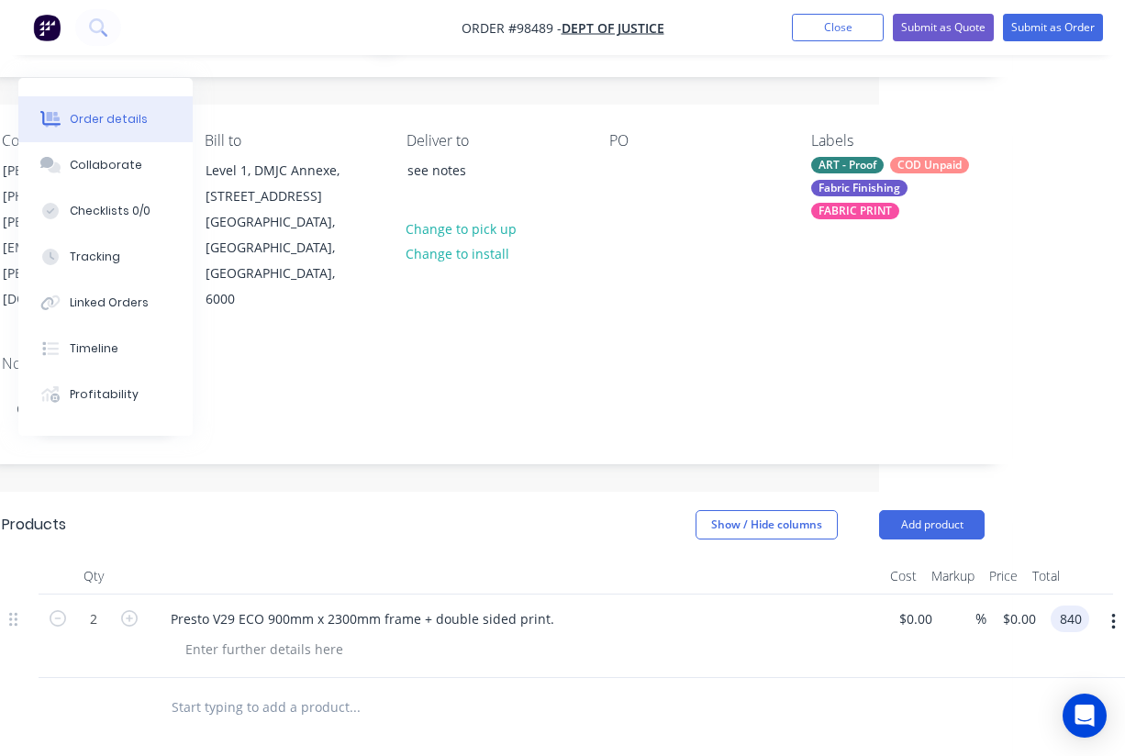
type input "840"
type input "$420.00"
type input "$840.00"
click at [789, 689] on div at bounding box center [479, 707] width 646 height 37
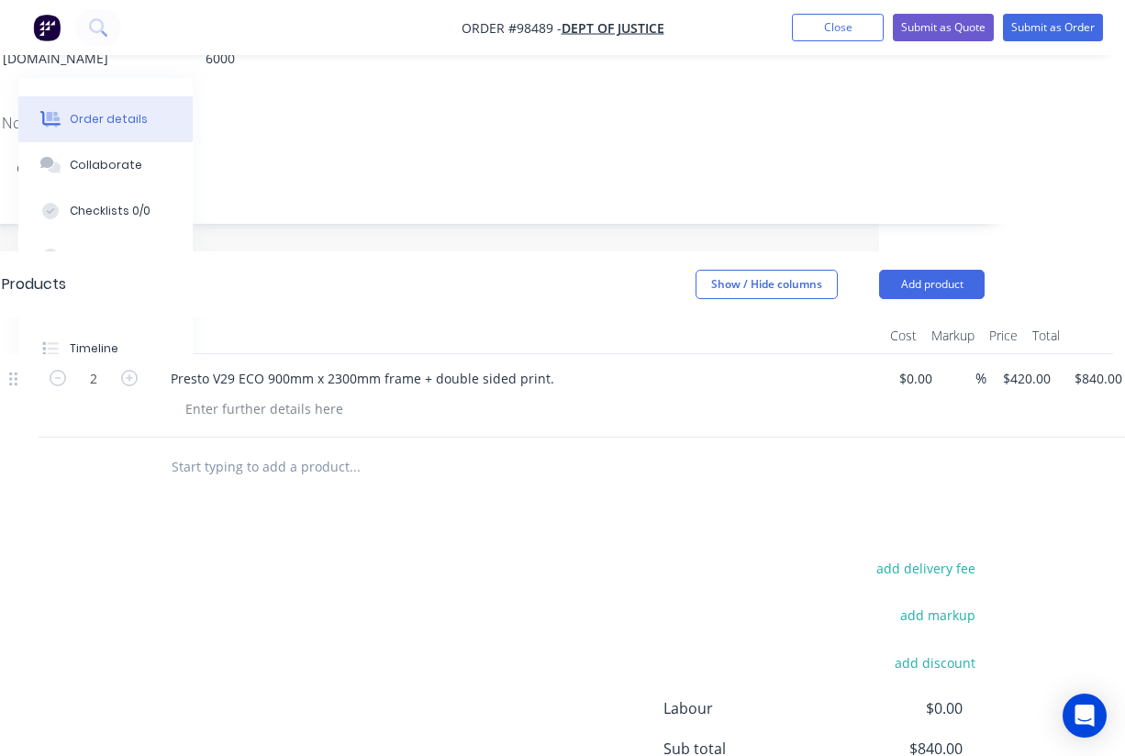
scroll to position [358, 246]
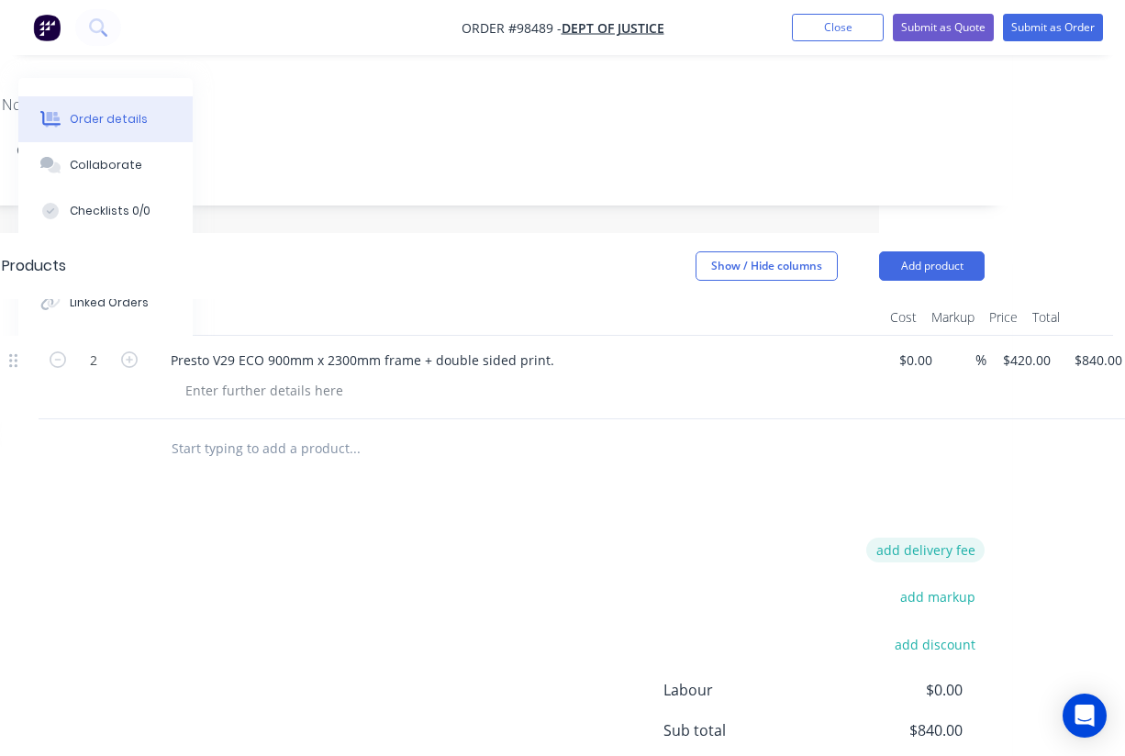
click at [965, 538] on button "add delivery fee" at bounding box center [925, 550] width 118 height 25
type input "55"
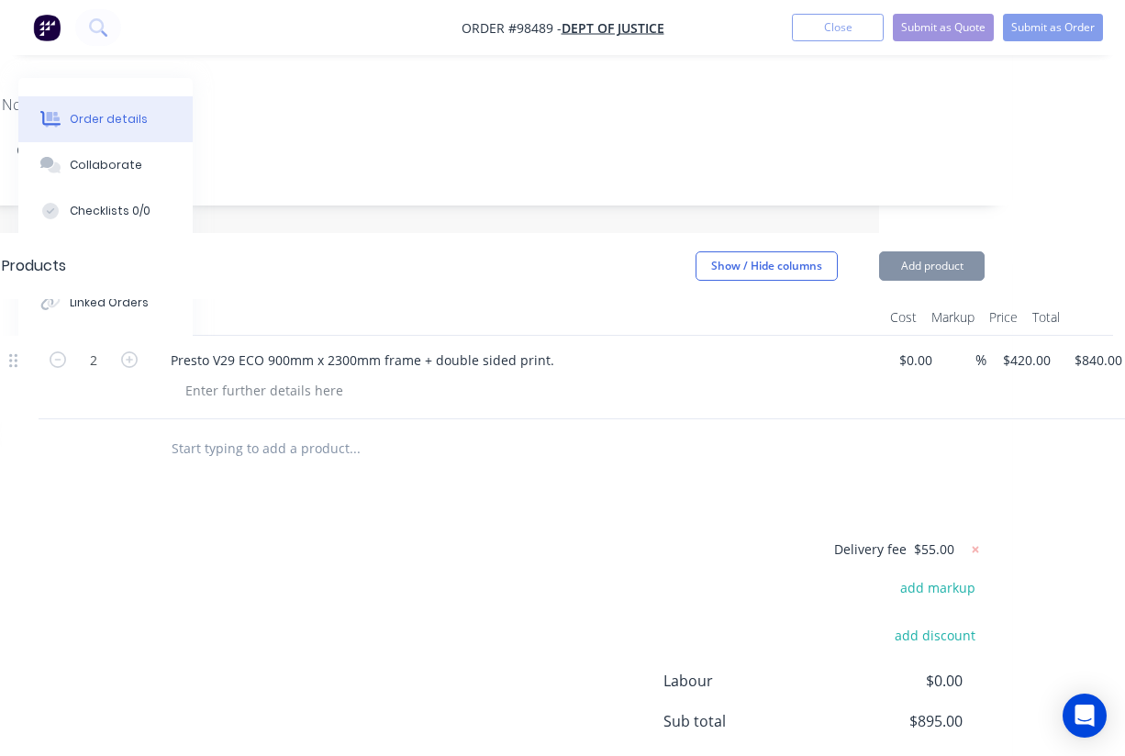
click at [677, 581] on div "Delivery fee $55.00 add markup add discount Labour $0.00 Sub total $895.00 Marg…" at bounding box center [493, 710] width 983 height 345
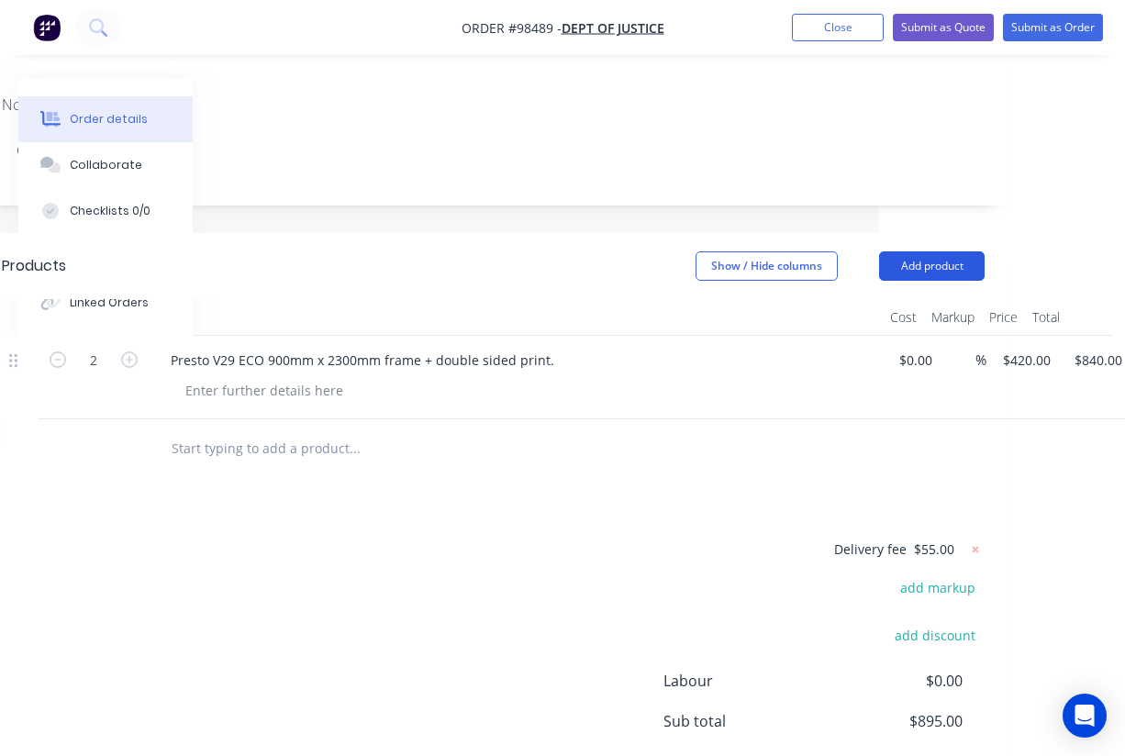
click at [942, 251] on button "Add product" at bounding box center [932, 265] width 106 height 29
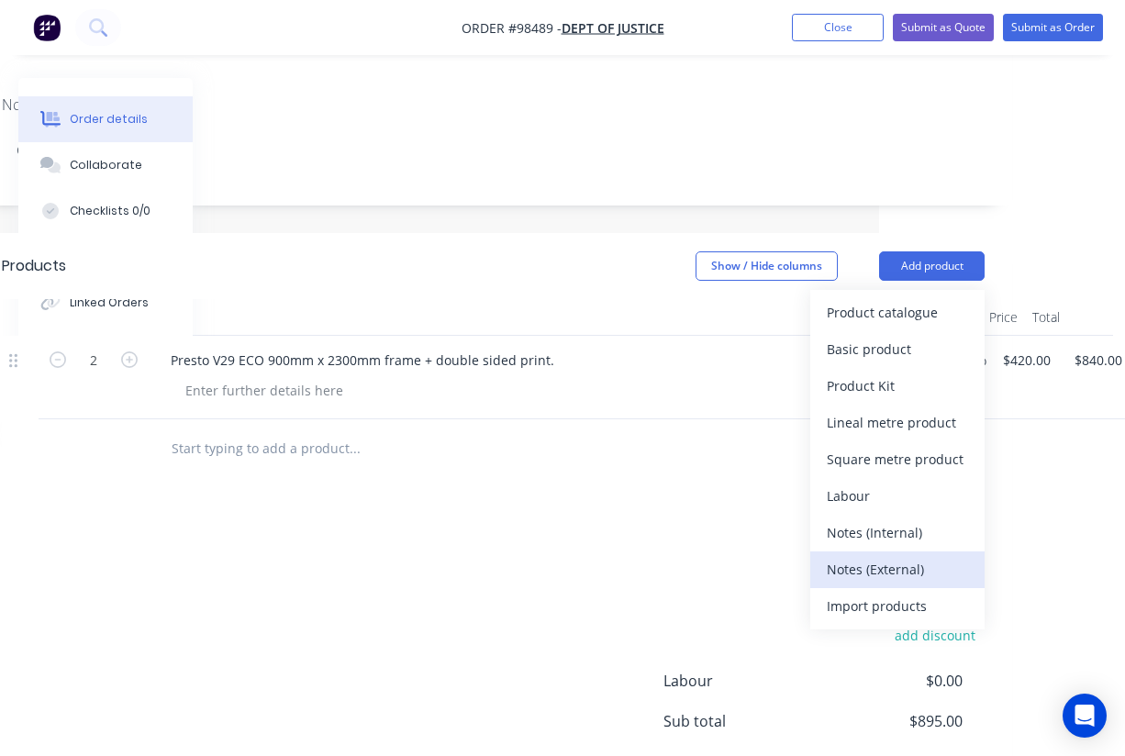
click at [906, 556] on div "Notes (External)" at bounding box center [897, 569] width 141 height 27
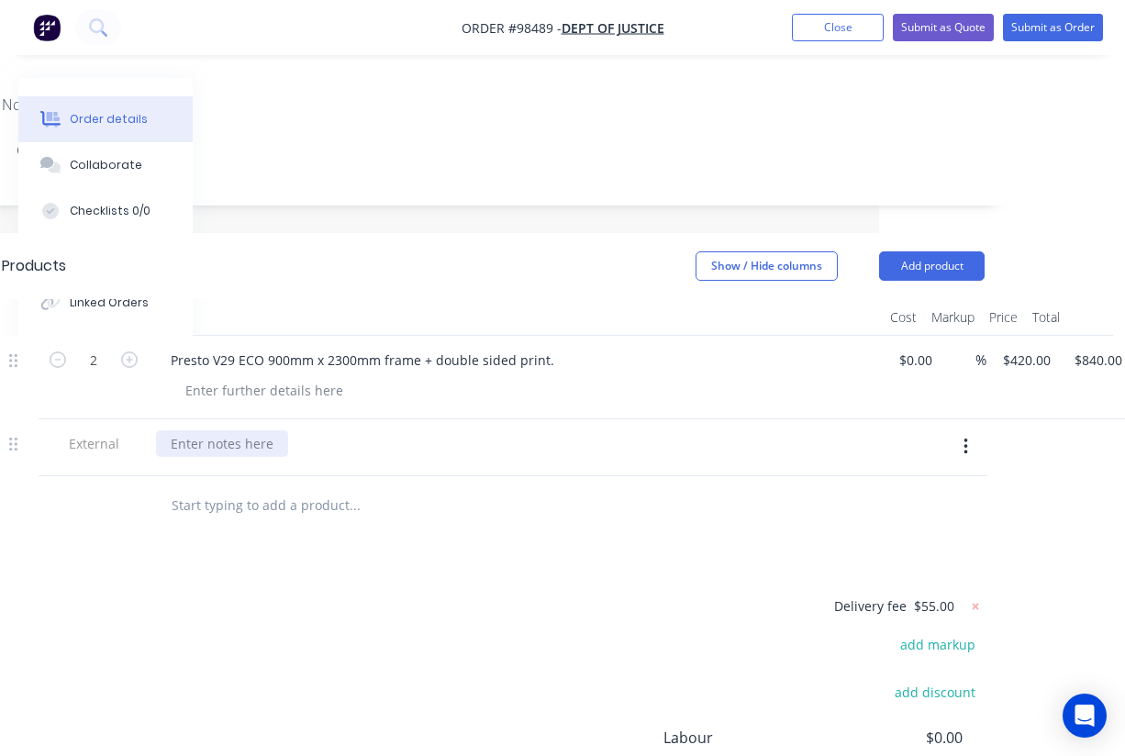
click at [254, 430] on div at bounding box center [222, 443] width 132 height 27
paste div
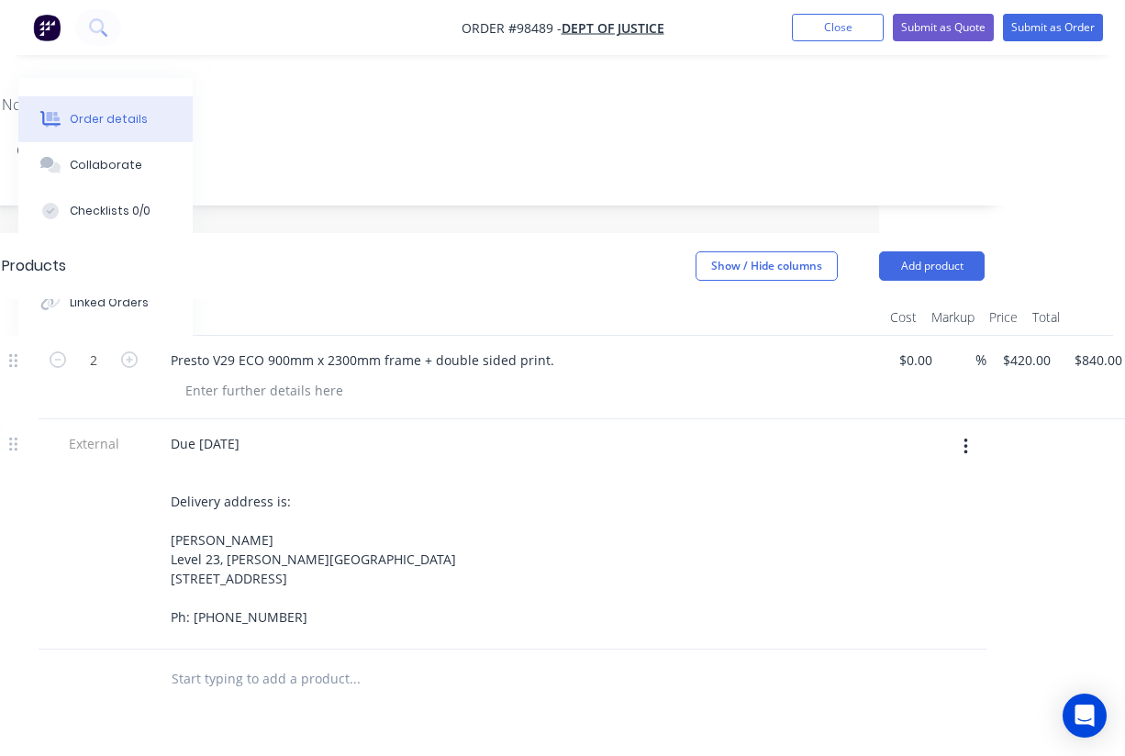
click at [483, 516] on div "Due 15 September Delivery address is: Shane Newton Level 23, David Malcolm Just…" at bounding box center [515, 530] width 719 height 200
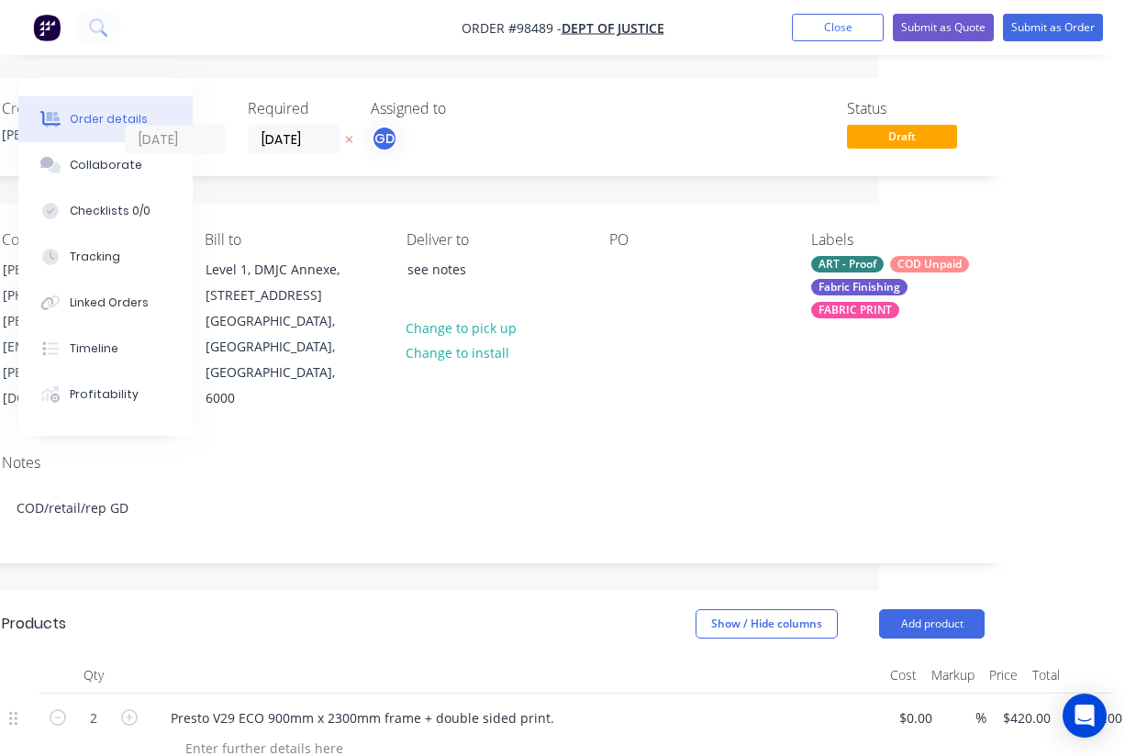
click at [295, 112] on div "Required" at bounding box center [298, 108] width 101 height 17
click at [283, 135] on input "12/09/25" at bounding box center [294, 140] width 90 height 28
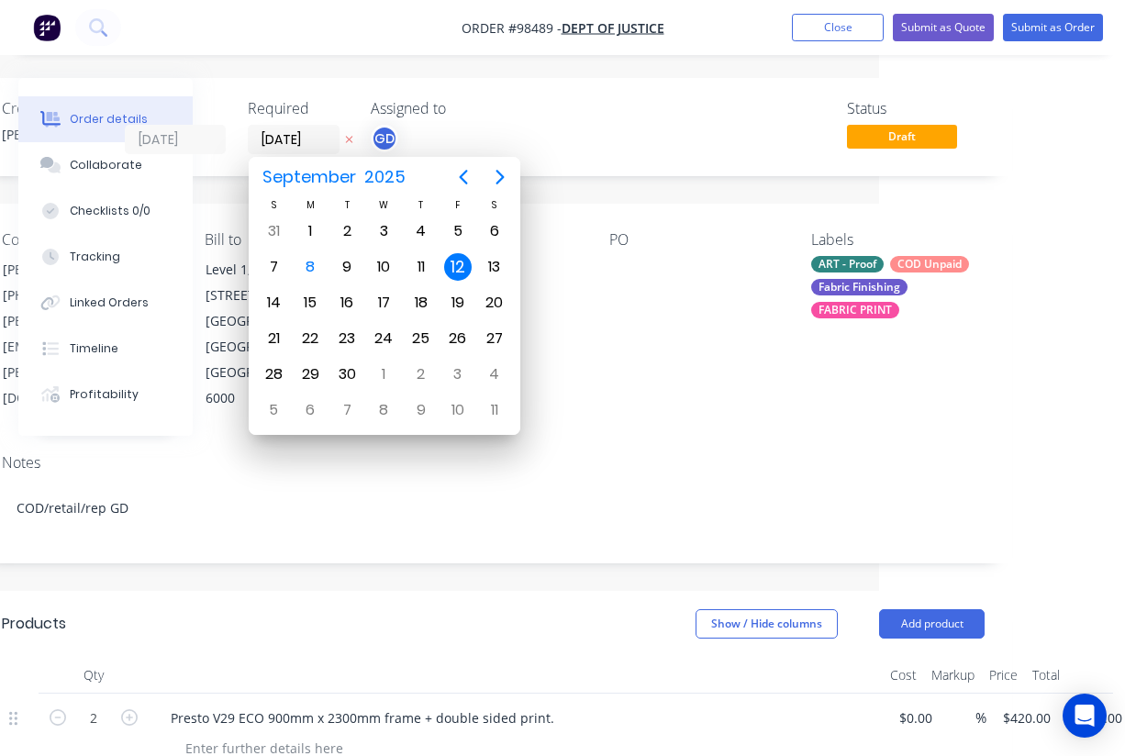
click at [674, 375] on div "Contact Shane Newton (08) 9264 1963 Shane.Newton@justice.wa.gov.au Bill to Leve…" at bounding box center [493, 322] width 1038 height 236
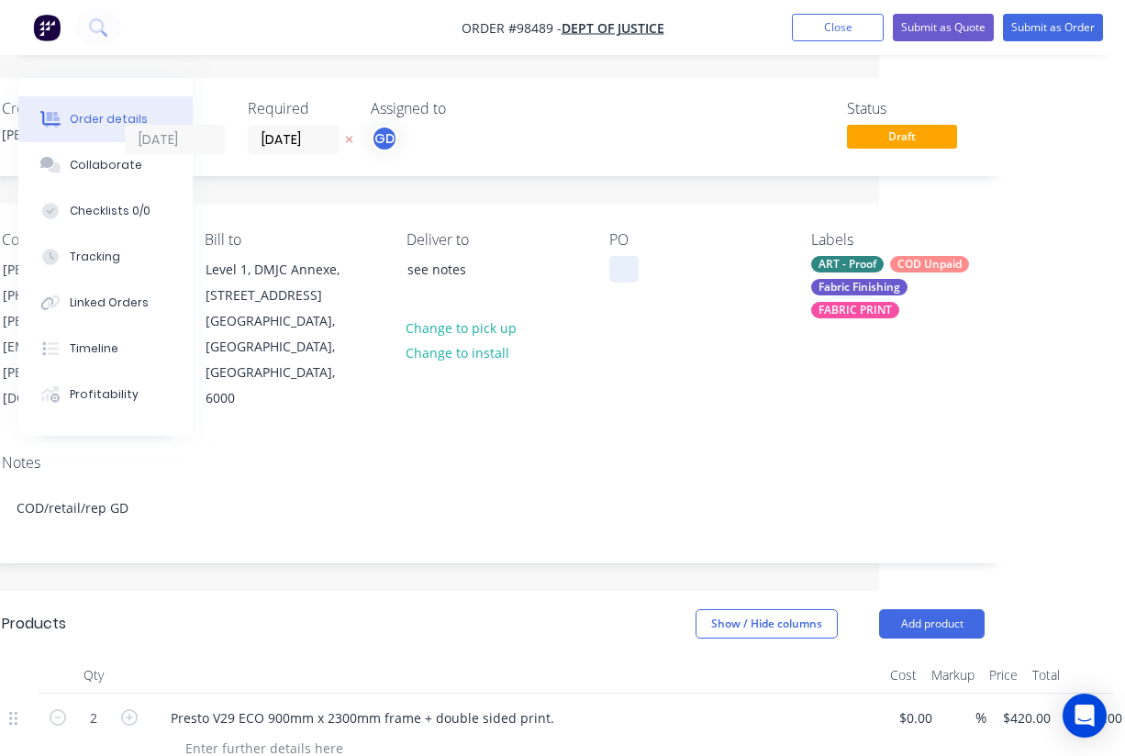
click at [623, 267] on div at bounding box center [623, 269] width 29 height 27
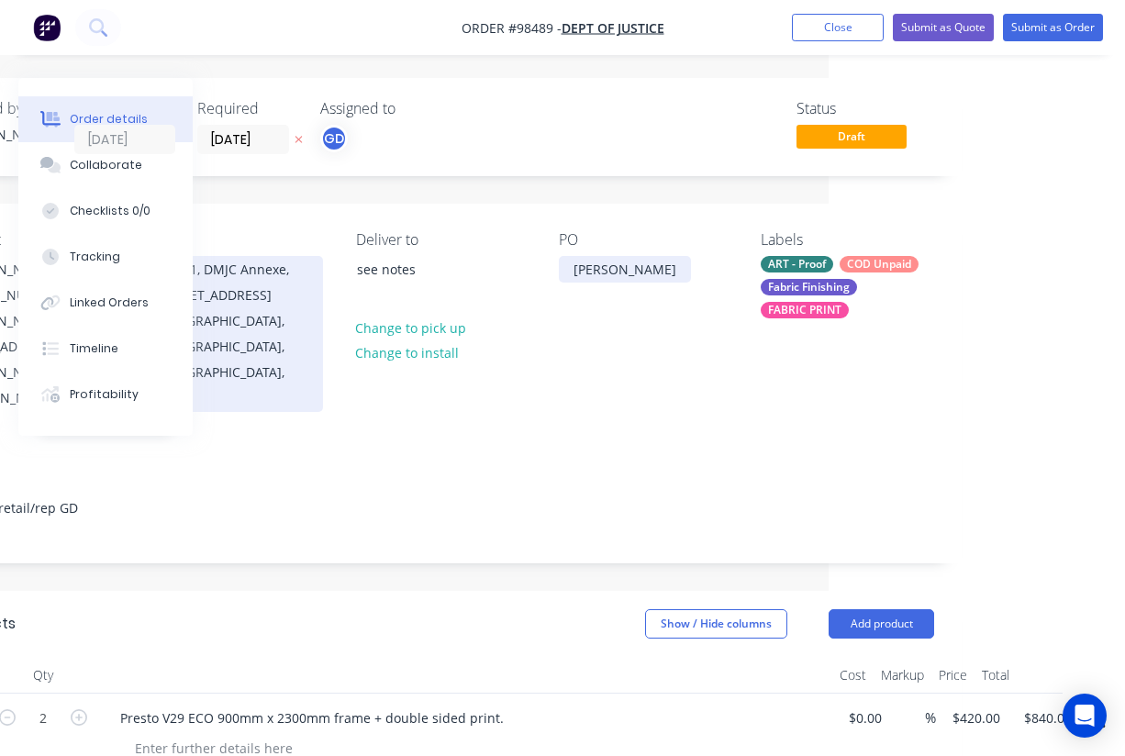
scroll to position [0, 296]
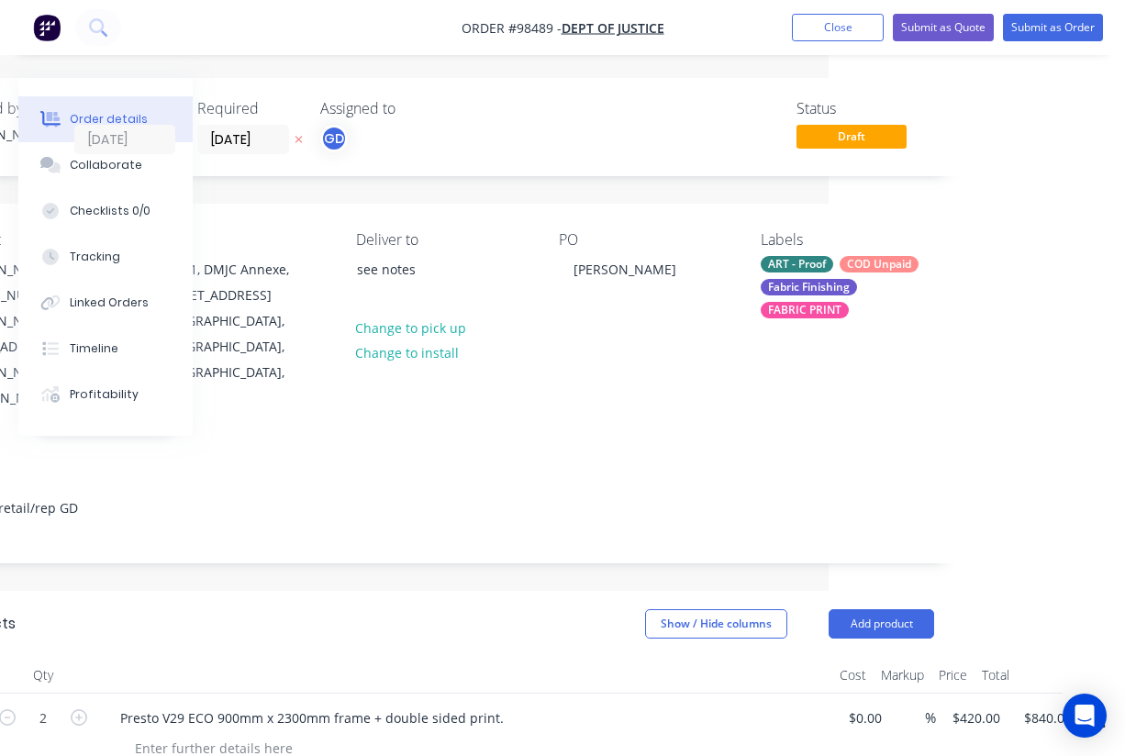
click at [497, 454] on div "Notes" at bounding box center [442, 462] width 983 height 17
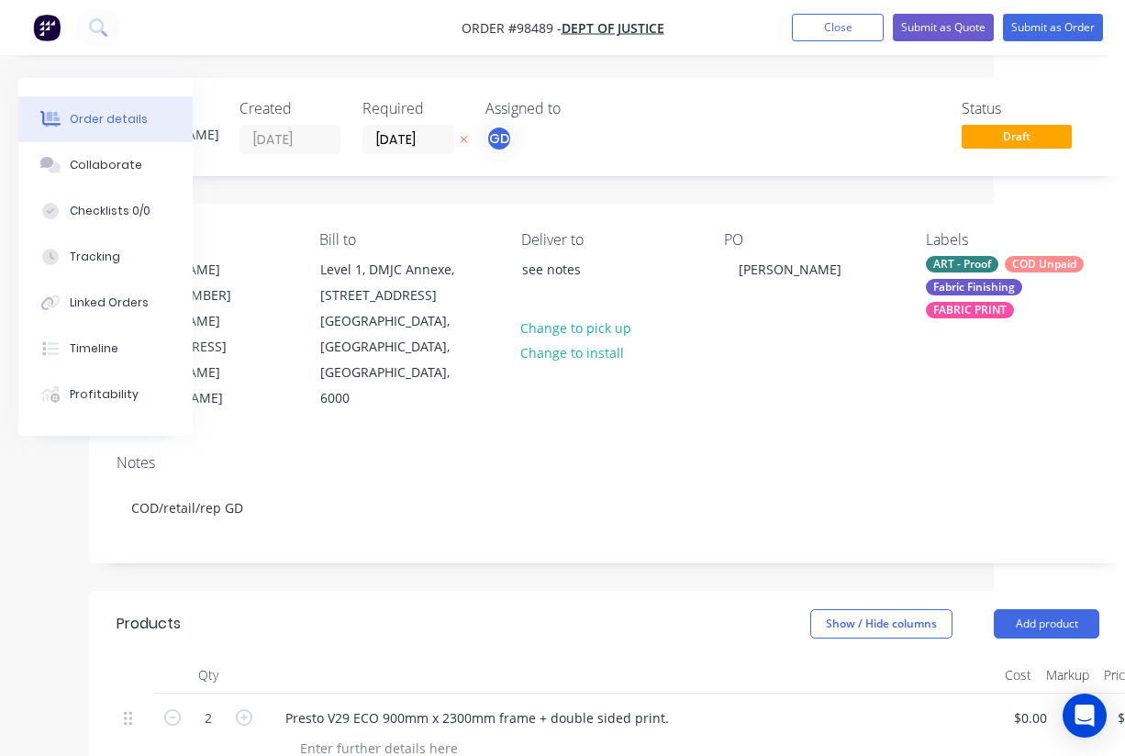
scroll to position [0, 113]
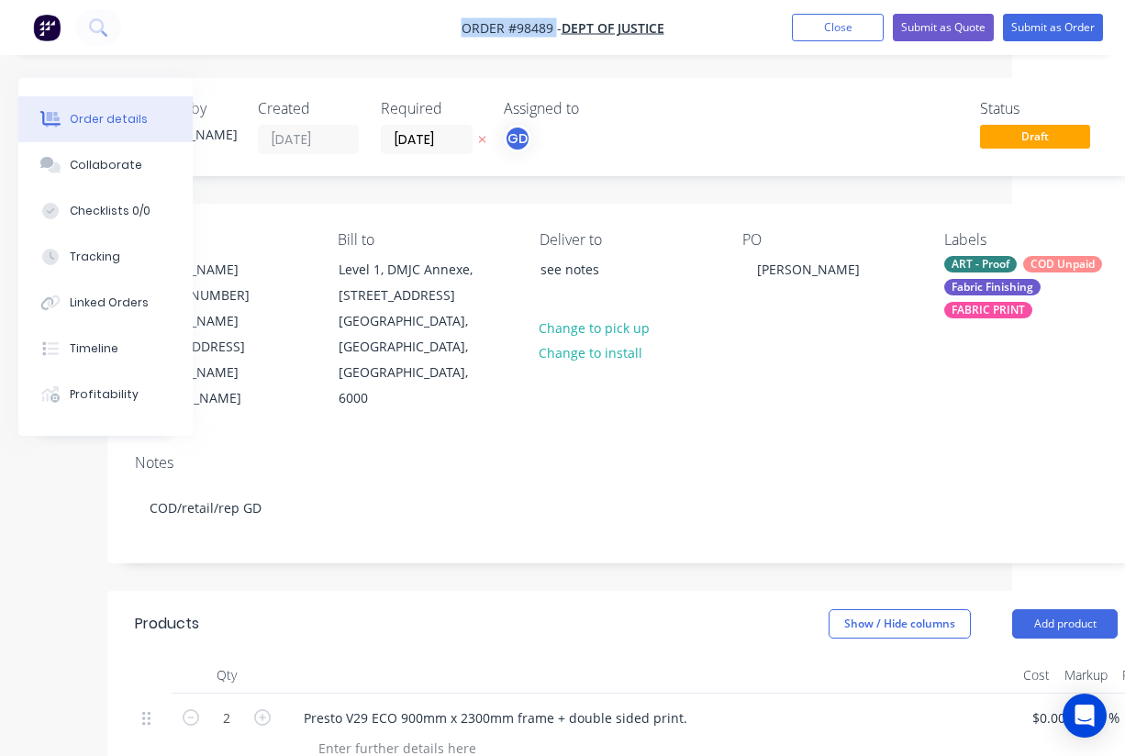
drag, startPoint x: 454, startPoint y: 21, endPoint x: 555, endPoint y: 32, distance: 101.5
click at [555, 32] on nav "Order #98489 - Dept of Justice Add product Close Submit as Quote Submit as Order" at bounding box center [562, 27] width 1125 height 55
copy span "Order #98489"
click at [817, 32] on button "Close" at bounding box center [838, 28] width 92 height 28
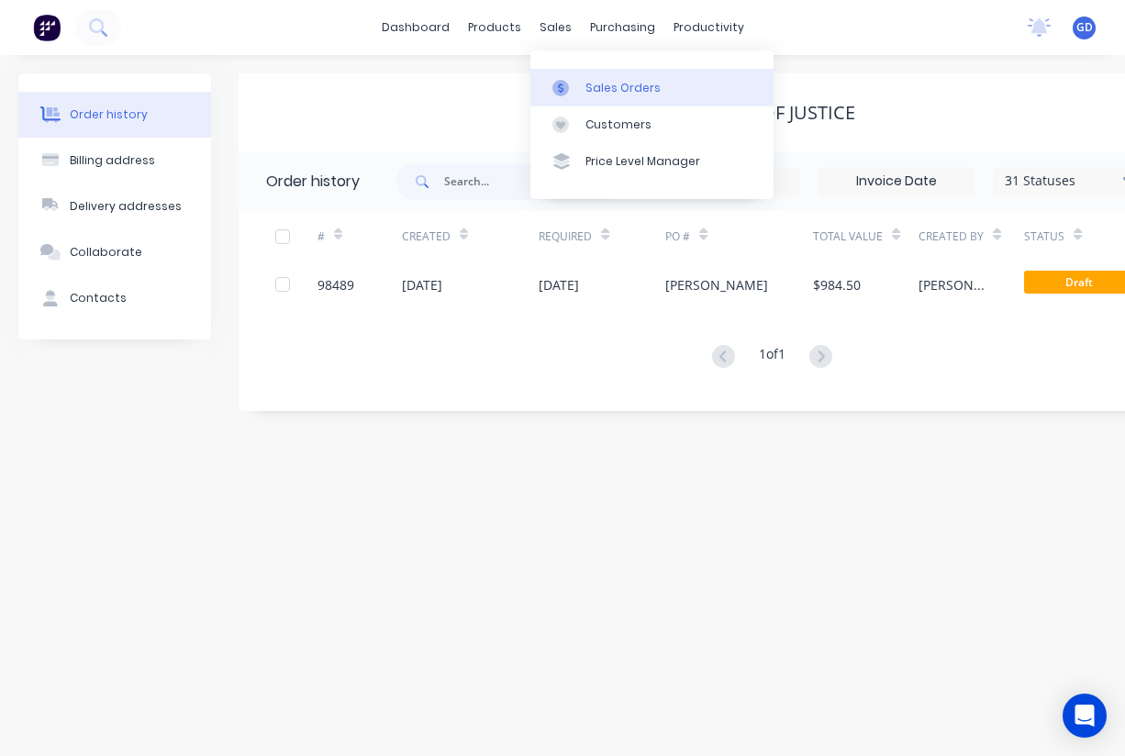
click at [612, 85] on div "Sales Orders" at bounding box center [622, 88] width 75 height 17
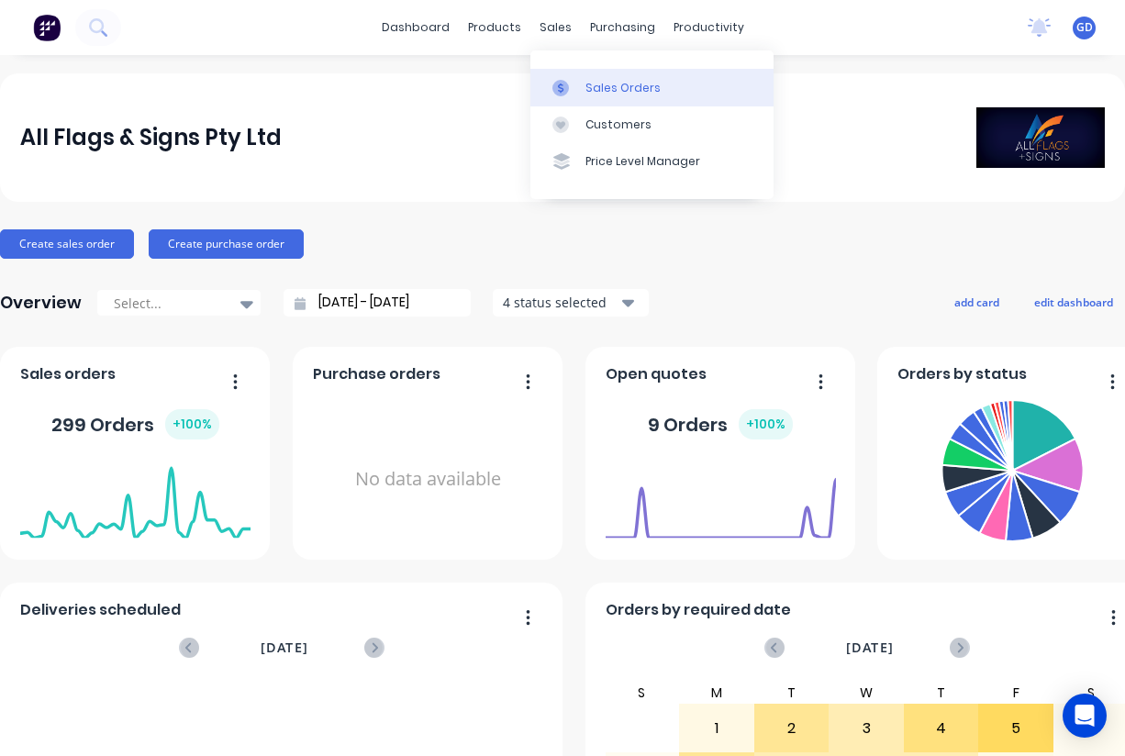
click at [588, 88] on div "Sales Orders" at bounding box center [622, 88] width 75 height 17
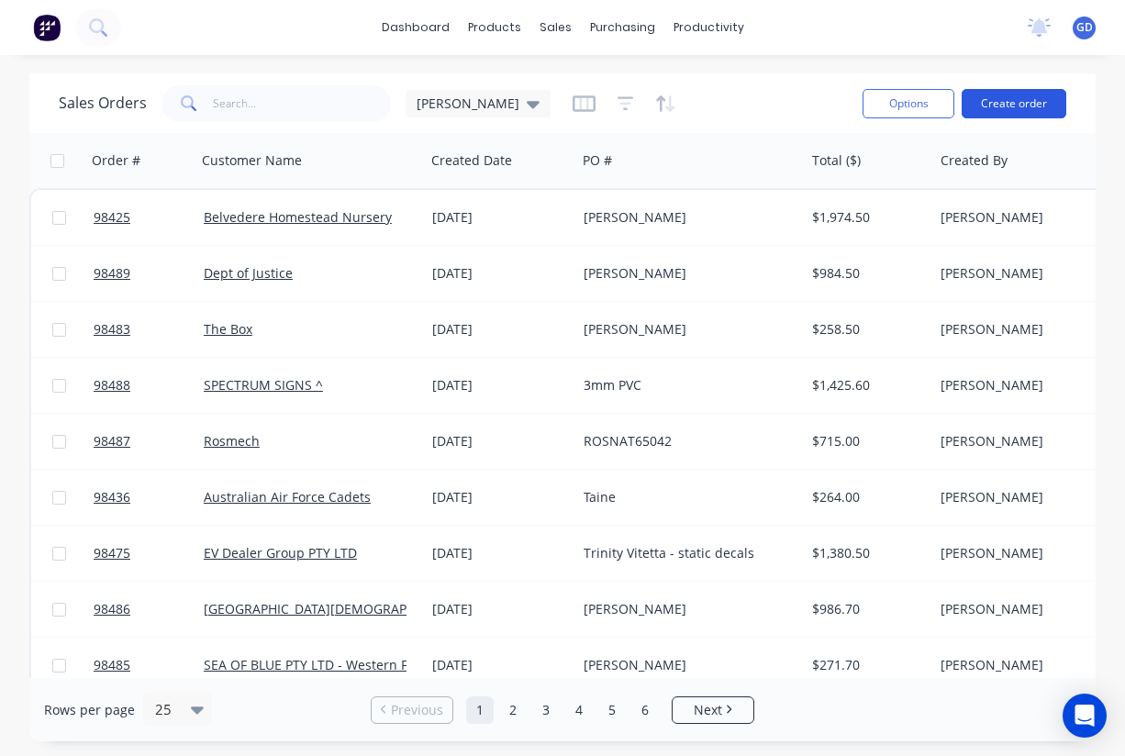
click at [1012, 114] on button "Create order" at bounding box center [1014, 103] width 105 height 29
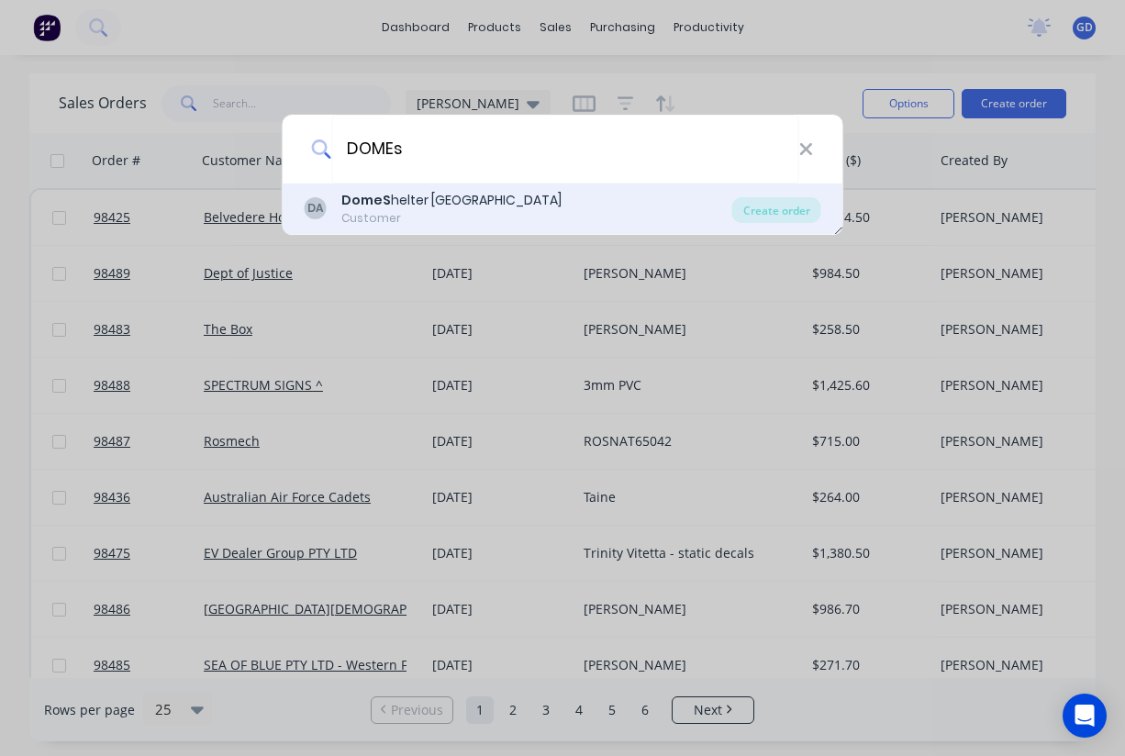
type input "DOMEs"
click at [424, 198] on div "DomeS helter Australia" at bounding box center [451, 200] width 220 height 19
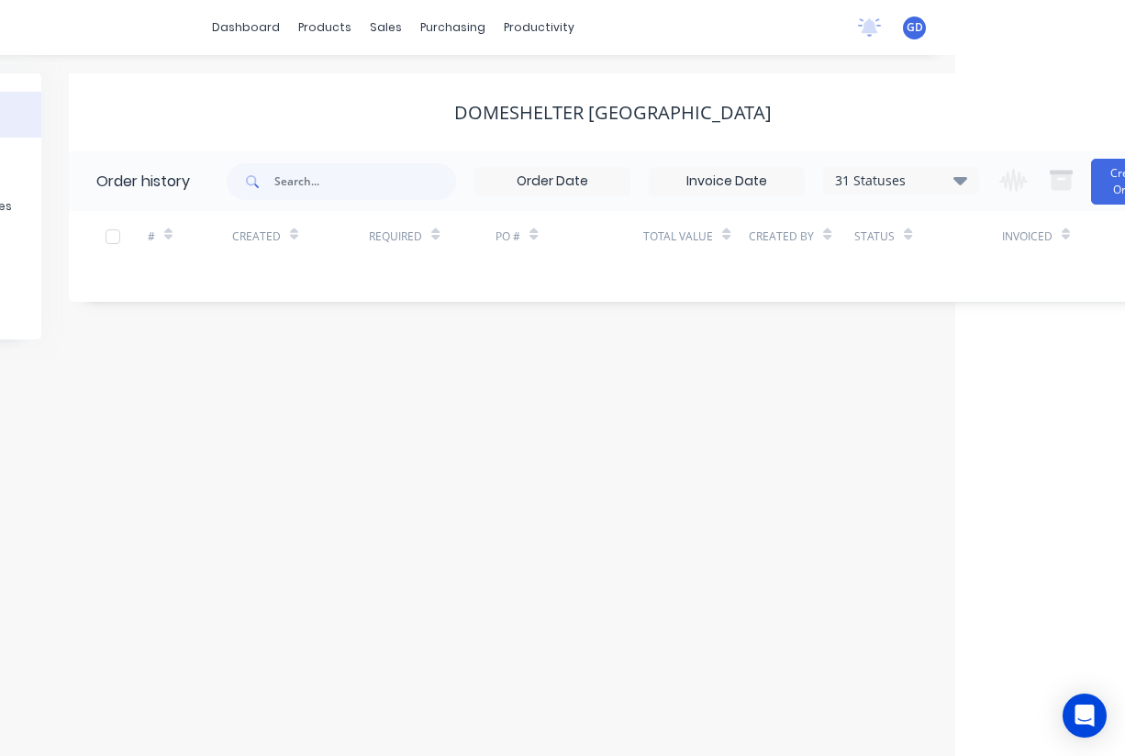
scroll to position [0, 229]
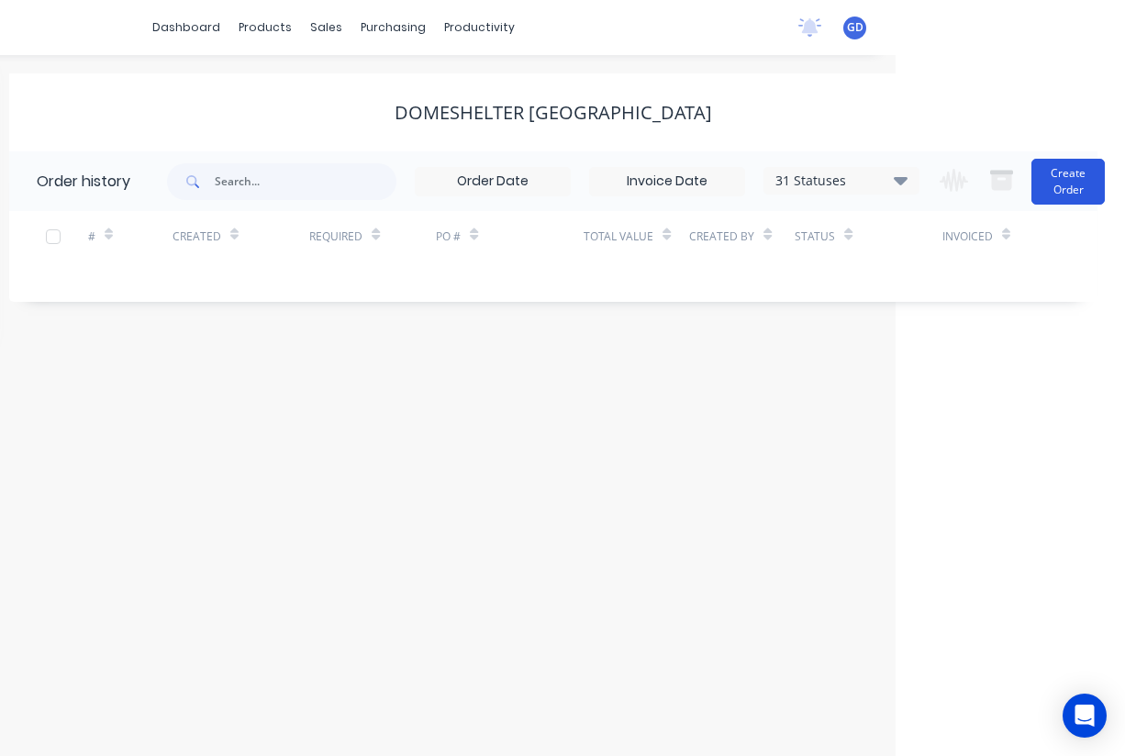
click at [1060, 183] on button "Create Order" at bounding box center [1067, 182] width 73 height 46
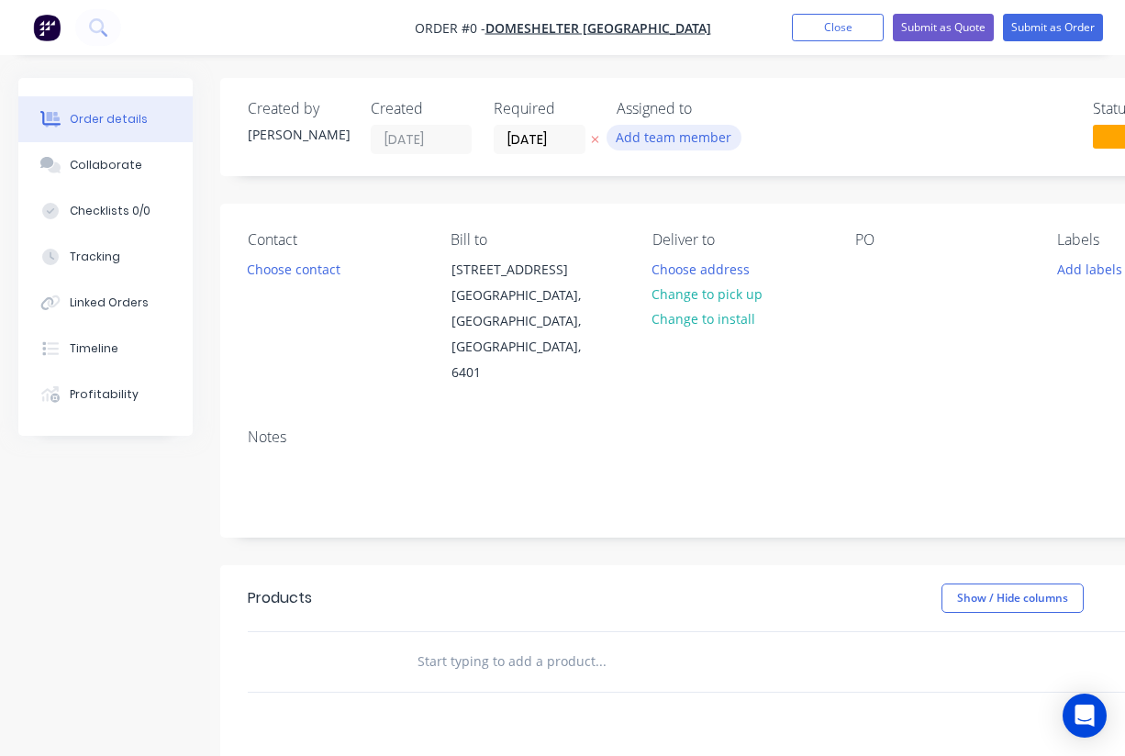
click at [680, 141] on button "Add team member" at bounding box center [673, 137] width 135 height 25
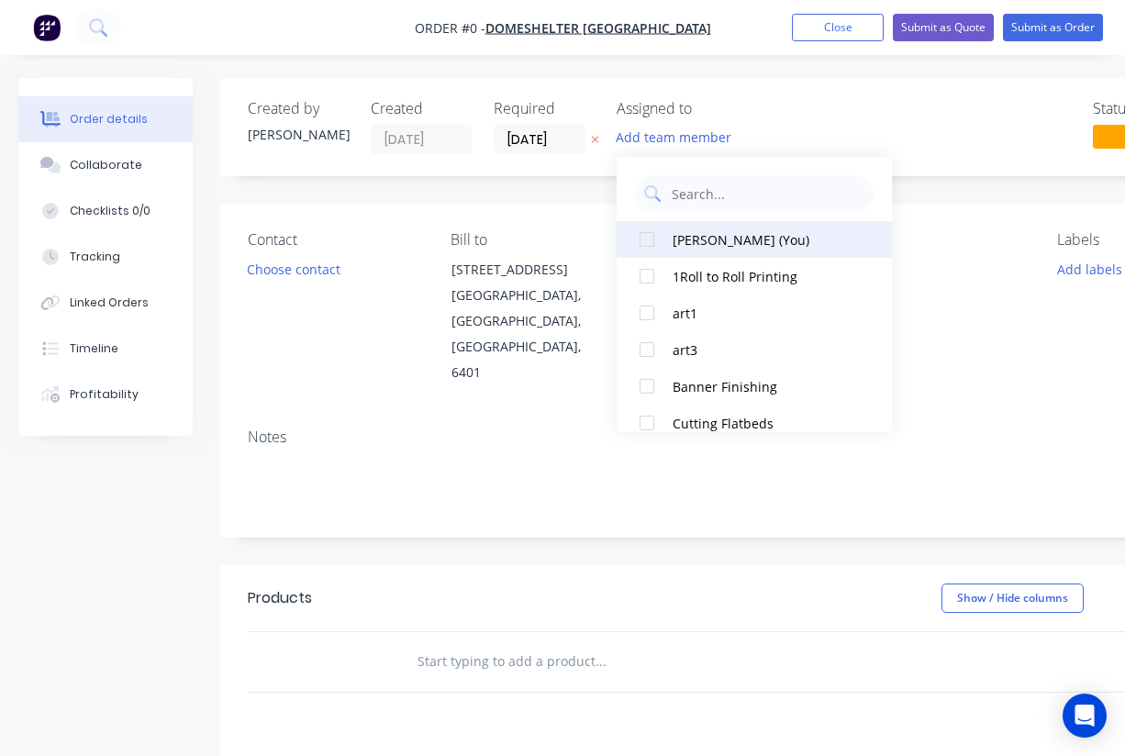
click at [647, 241] on div at bounding box center [646, 239] width 37 height 37
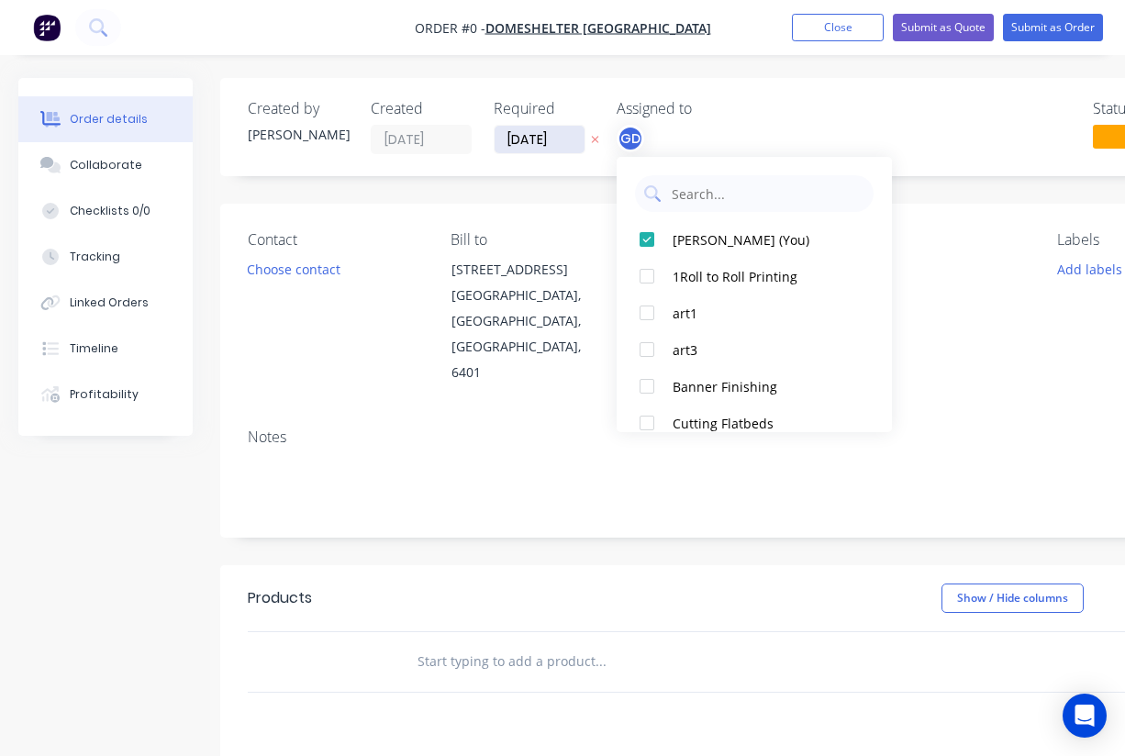
click at [543, 142] on div "Order details Collaborate Checklists 0/0 Tracking Linked Orders Timeline Profit…" at bounding box center [638, 619] width 1276 height 1083
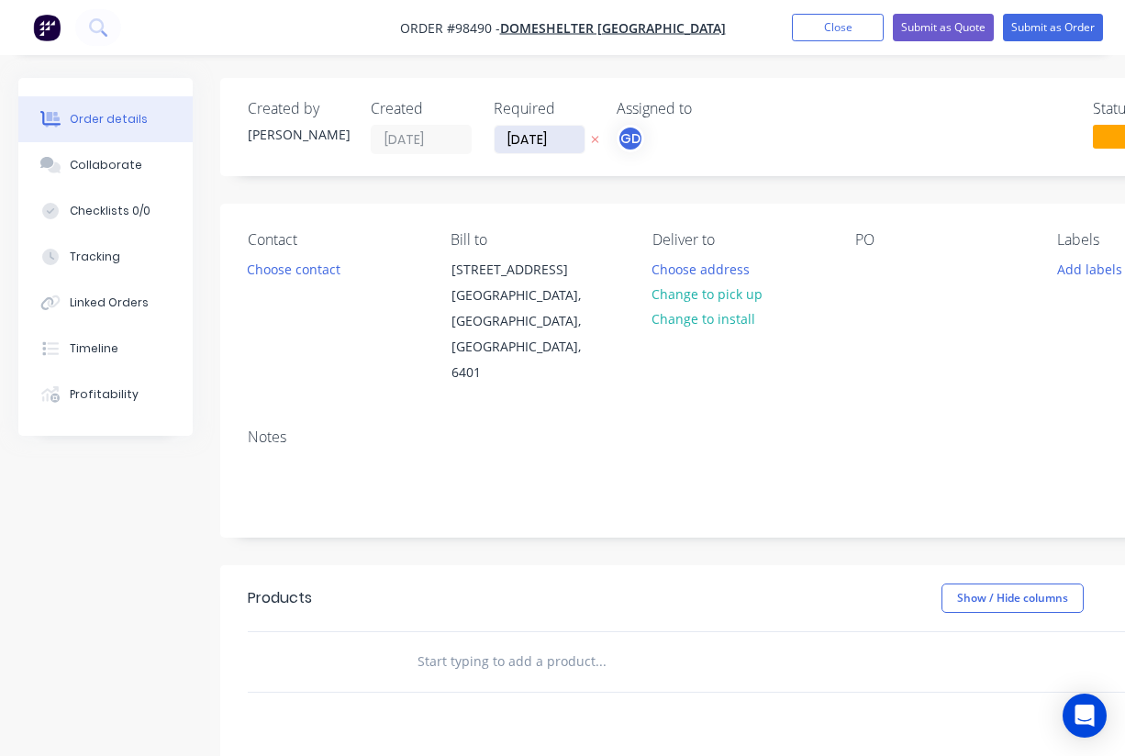
click at [528, 133] on input "08/09/25" at bounding box center [540, 140] width 90 height 28
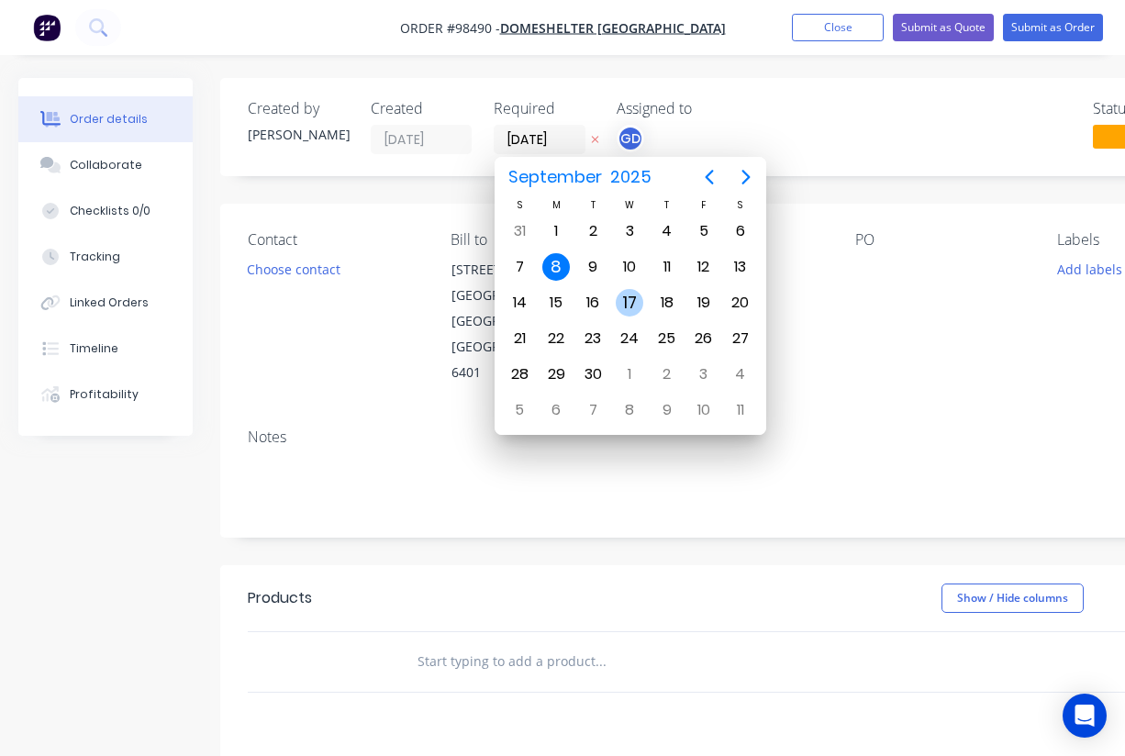
click at [635, 301] on div "17" at bounding box center [630, 303] width 28 height 28
type input "17/09/25"
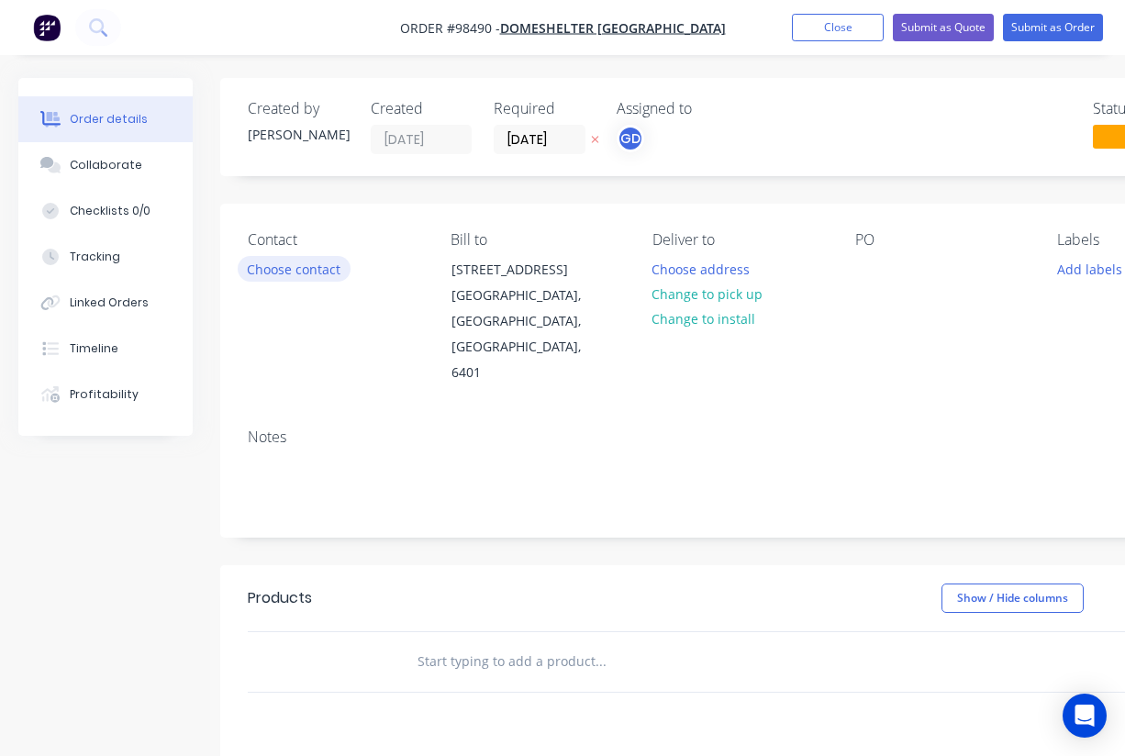
click at [300, 274] on button "Choose contact" at bounding box center [294, 268] width 113 height 25
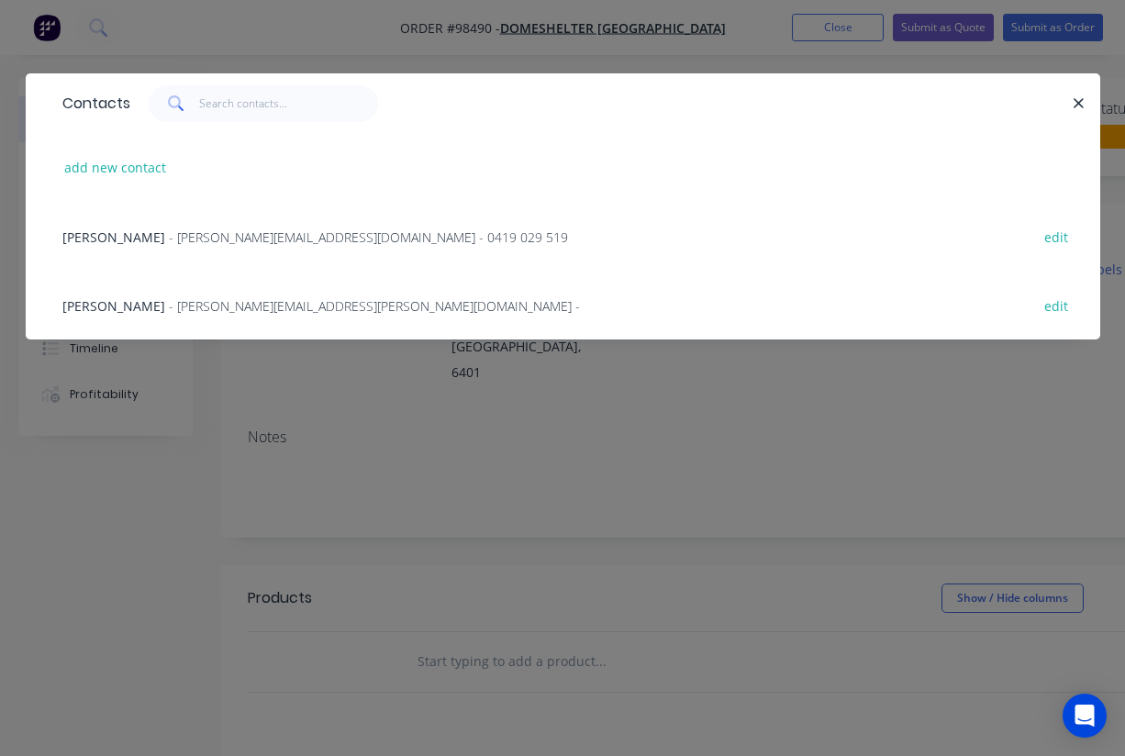
click at [98, 315] on span "Geoff Bryden" at bounding box center [113, 305] width 103 height 17
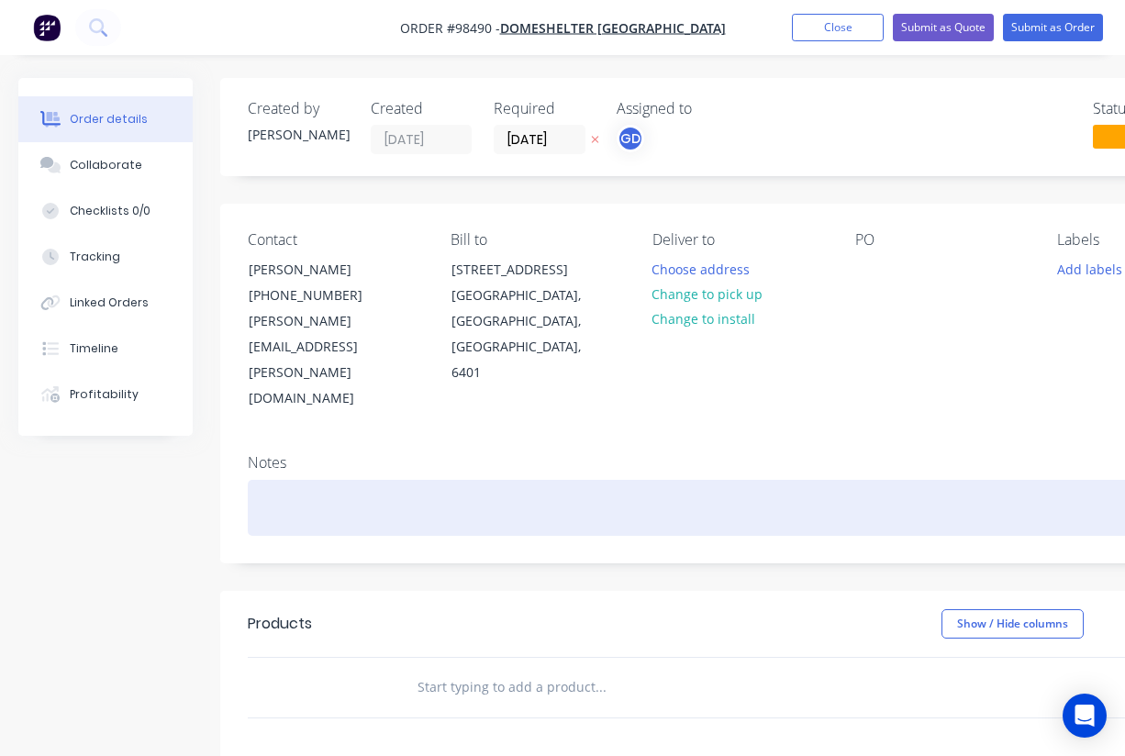
click at [304, 480] on div at bounding box center [739, 508] width 983 height 56
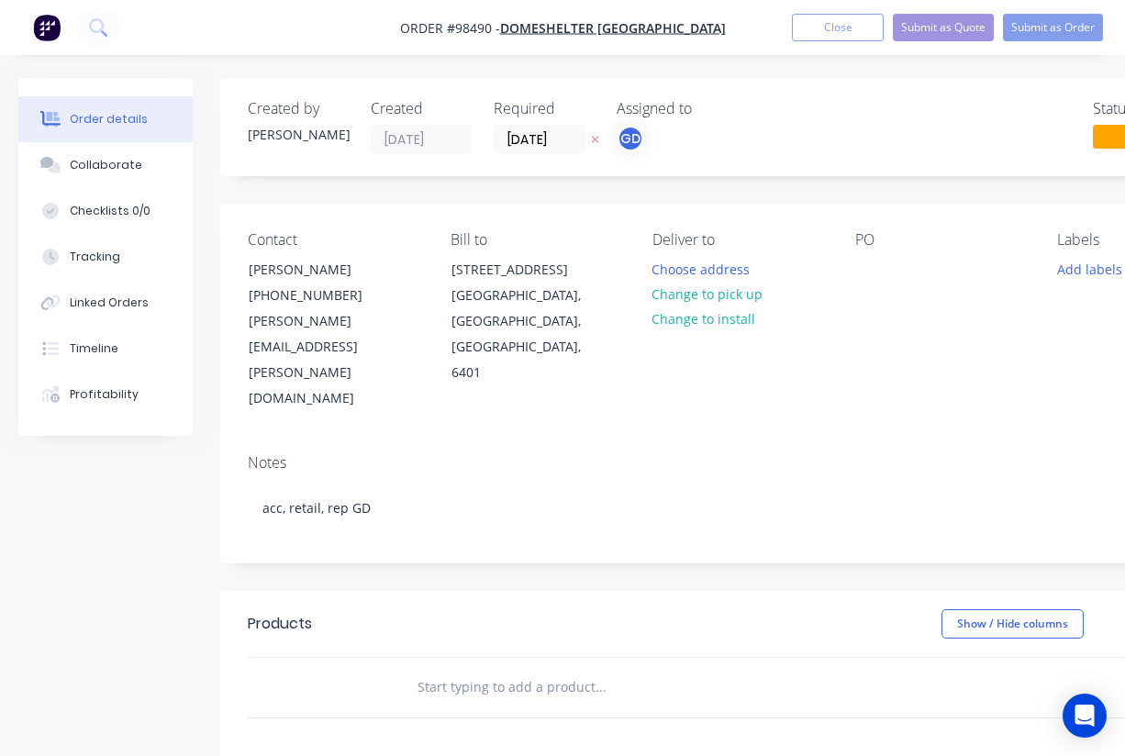
click at [828, 339] on div "Contact Geoff Bryden (08) 9690 1100 geoff.bryden@domeshelter.com.au Bill to 61 …" at bounding box center [739, 322] width 1038 height 236
click at [850, 266] on div "Contact Geoff Bryden (08) 9690 1100 geoff.bryden@domeshelter.com.au Bill to 61 …" at bounding box center [739, 322] width 1038 height 236
click at [873, 261] on div at bounding box center [869, 269] width 29 height 27
paste div
click at [1085, 269] on button "Add labels" at bounding box center [1089, 268] width 84 height 25
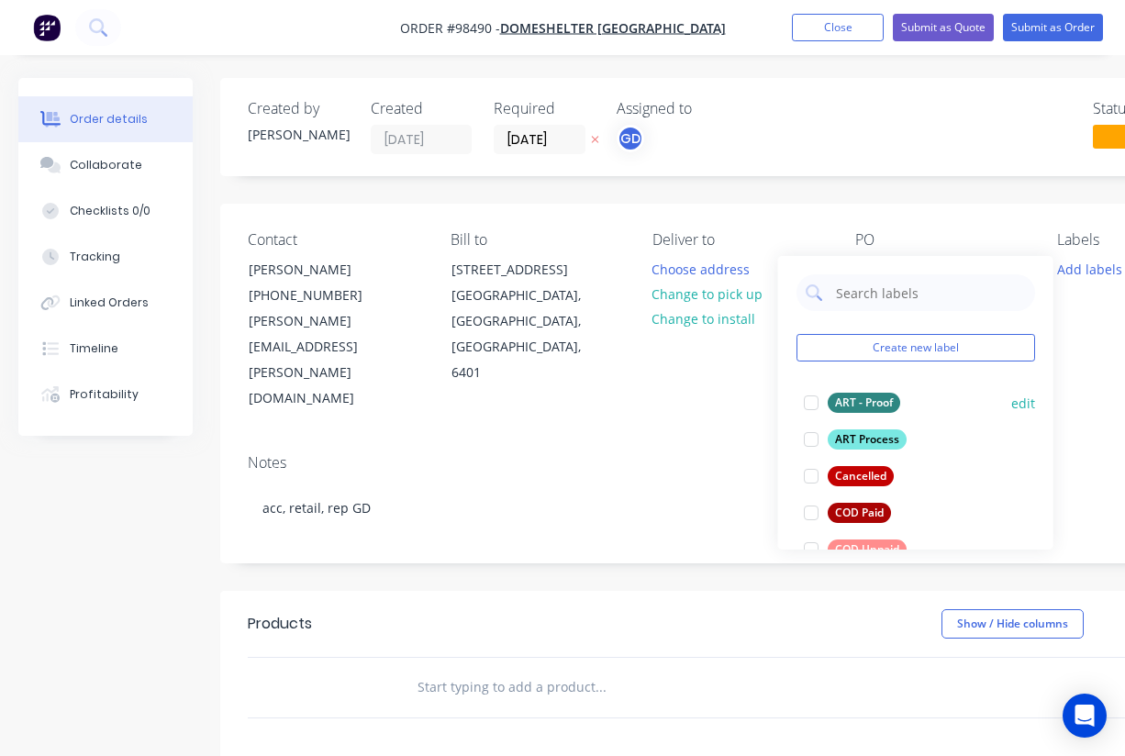
click at [809, 398] on div at bounding box center [811, 402] width 37 height 37
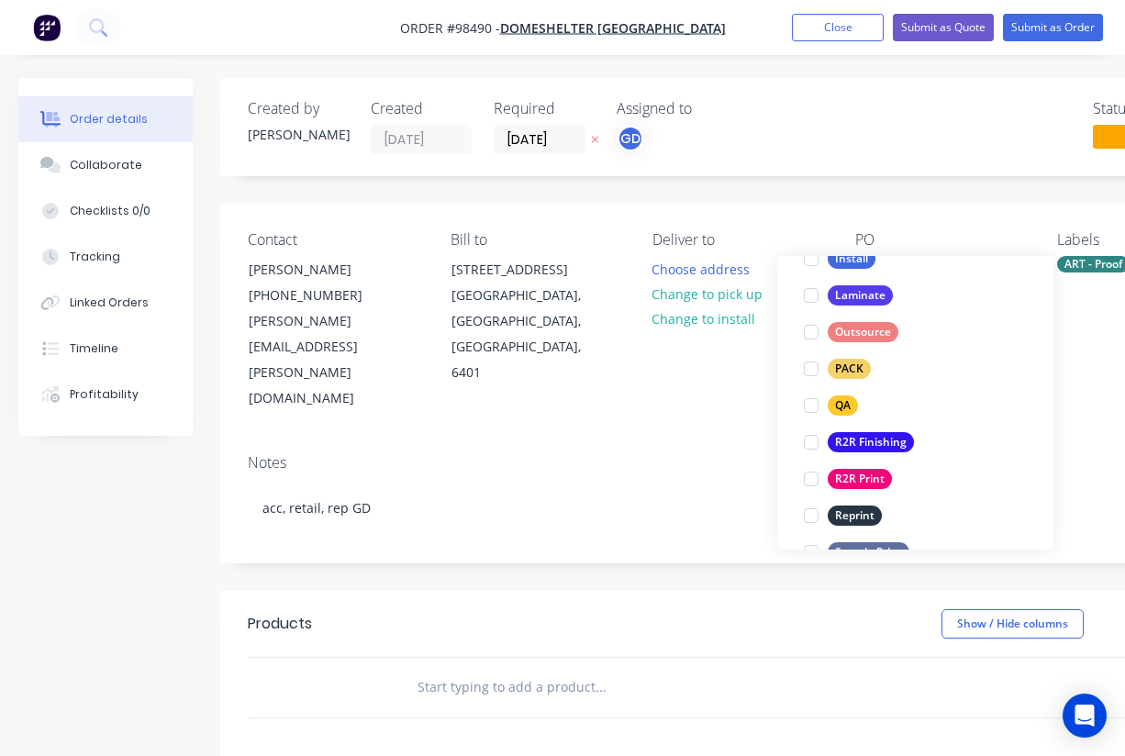
scroll to position [625, 0]
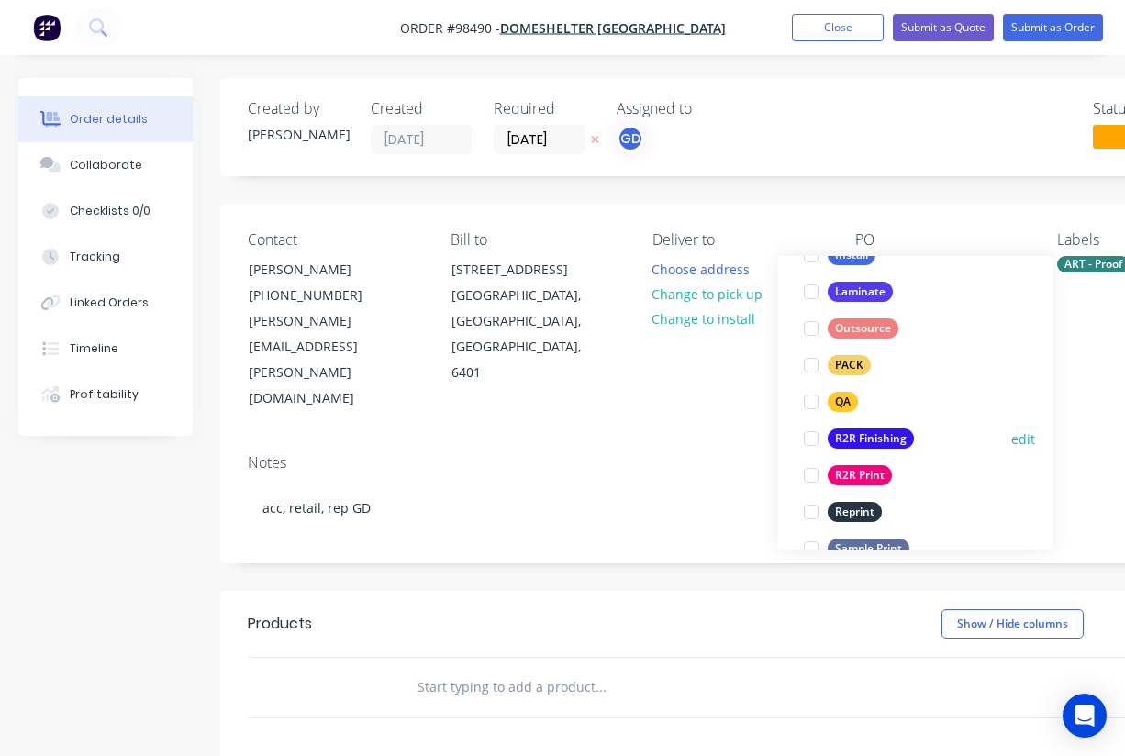
click at [874, 439] on div "R2R Finishing" at bounding box center [871, 438] width 86 height 20
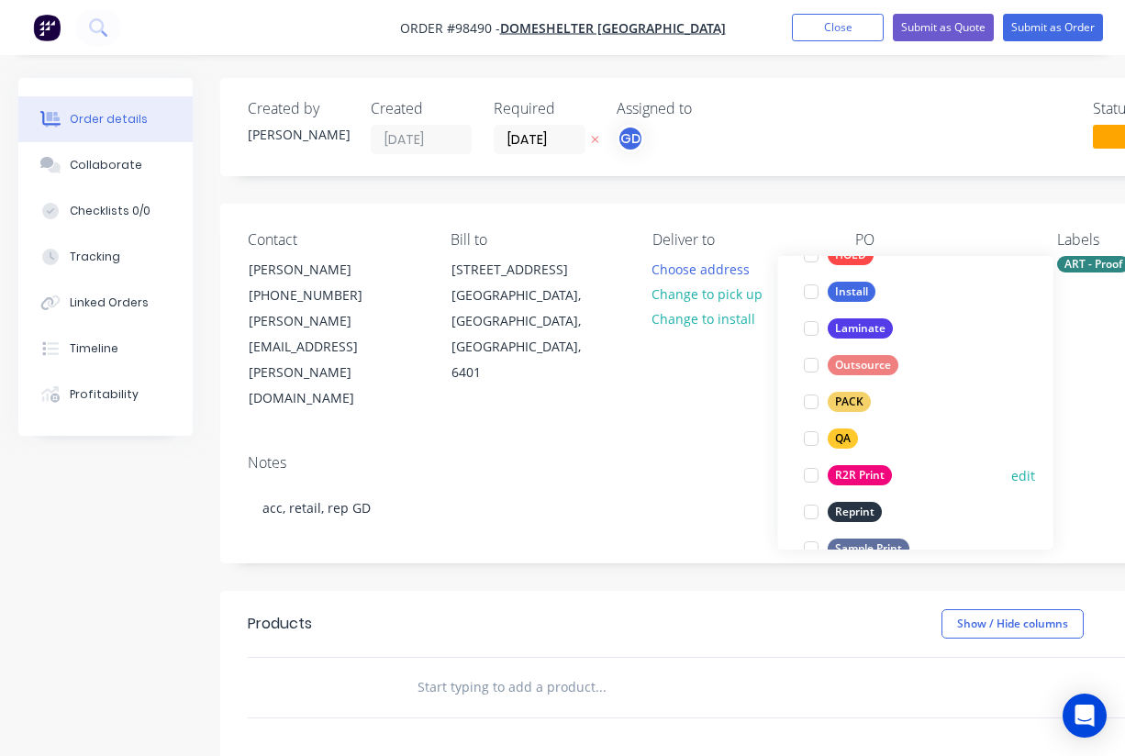
click at [862, 473] on div "R2R Print" at bounding box center [860, 475] width 64 height 20
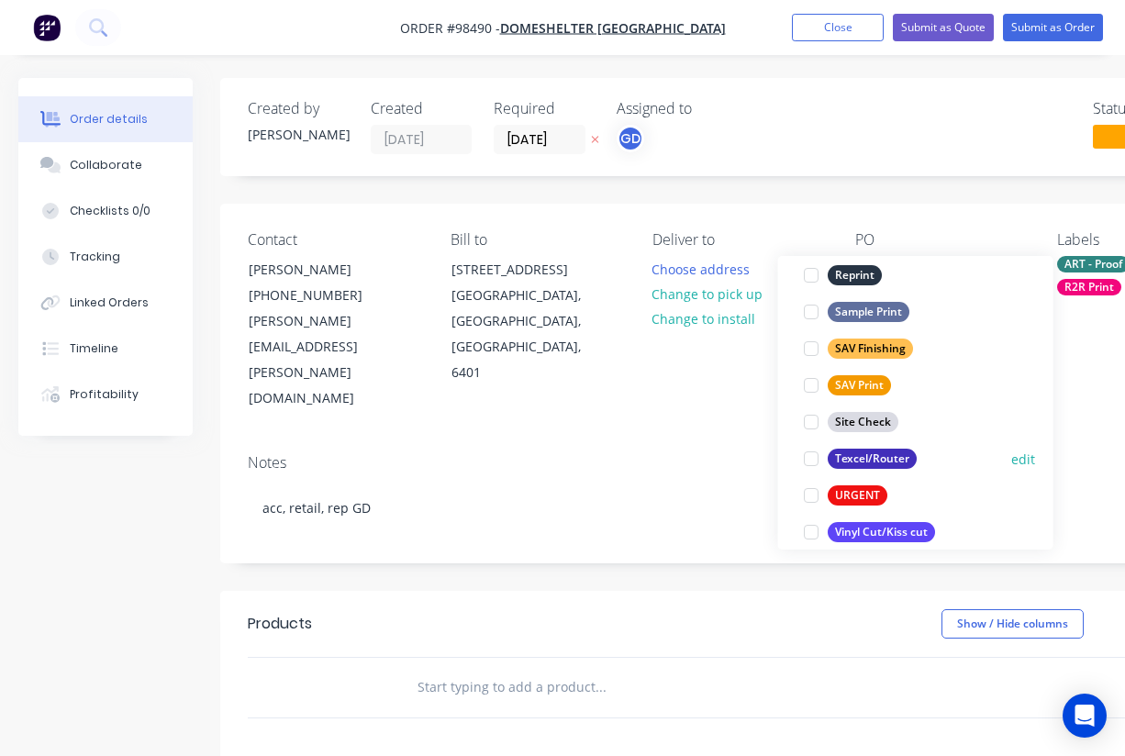
click at [862, 473] on div "Texcel/Router edit" at bounding box center [915, 458] width 239 height 37
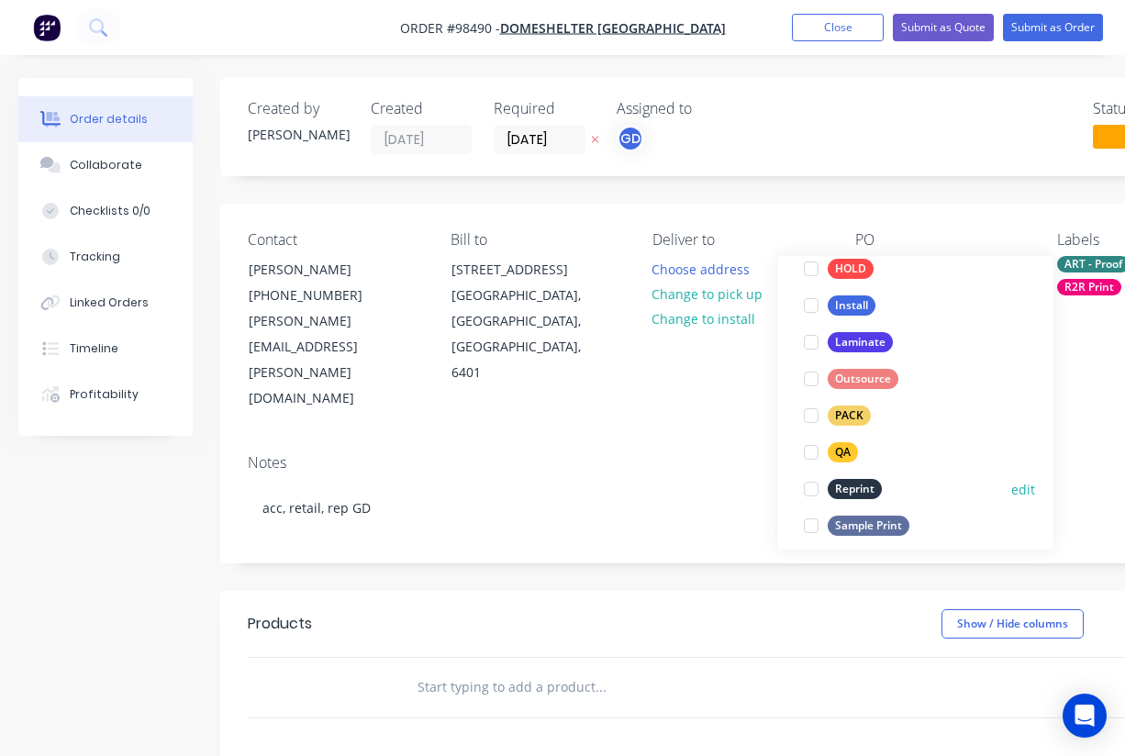
scroll to position [645, 0]
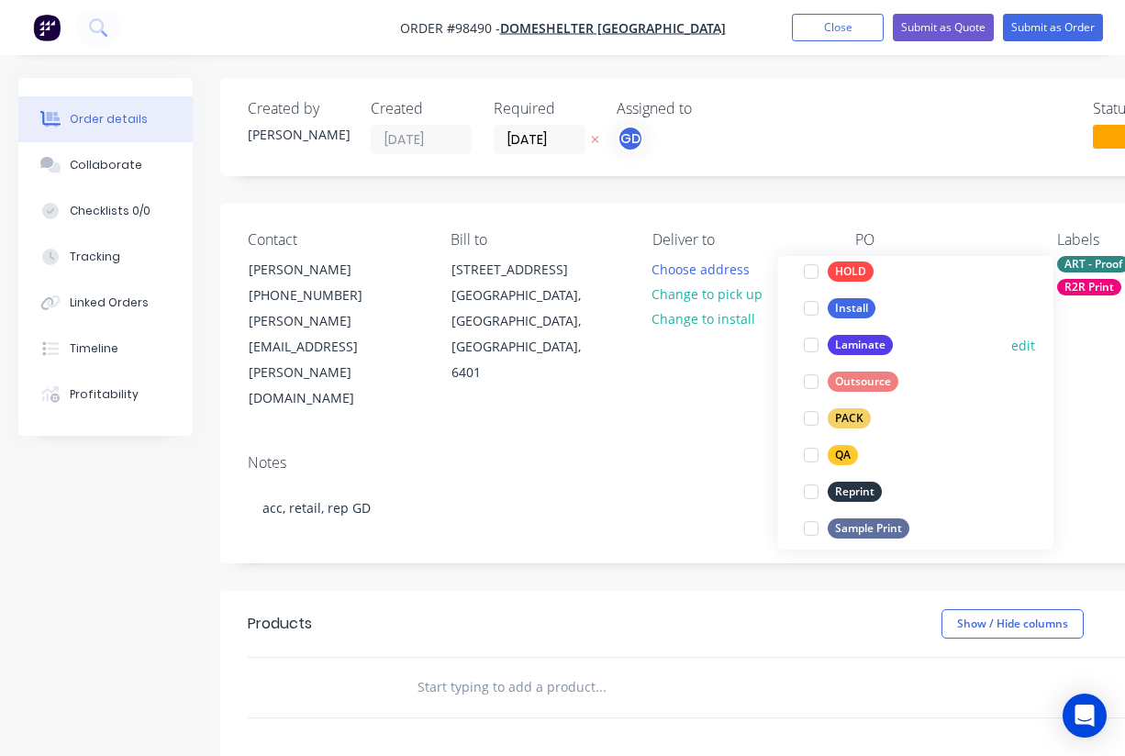
click at [862, 339] on div "Laminate" at bounding box center [860, 345] width 65 height 20
click at [679, 454] on div "Notes" at bounding box center [739, 462] width 983 height 17
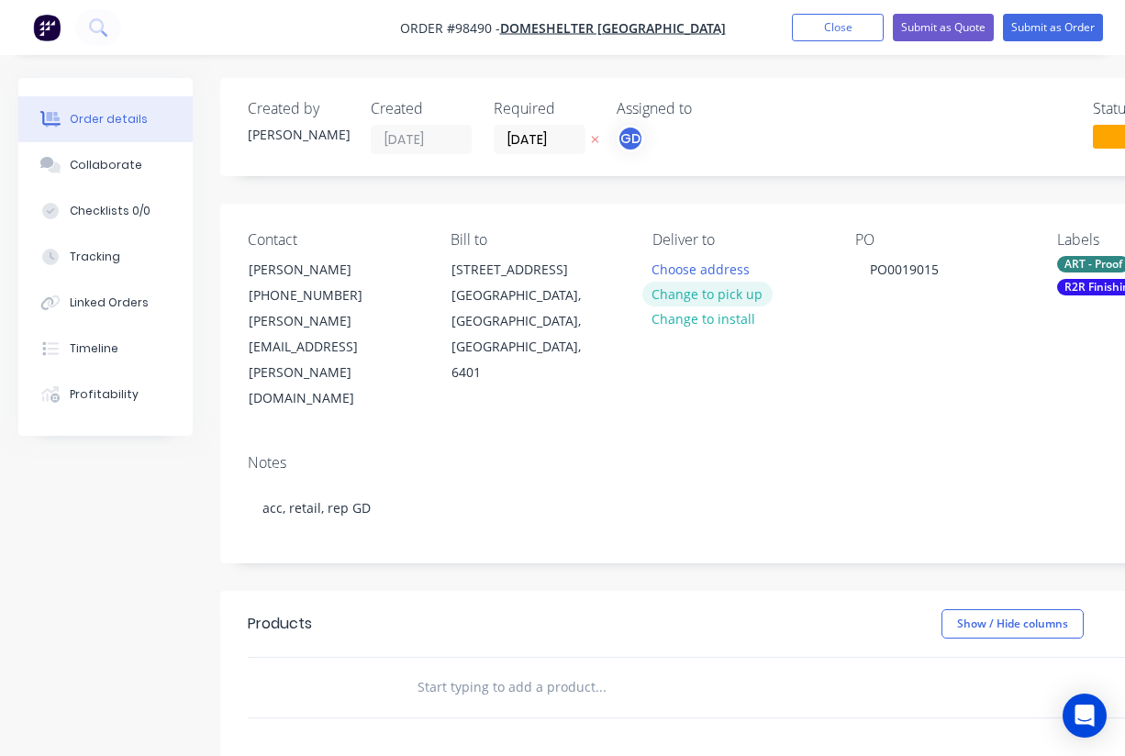
click at [694, 293] on button "Change to pick up" at bounding box center [707, 294] width 130 height 25
click at [678, 262] on div at bounding box center [666, 269] width 29 height 27
paste div
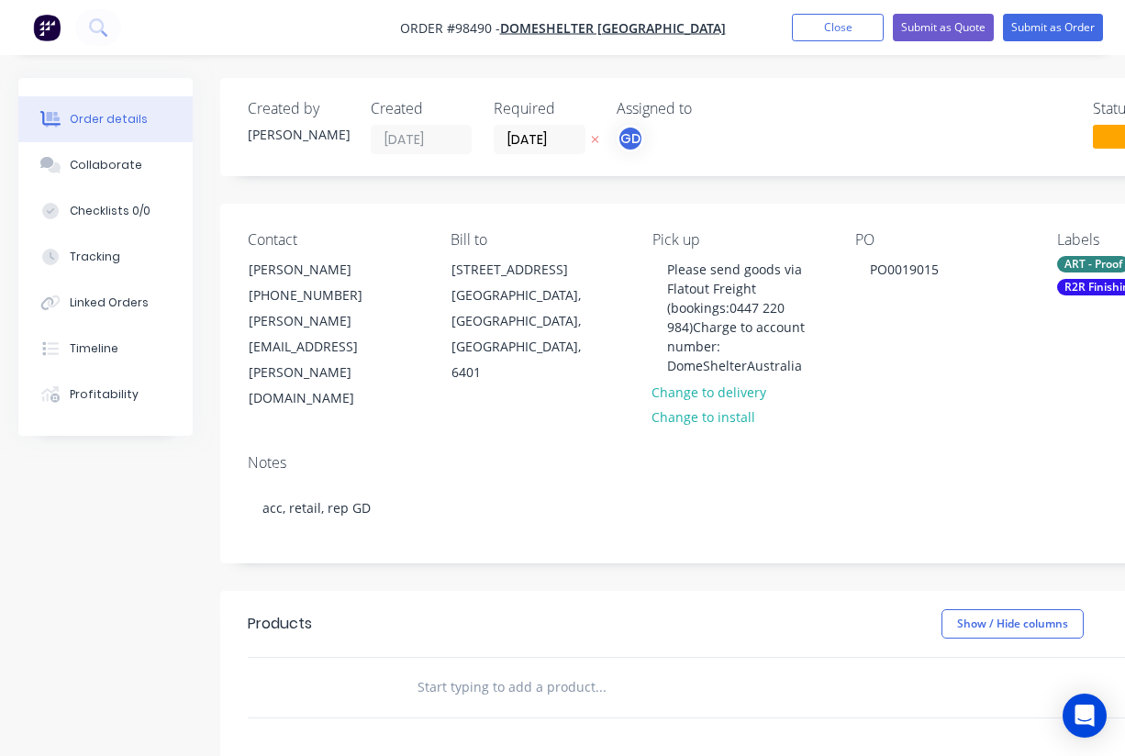
click at [553, 454] on div "Notes" at bounding box center [739, 462] width 983 height 17
click at [495, 675] on input "text" at bounding box center [600, 687] width 367 height 37
paste input "Printed PVC DomeShelter signs 760mm x 330mm (Medium) - Printed on BL650 with an…"
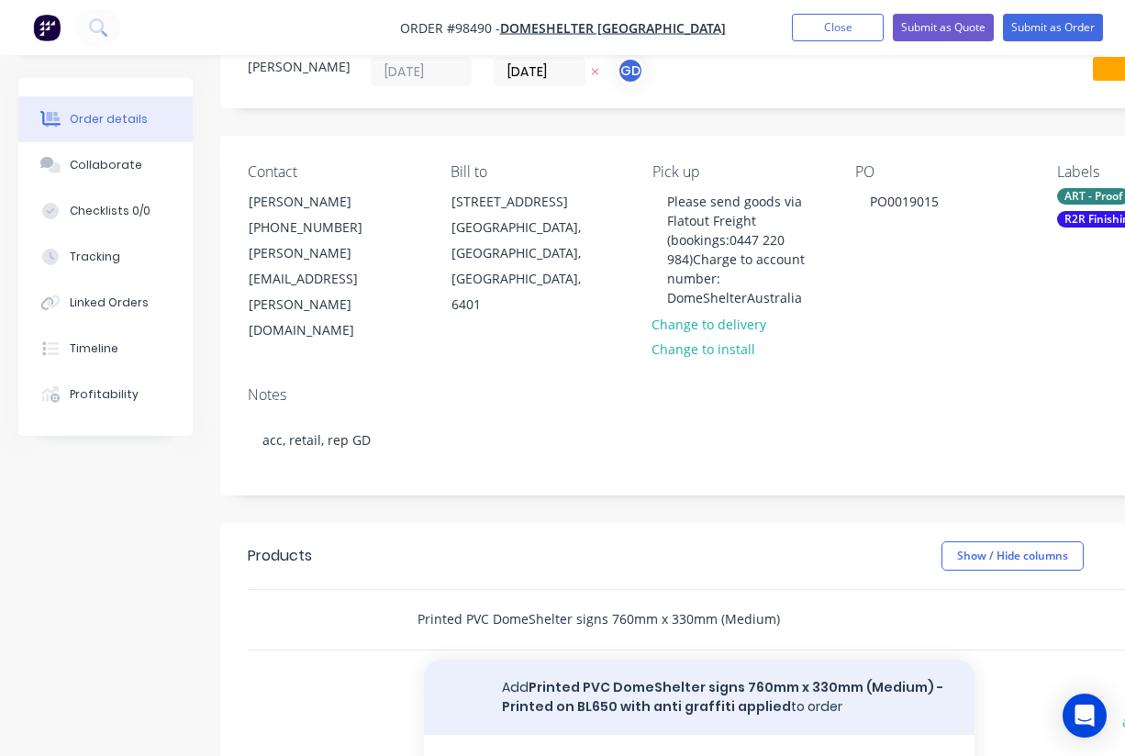
type input "Printed PVC DomeShelter signs 760mm x 330mm (Medium) - Printed on BL650 with an…"
click at [647, 689] on button "Add Printed PVC DomeShelter signs 760mm x 330mm (Medium) - Printed on BL650 wit…" at bounding box center [699, 697] width 550 height 75
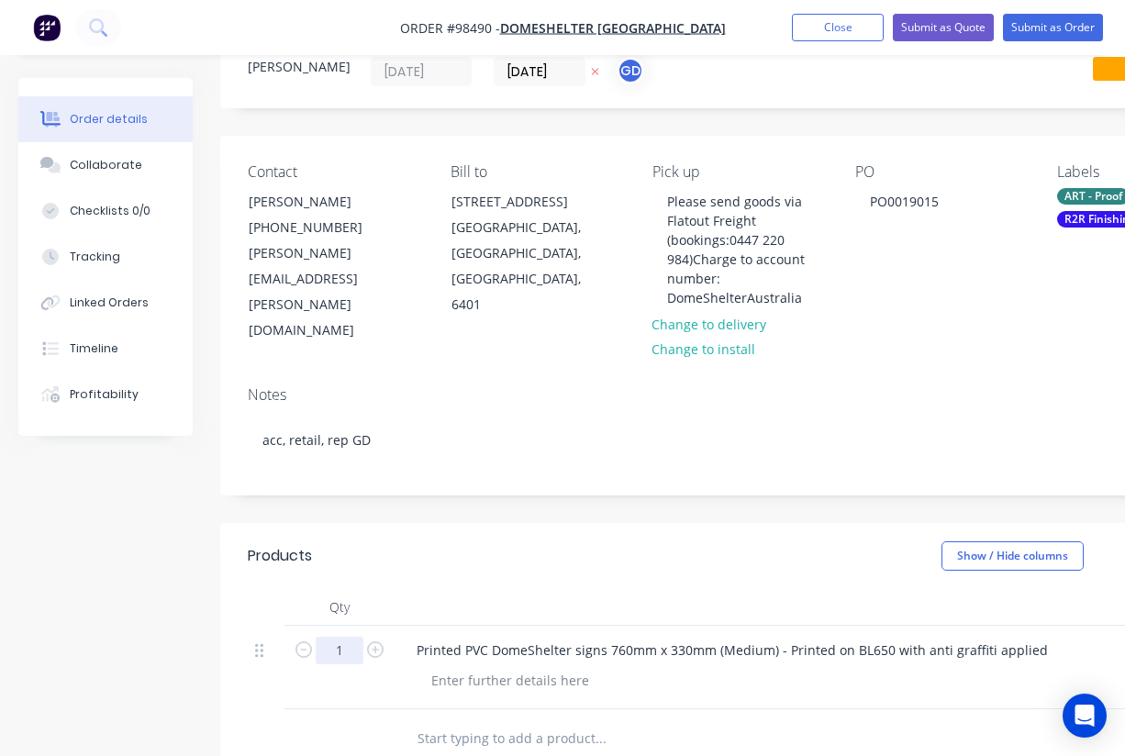
click at [348, 641] on input "1" at bounding box center [340, 651] width 48 height 28
type input "150"
click at [423, 595] on div at bounding box center [762, 607] width 734 height 37
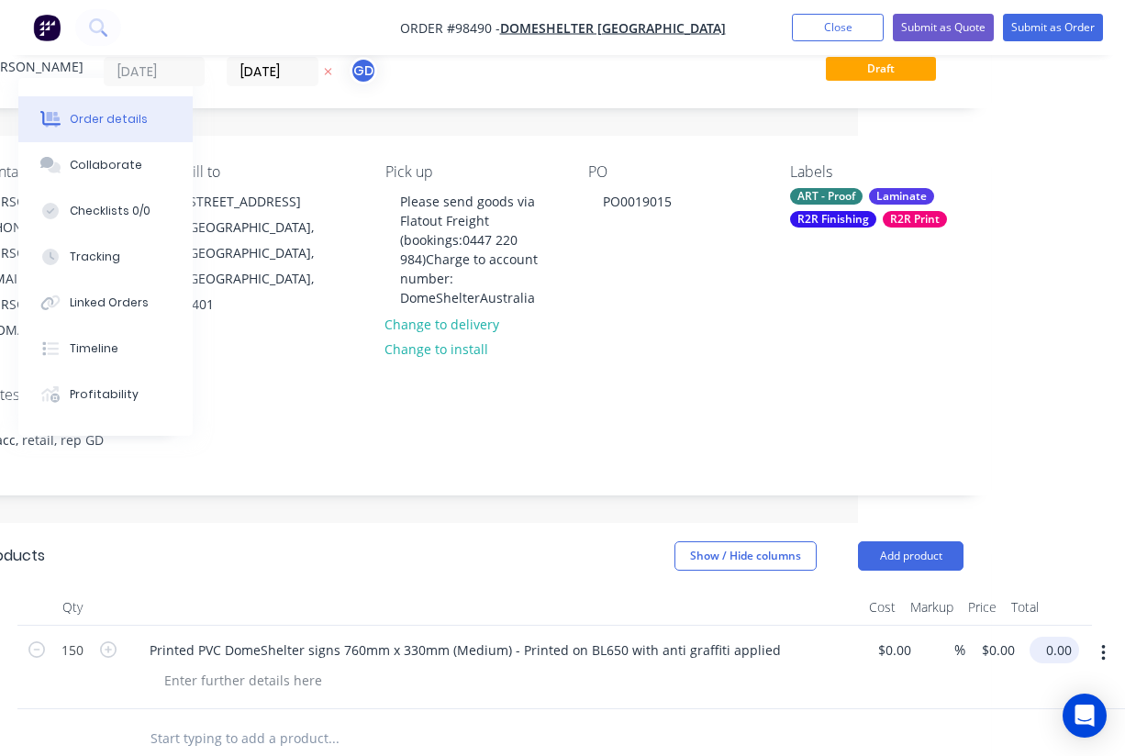
click at [1060, 637] on input "0.00" at bounding box center [1058, 650] width 42 height 27
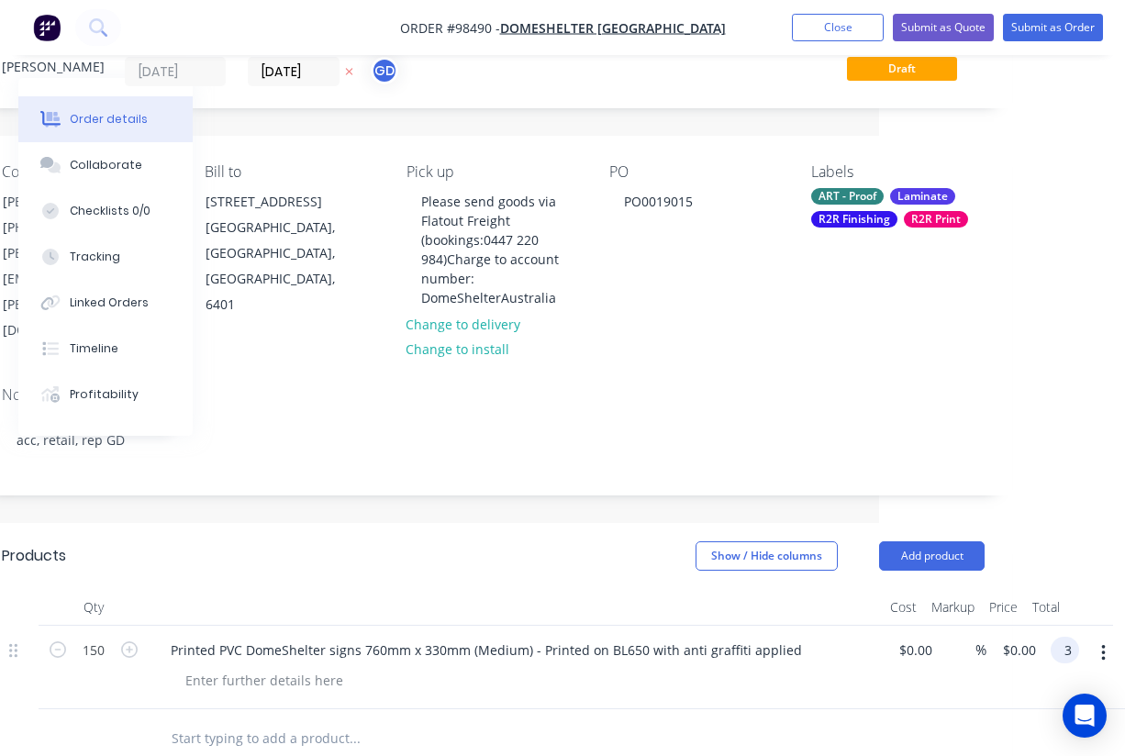
scroll to position [68, 246]
type input "3000"
type input "$20.00"
type input "$3,000.00"
click at [587, 589] on div at bounding box center [516, 607] width 734 height 37
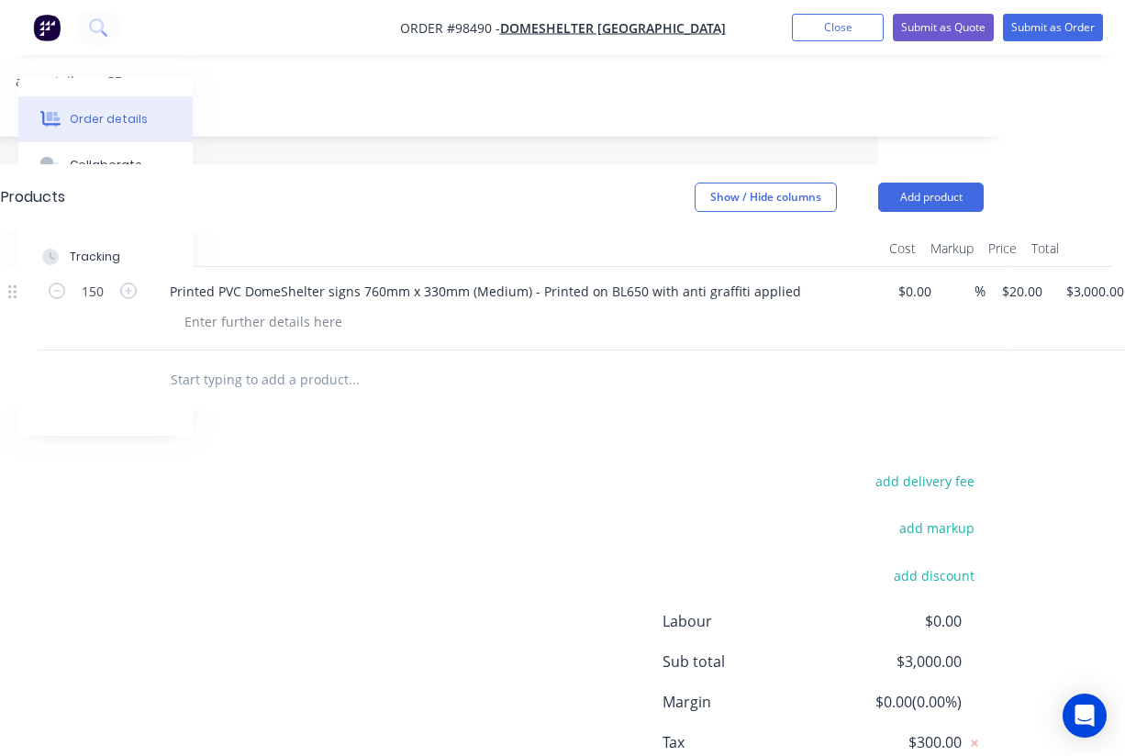
scroll to position [376, 247]
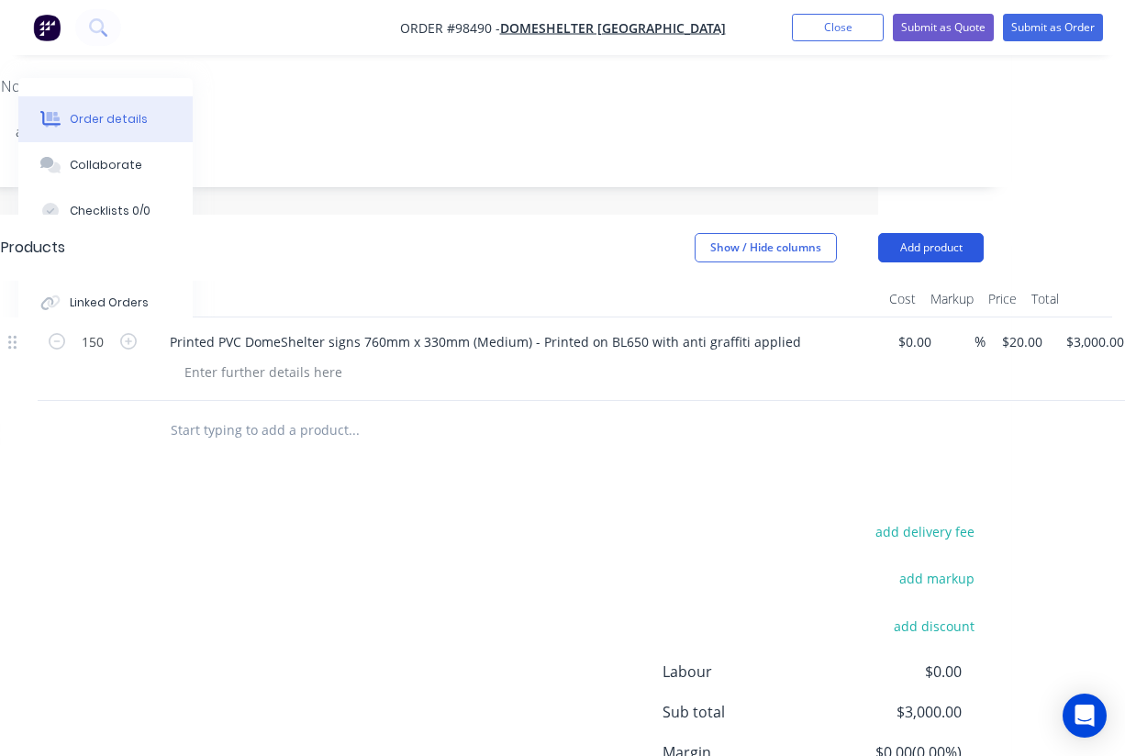
click at [922, 233] on button "Add product" at bounding box center [931, 247] width 106 height 29
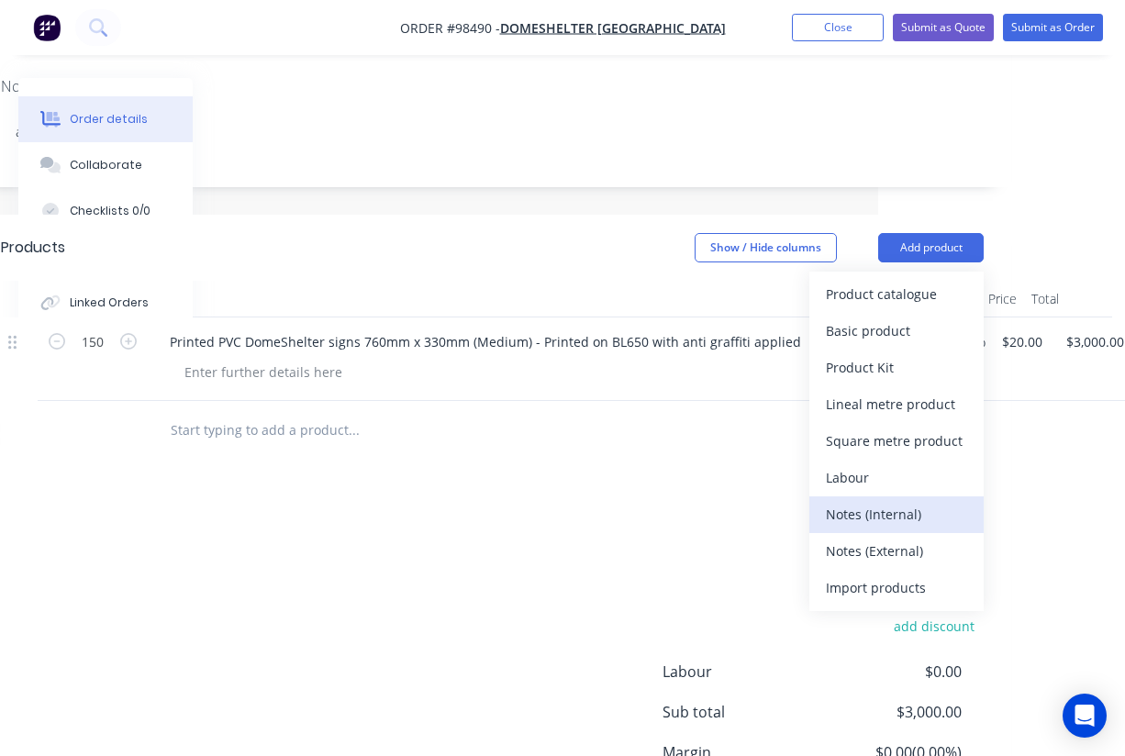
click at [878, 501] on div "Notes (Internal)" at bounding box center [896, 514] width 141 height 27
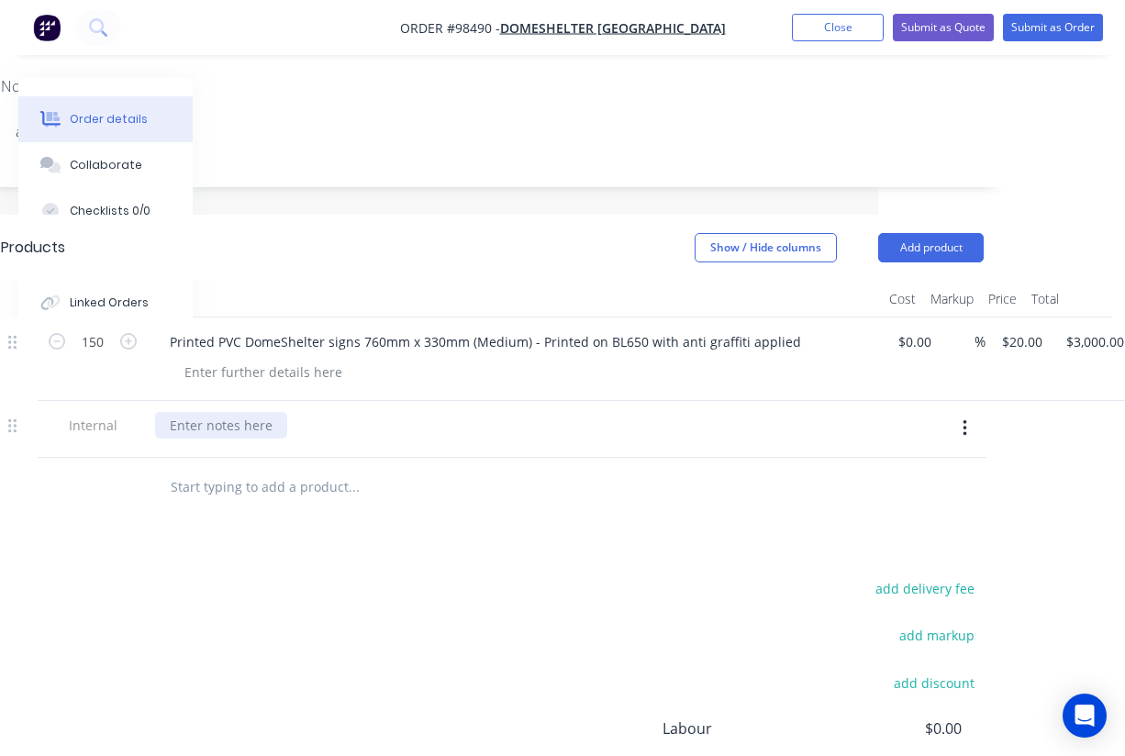
click at [270, 420] on div at bounding box center [221, 425] width 132 height 27
paste div
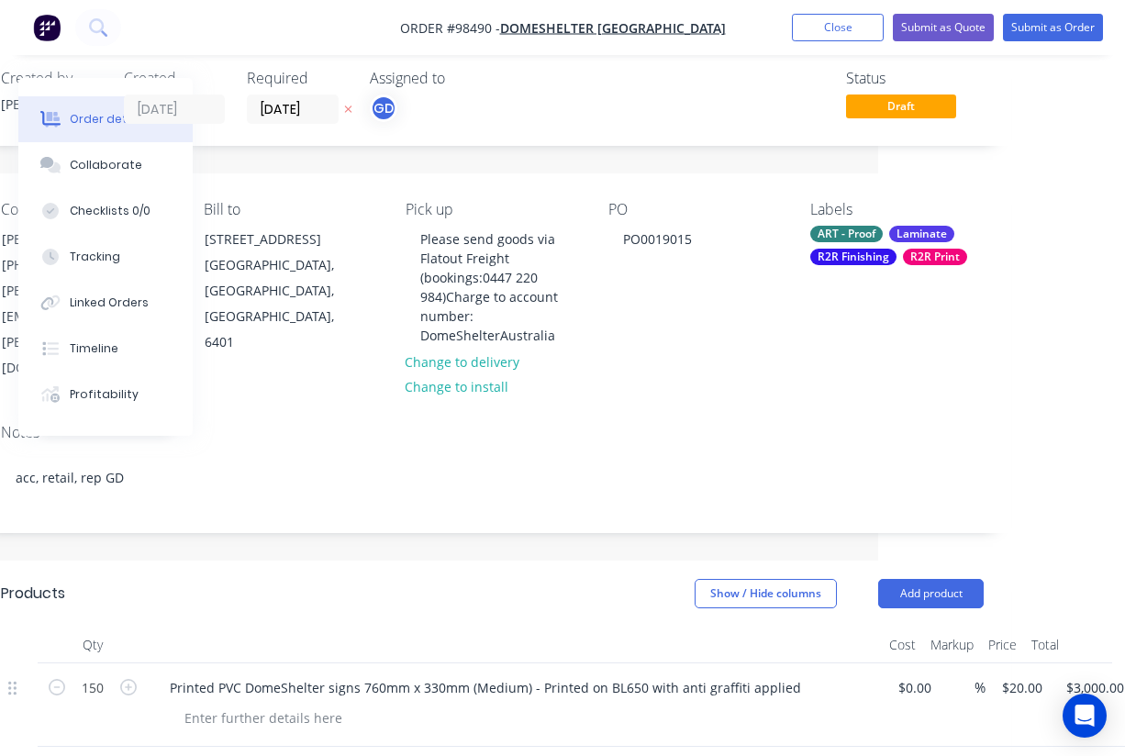
scroll to position [0, 247]
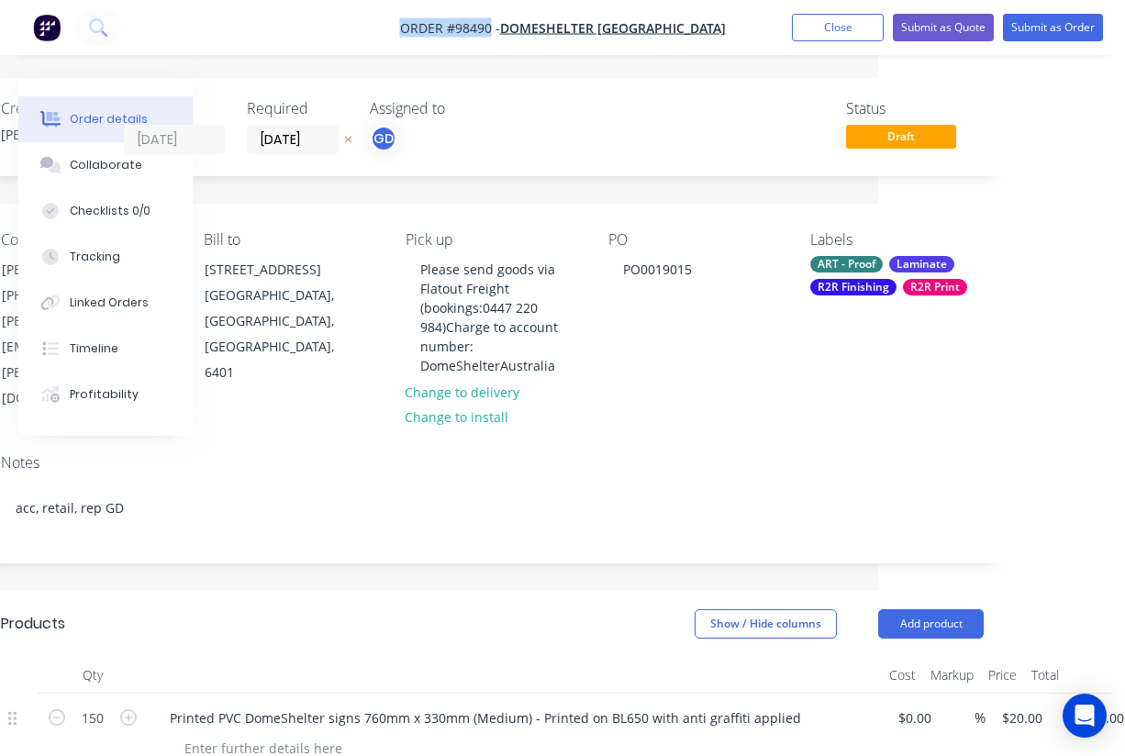
drag, startPoint x: 425, startPoint y: 26, endPoint x: 513, endPoint y: 28, distance: 88.1
click at [522, 28] on nav "Order #98490 - DomeShelter Australia Add product Close Submit as Quote Submit a…" at bounding box center [562, 27] width 1125 height 55
copy span "Order #98490"
click at [817, 30] on button "Close" at bounding box center [838, 28] width 92 height 28
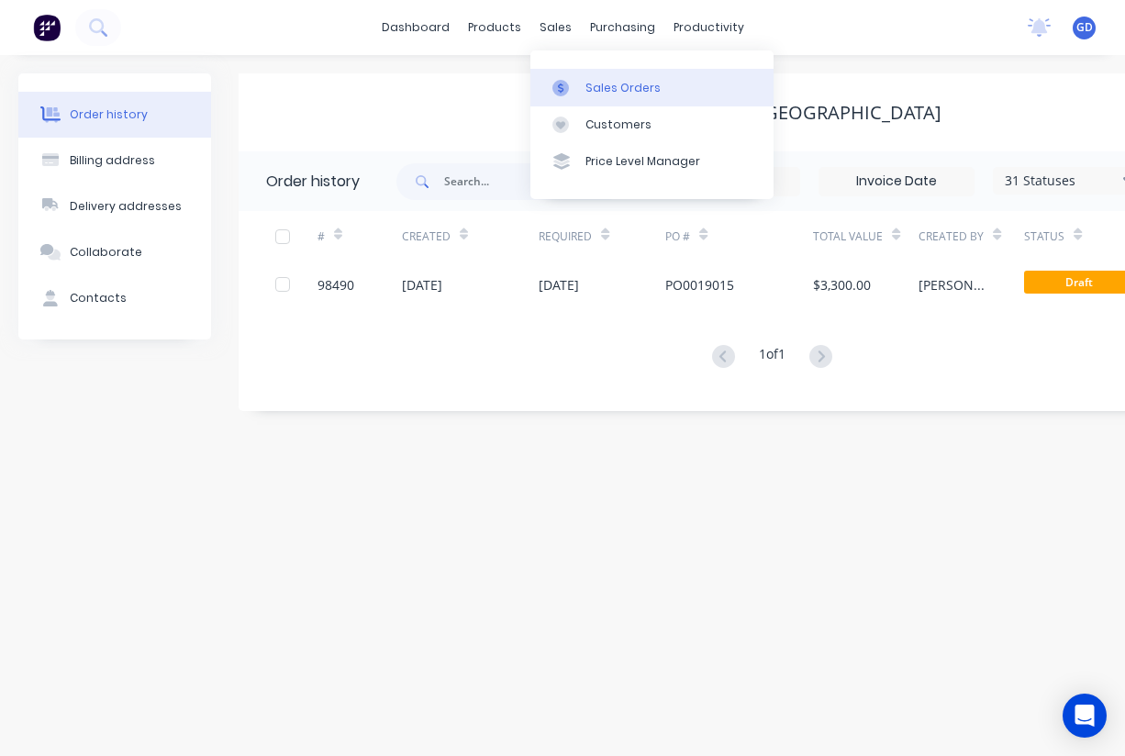
click at [605, 77] on link "Sales Orders" at bounding box center [651, 87] width 243 height 37
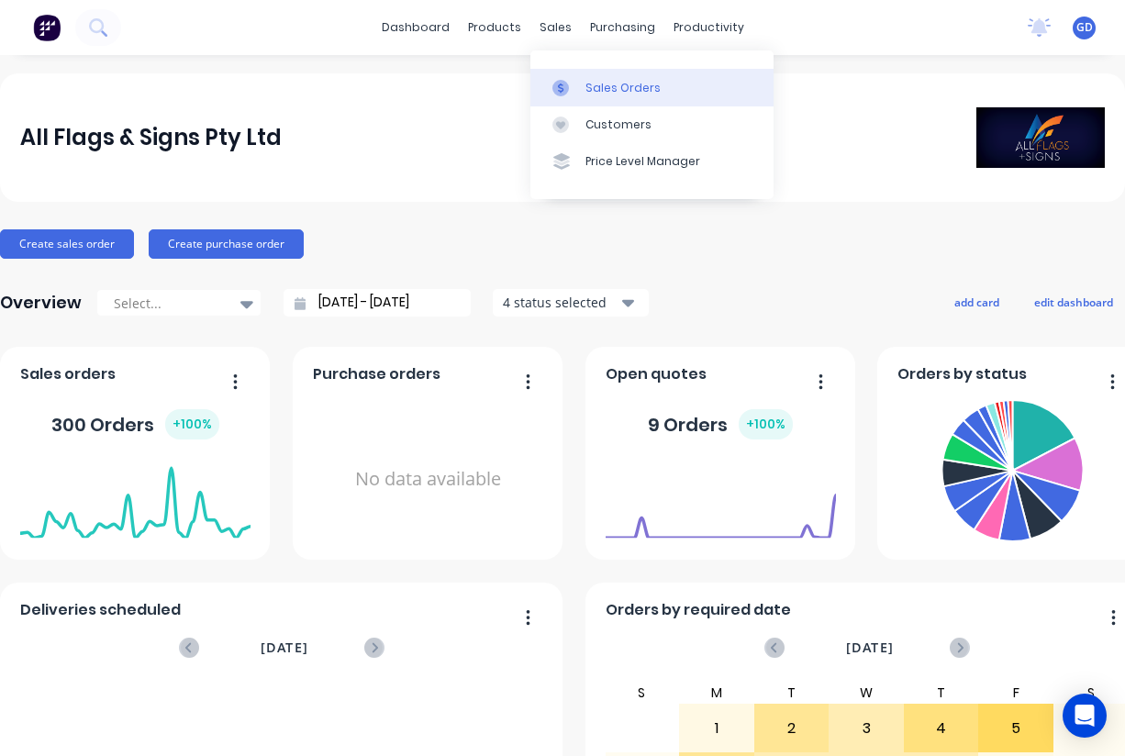
click at [596, 91] on div "Sales Orders" at bounding box center [622, 88] width 75 height 17
